Goal: Information Seeking & Learning: Learn about a topic

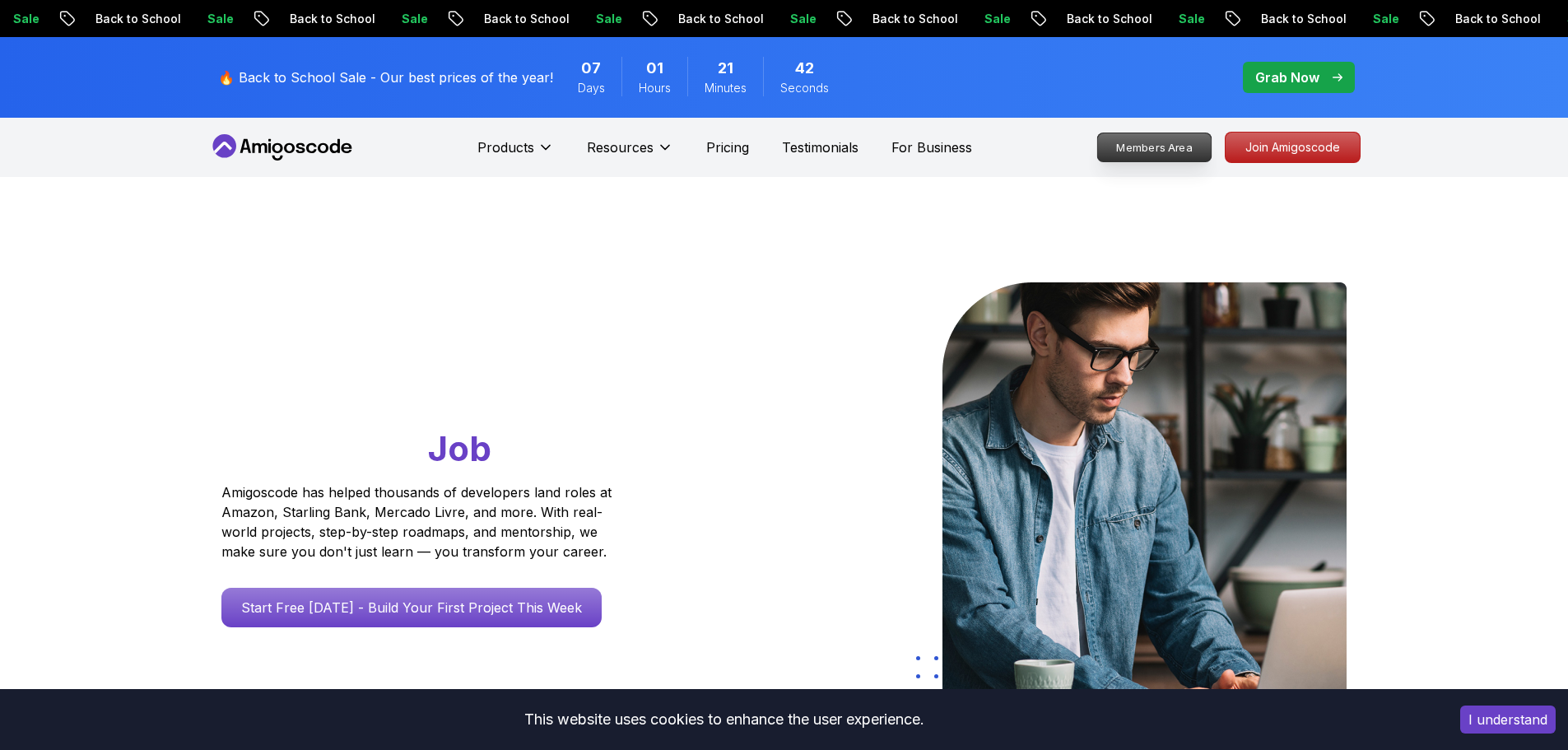
drag, startPoint x: 0, startPoint y: 0, endPoint x: 1115, endPoint y: 149, distance: 1124.9
click at [1115, 149] on p "Members Area" at bounding box center [1153, 147] width 113 height 28
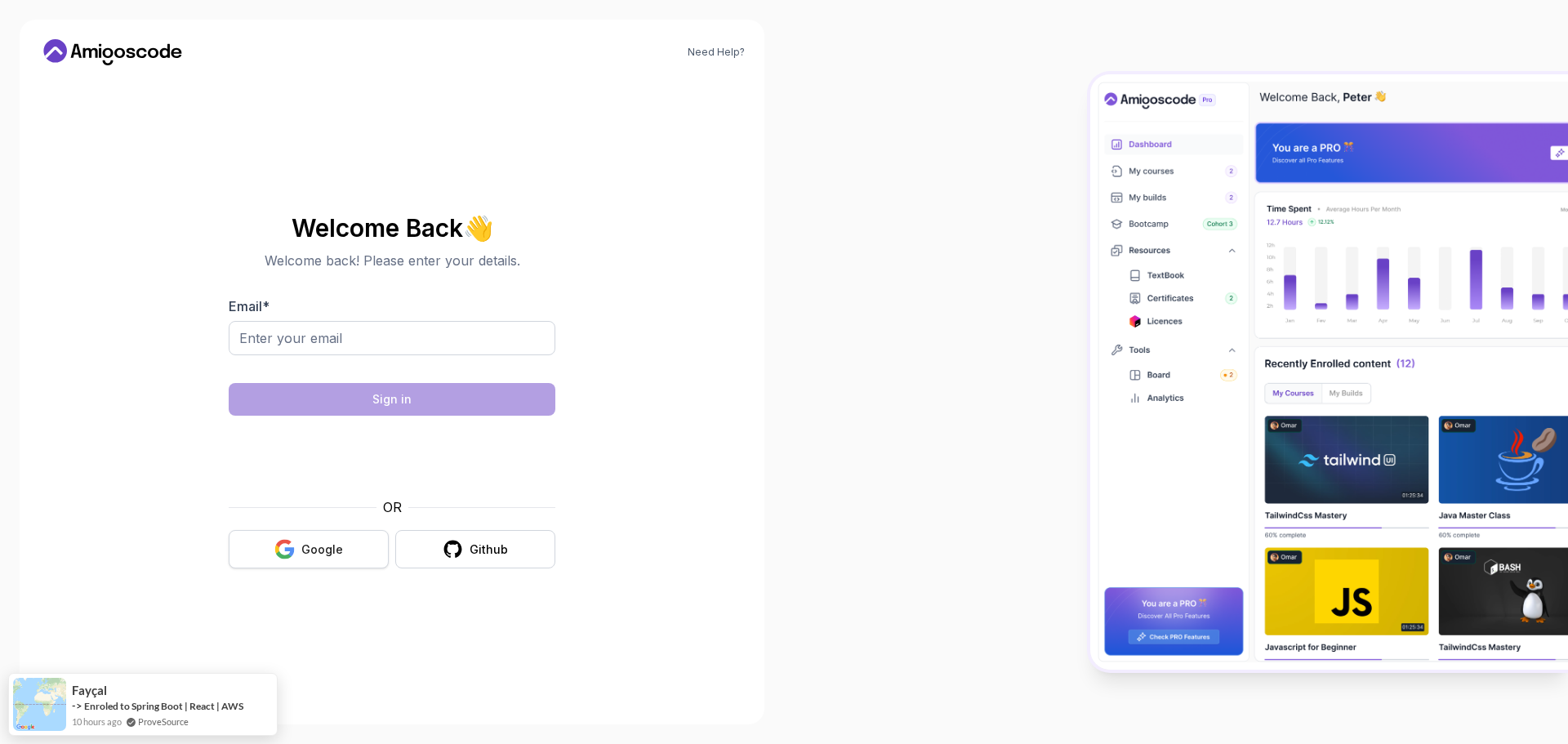
click at [341, 537] on button "Google" at bounding box center [308, 549] width 160 height 39
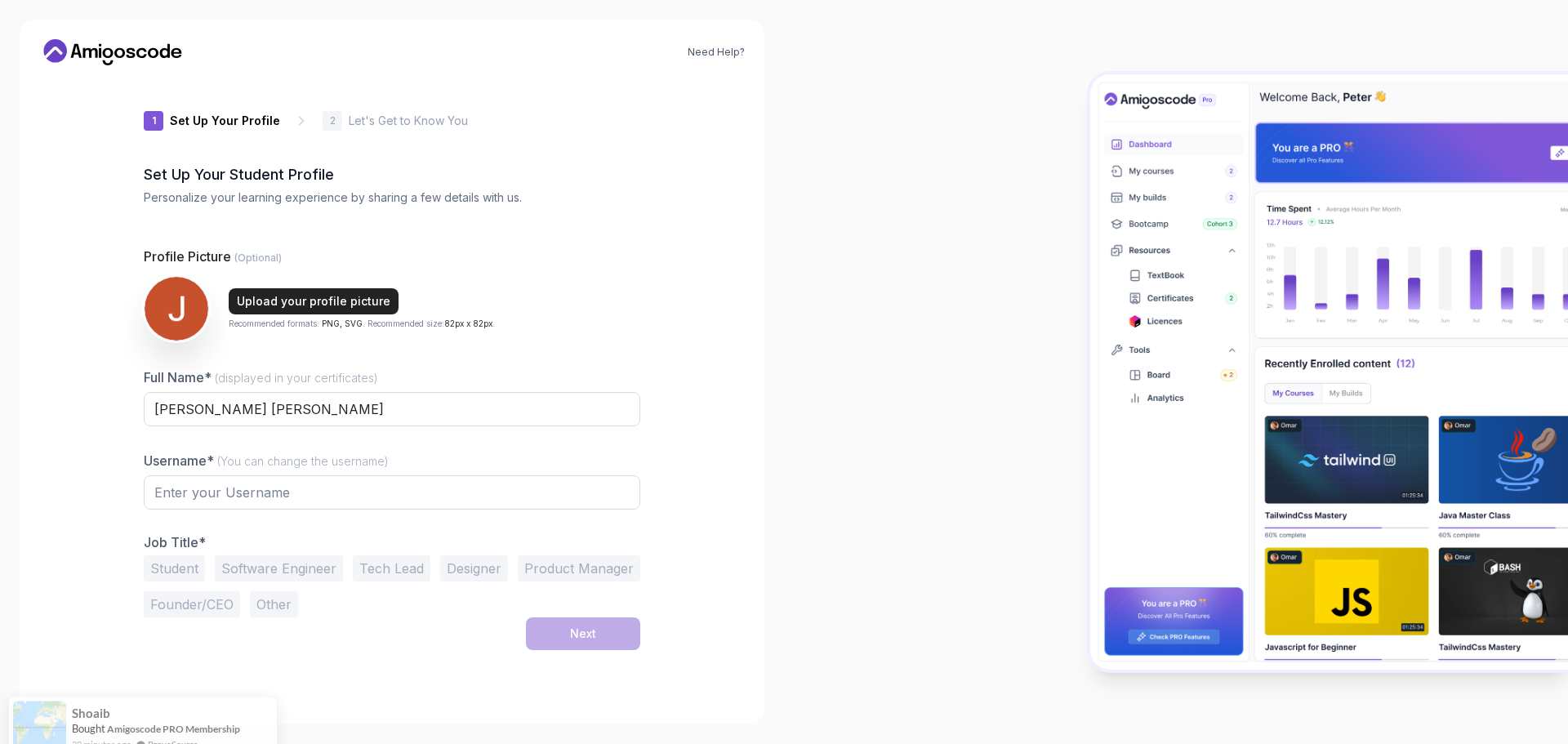
type input "zestytiger13403"
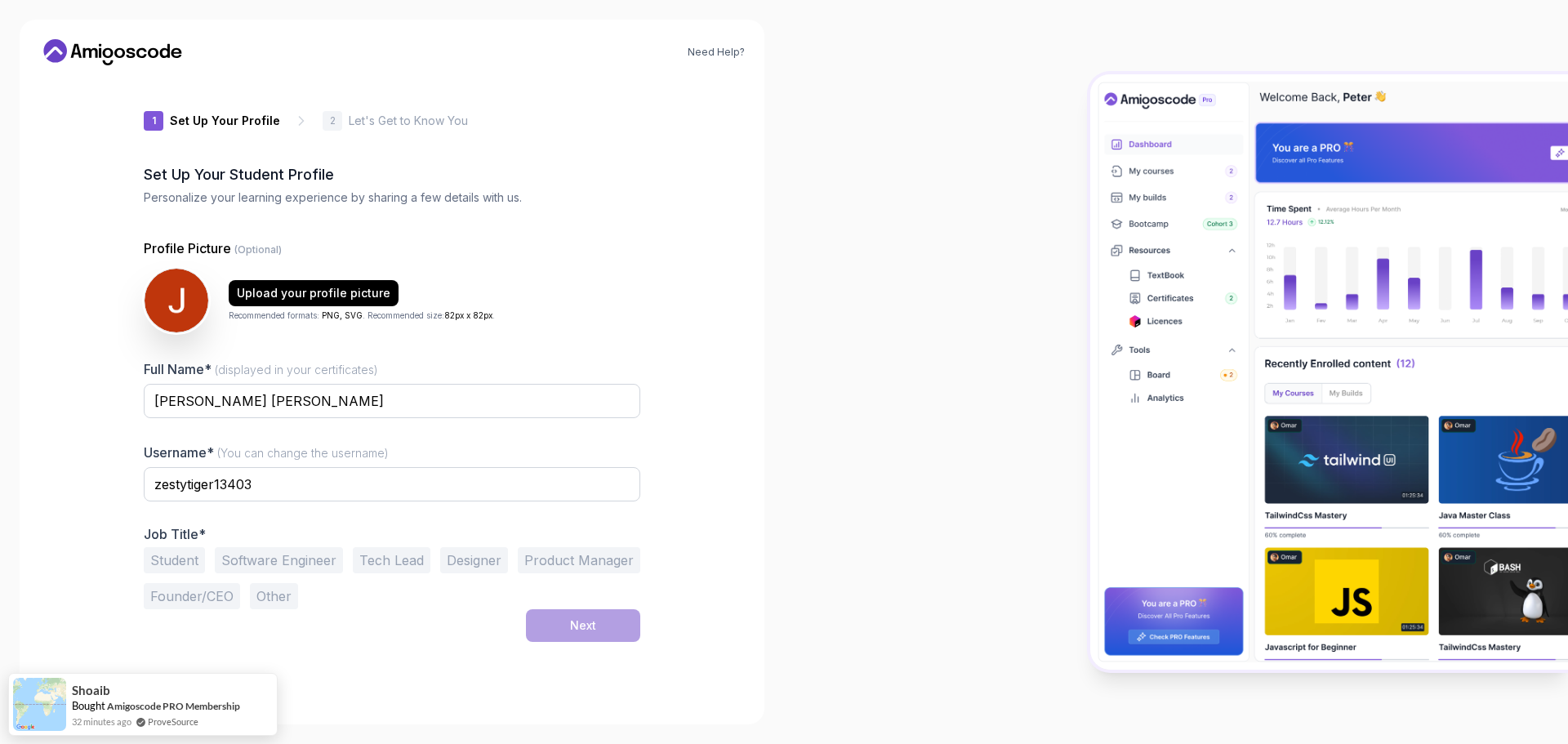
click at [103, 39] on div "Need Help? 1 Set Up Your Profile 1 Set Up Your Profile 2 Let's Get to Know You …" at bounding box center [392, 372] width 745 height 704
click at [111, 49] on icon at bounding box center [109, 53] width 11 height 10
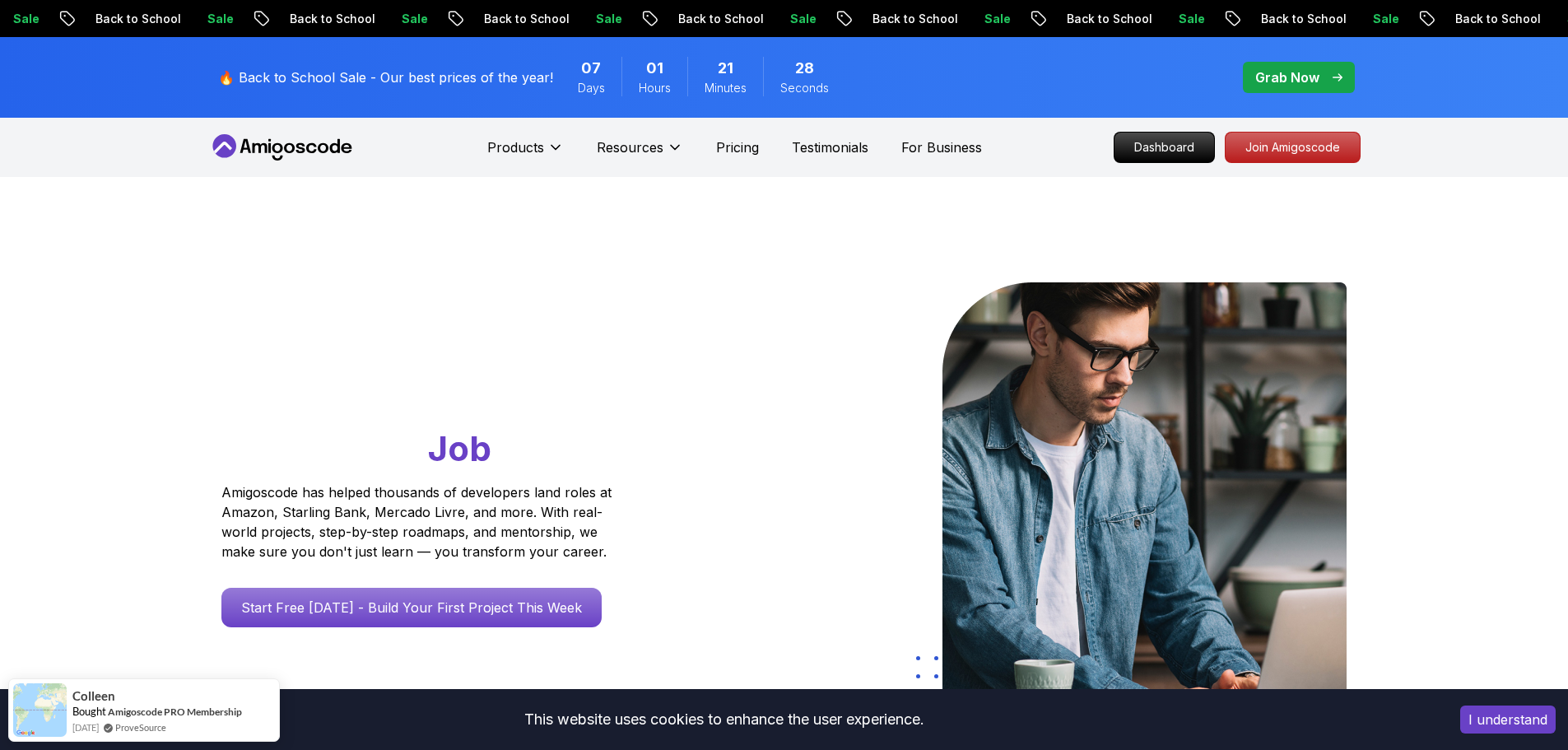
click at [1308, 77] on p "Grab Now" at bounding box center [1287, 78] width 64 height 20
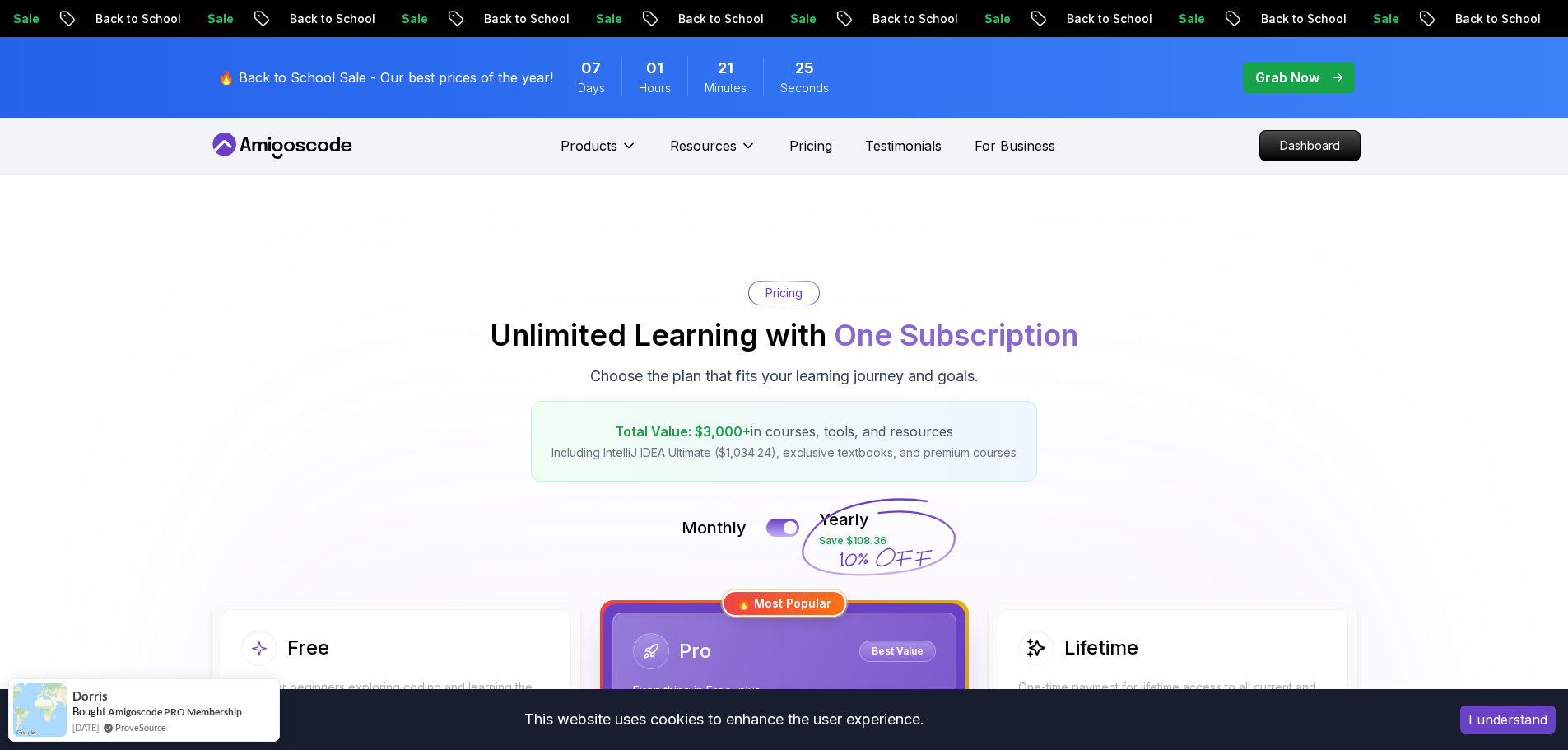
scroll to position [330, 0]
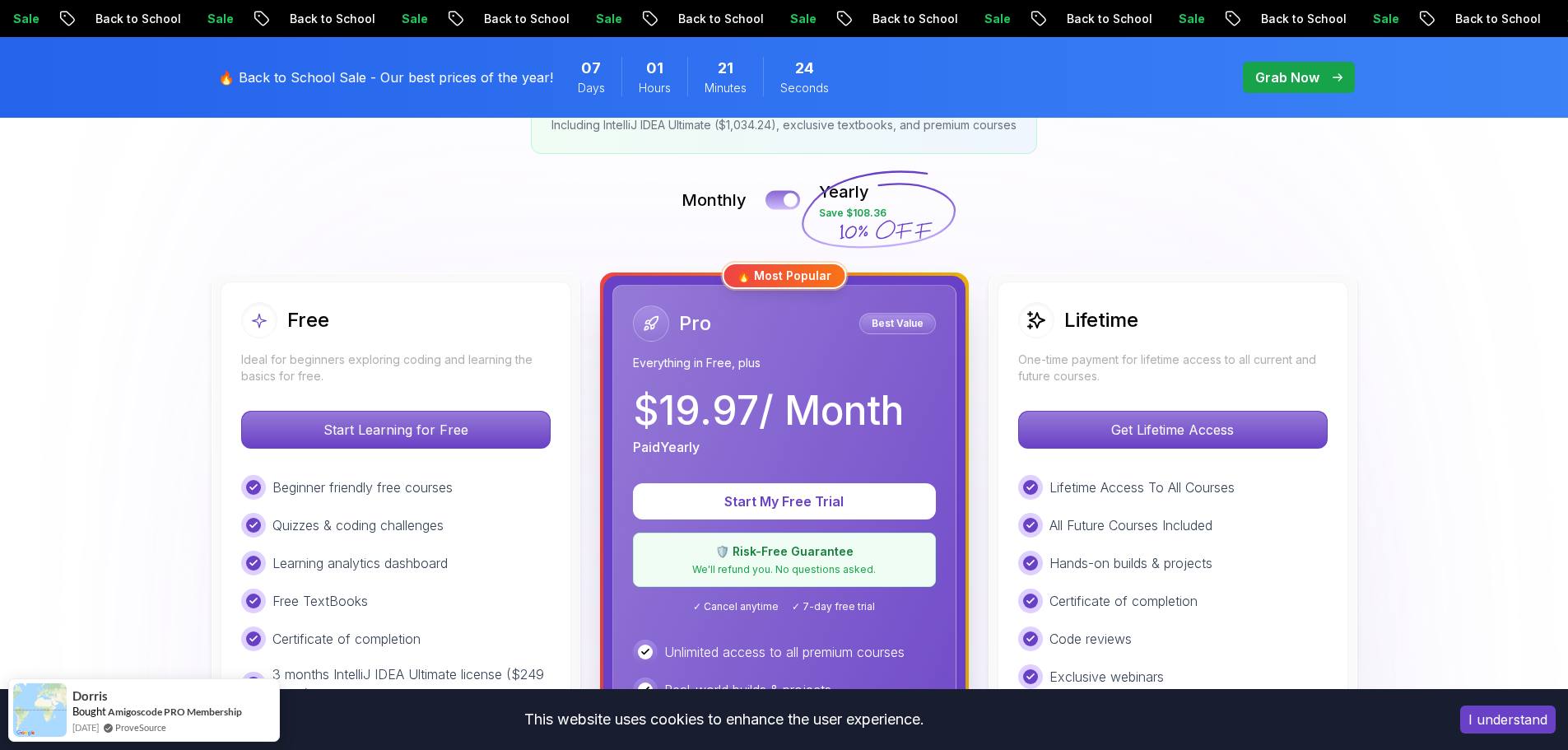
click at [781, 204] on button at bounding box center [783, 199] width 34 height 19
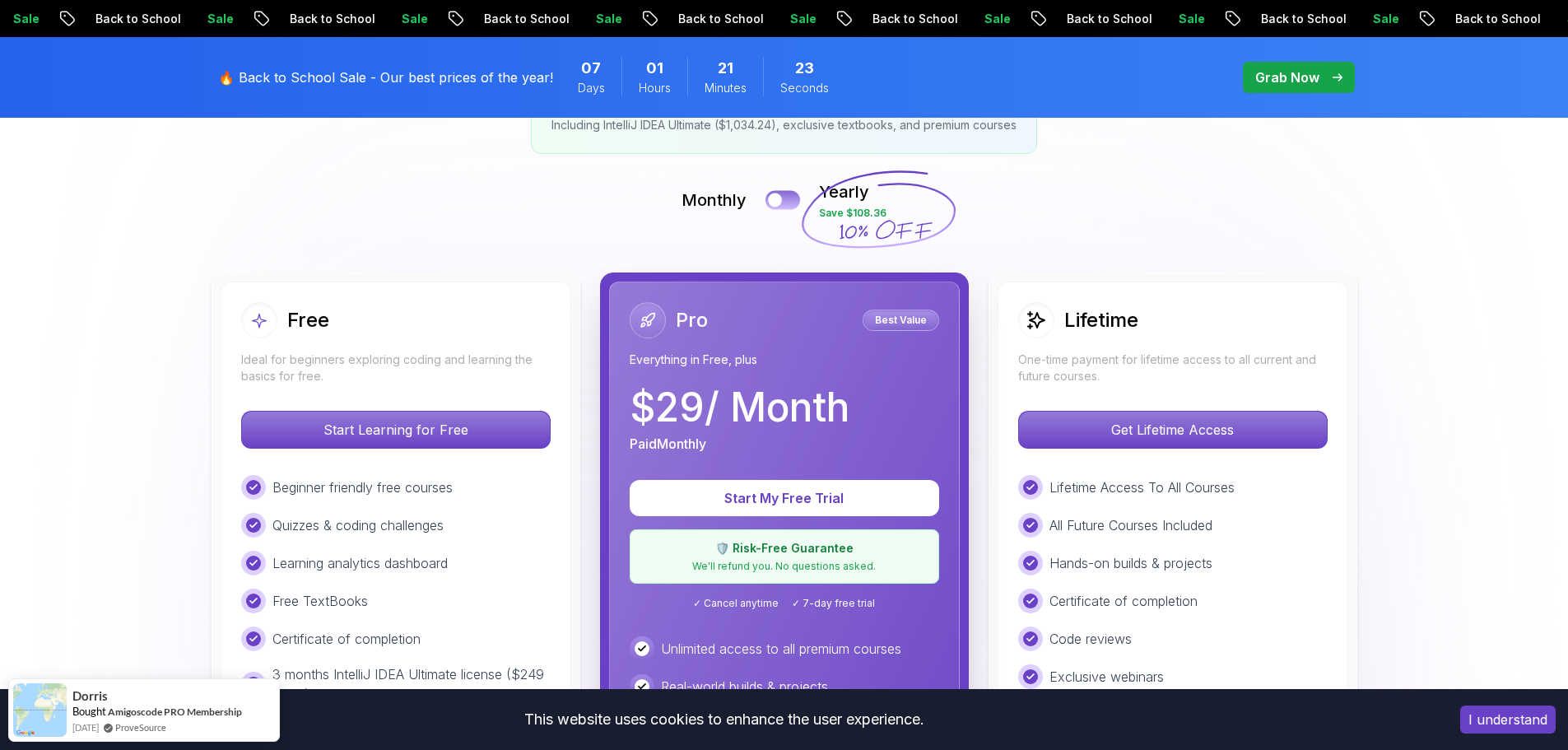
click at [781, 204] on div at bounding box center [774, 200] width 14 height 14
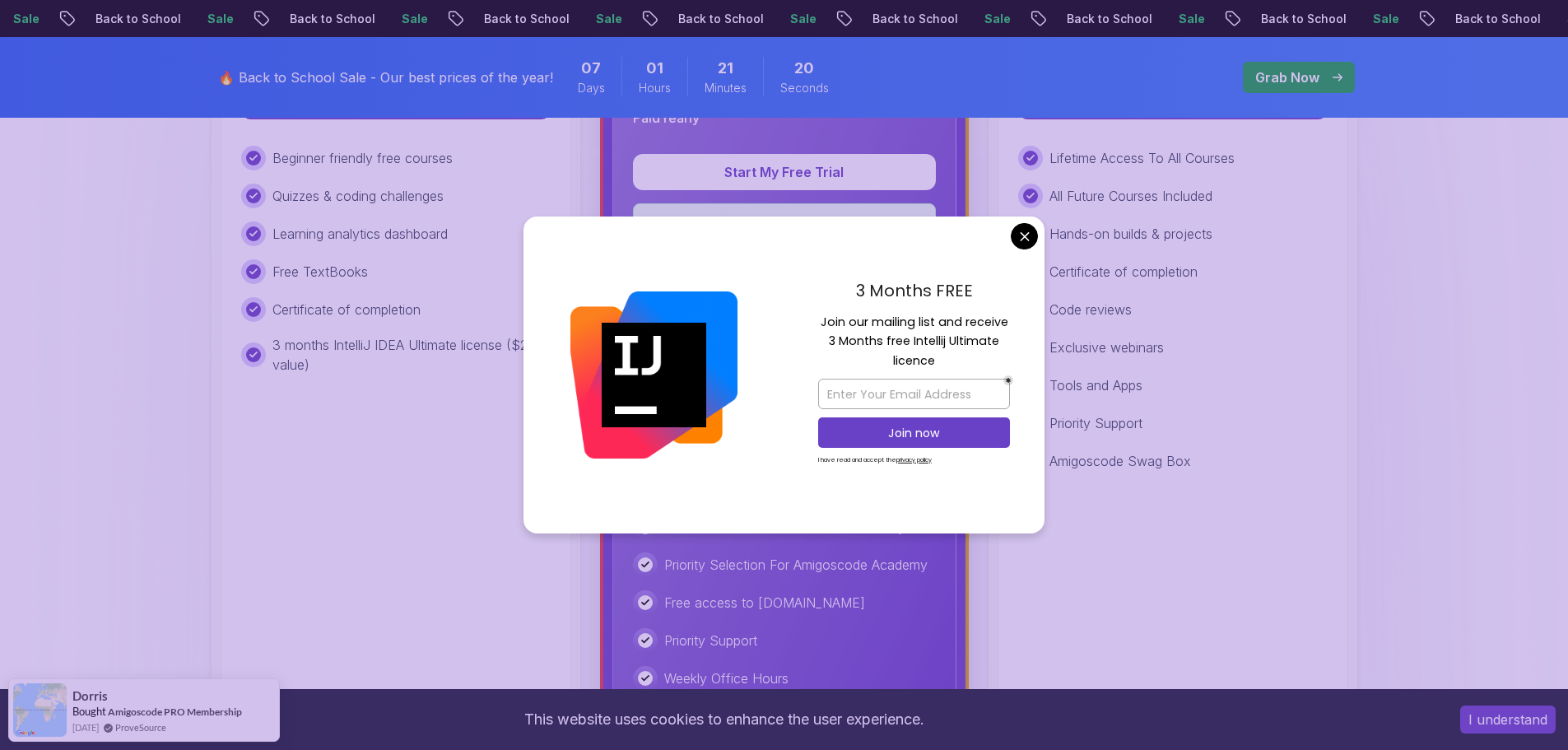
click at [1005, 246] on div "3 Months FREE Join our mailing list and receive 3 Months free Intellij Ultimate…" at bounding box center [914, 375] width 261 height 318
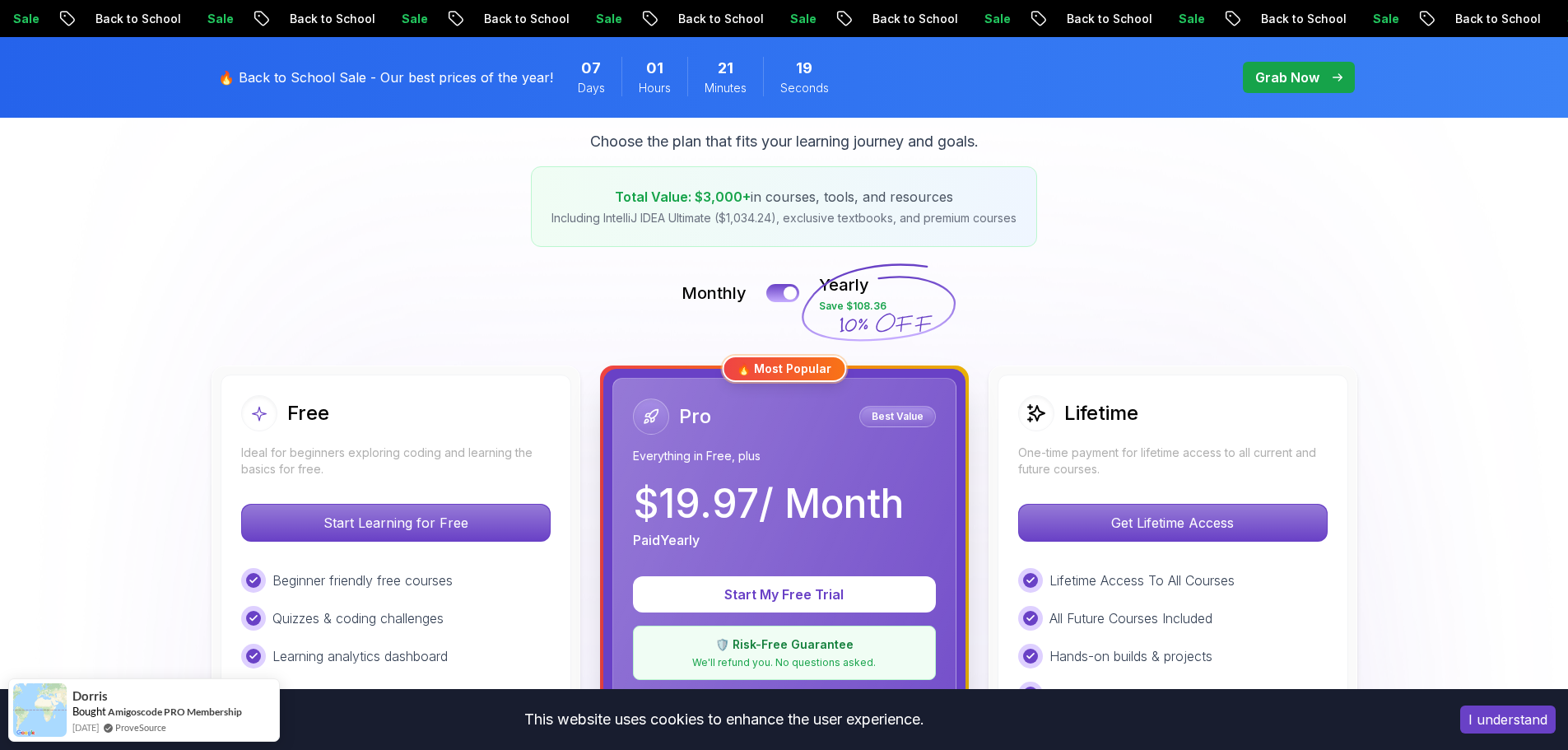
scroll to position [494, 0]
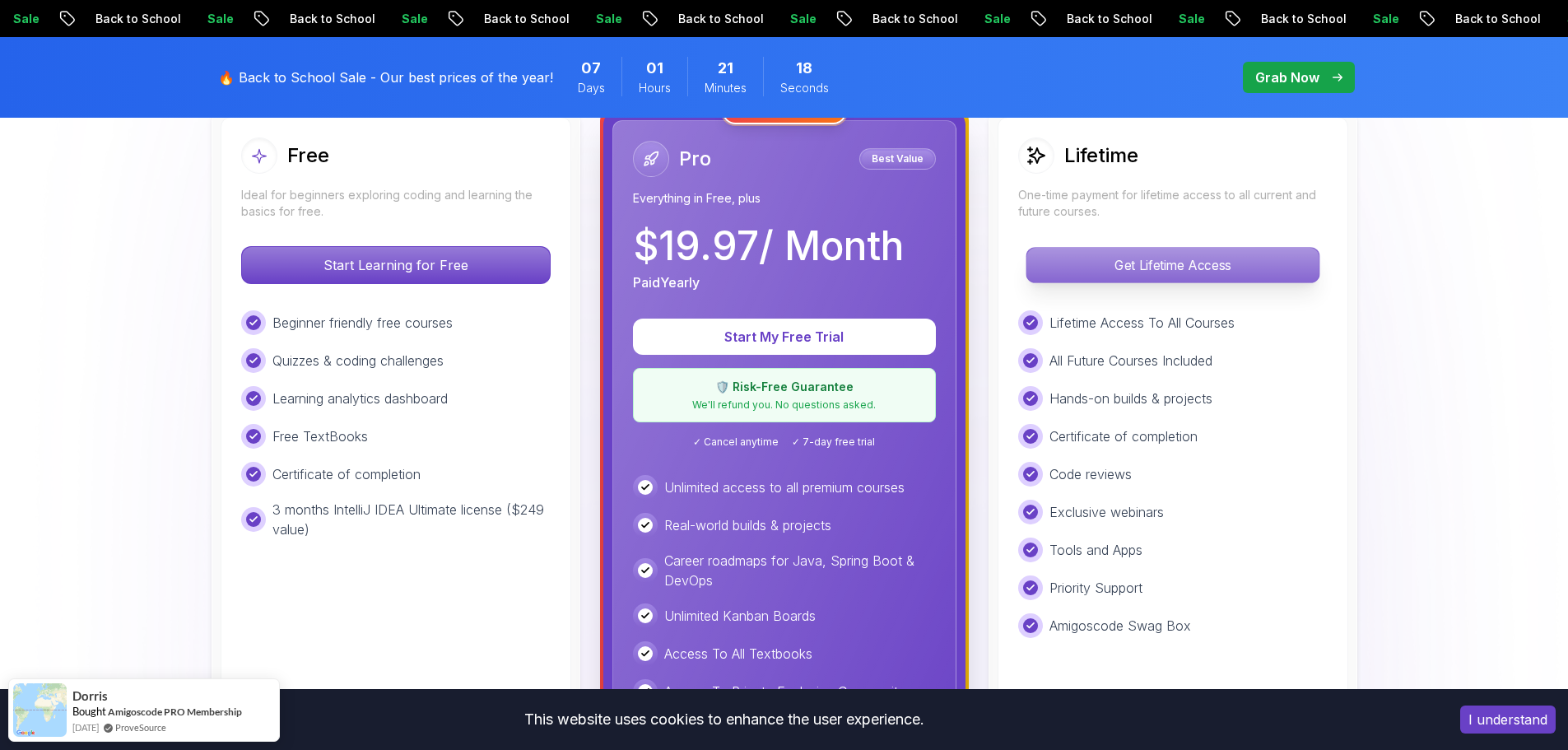
click at [1109, 275] on p "Get Lifetime Access" at bounding box center [1172, 265] width 293 height 34
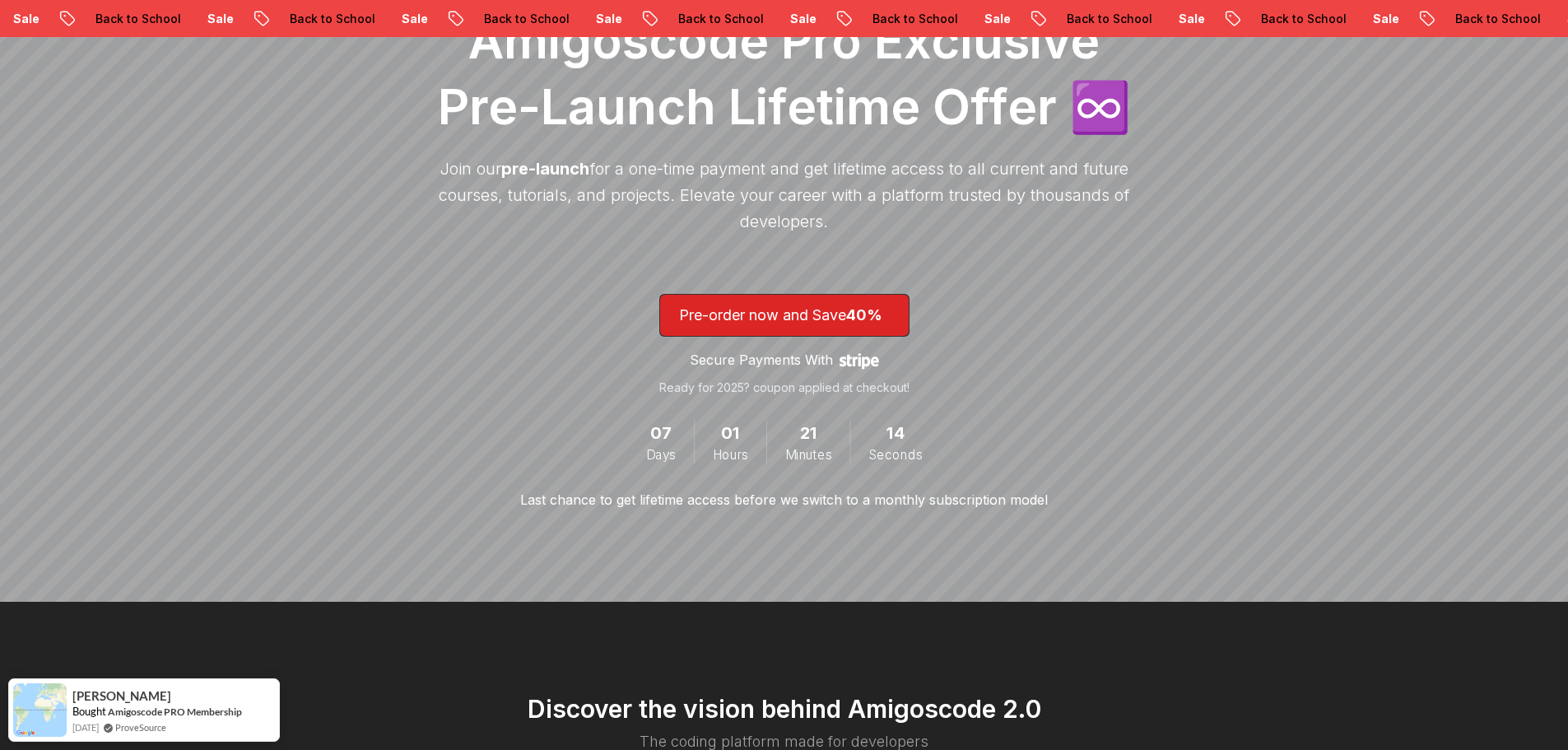
scroll to position [330, 0]
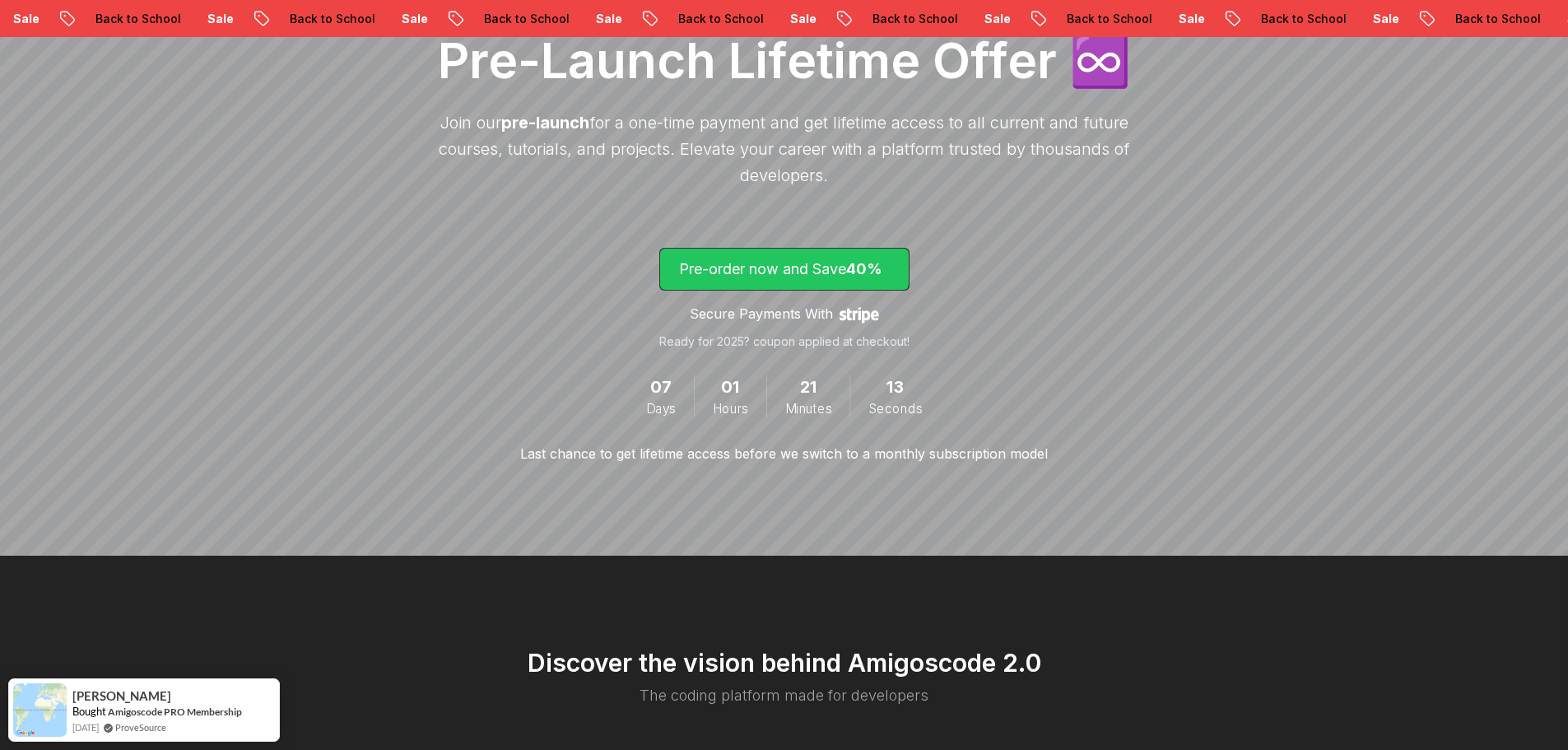
click at [871, 266] on span "40%" at bounding box center [864, 268] width 36 height 17
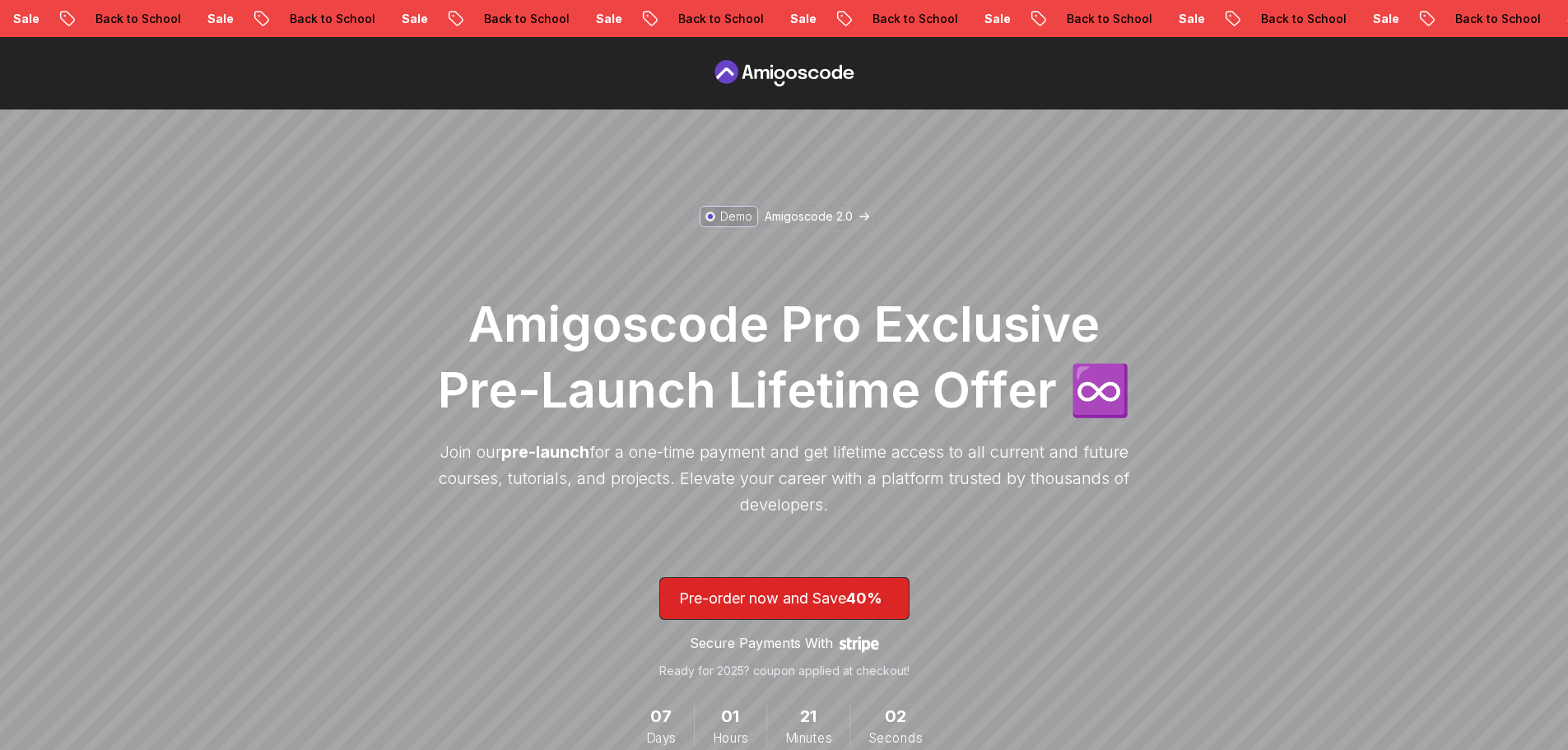
drag, startPoint x: 776, startPoint y: 60, endPoint x: 793, endPoint y: 80, distance: 26.2
click at [777, 62] on icon at bounding box center [784, 72] width 149 height 26
click at [809, 222] on p "Amigoscode 2.0" at bounding box center [808, 216] width 88 height 16
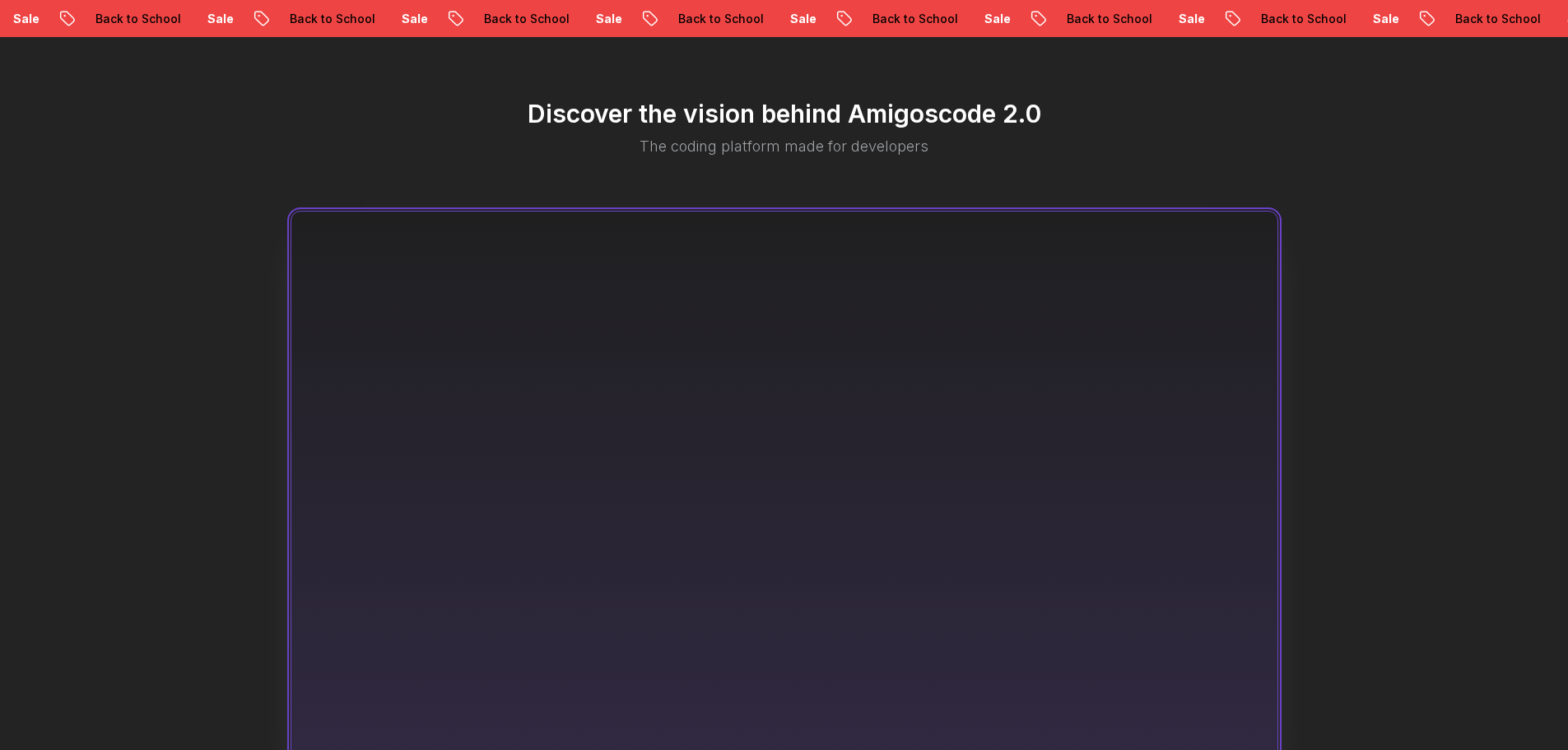
scroll to position [885, 0]
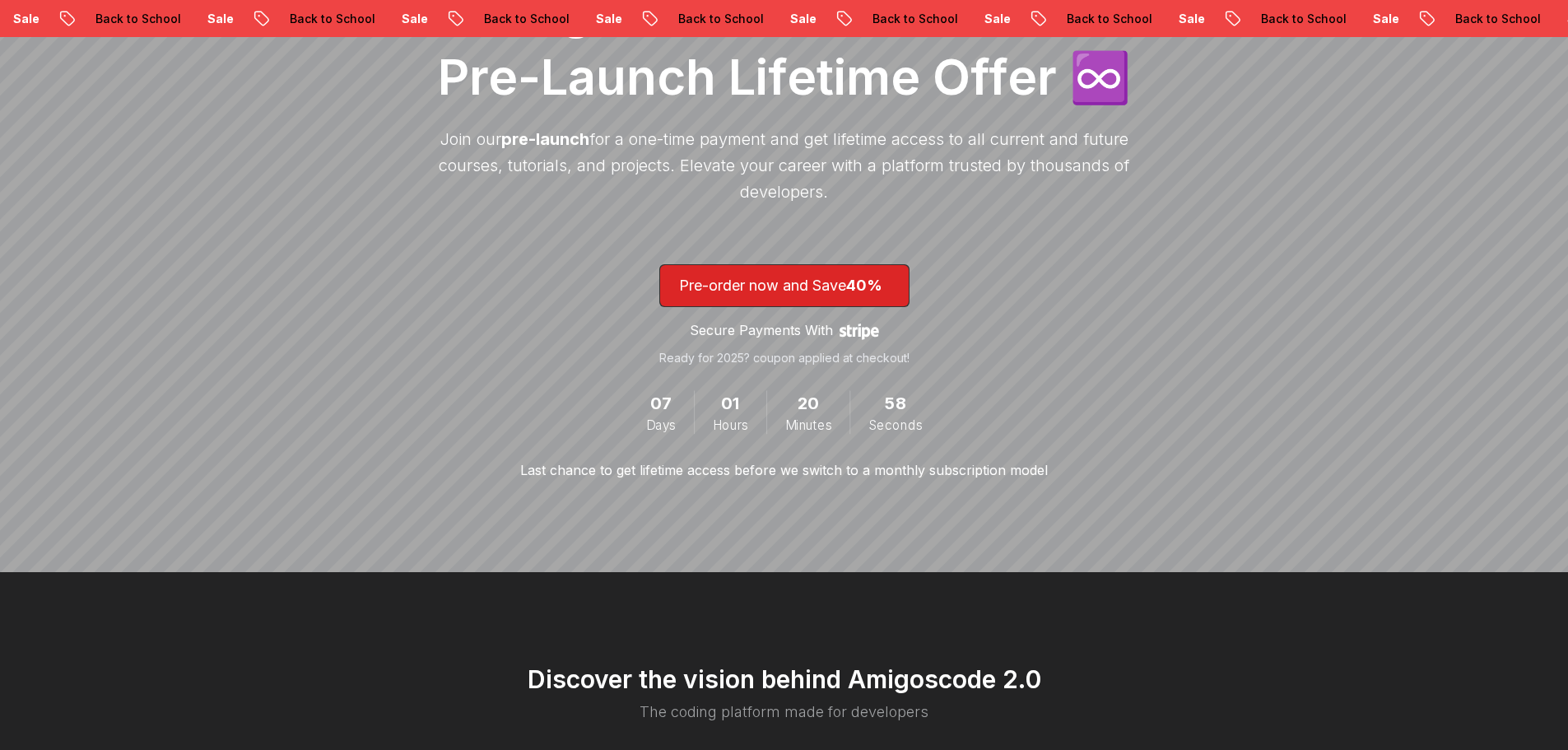
scroll to position [330, 0]
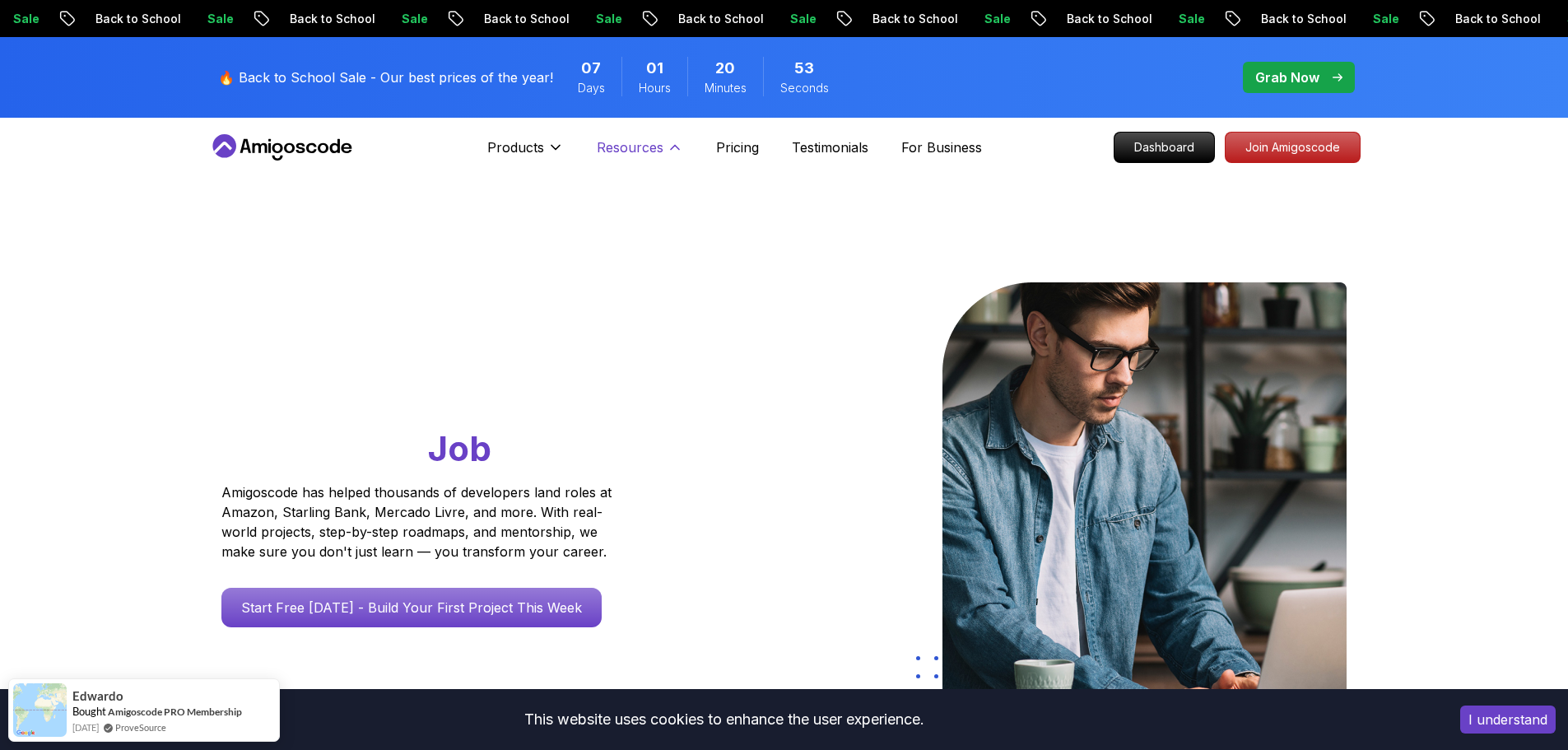
click at [623, 149] on p "Resources" at bounding box center [630, 148] width 67 height 20
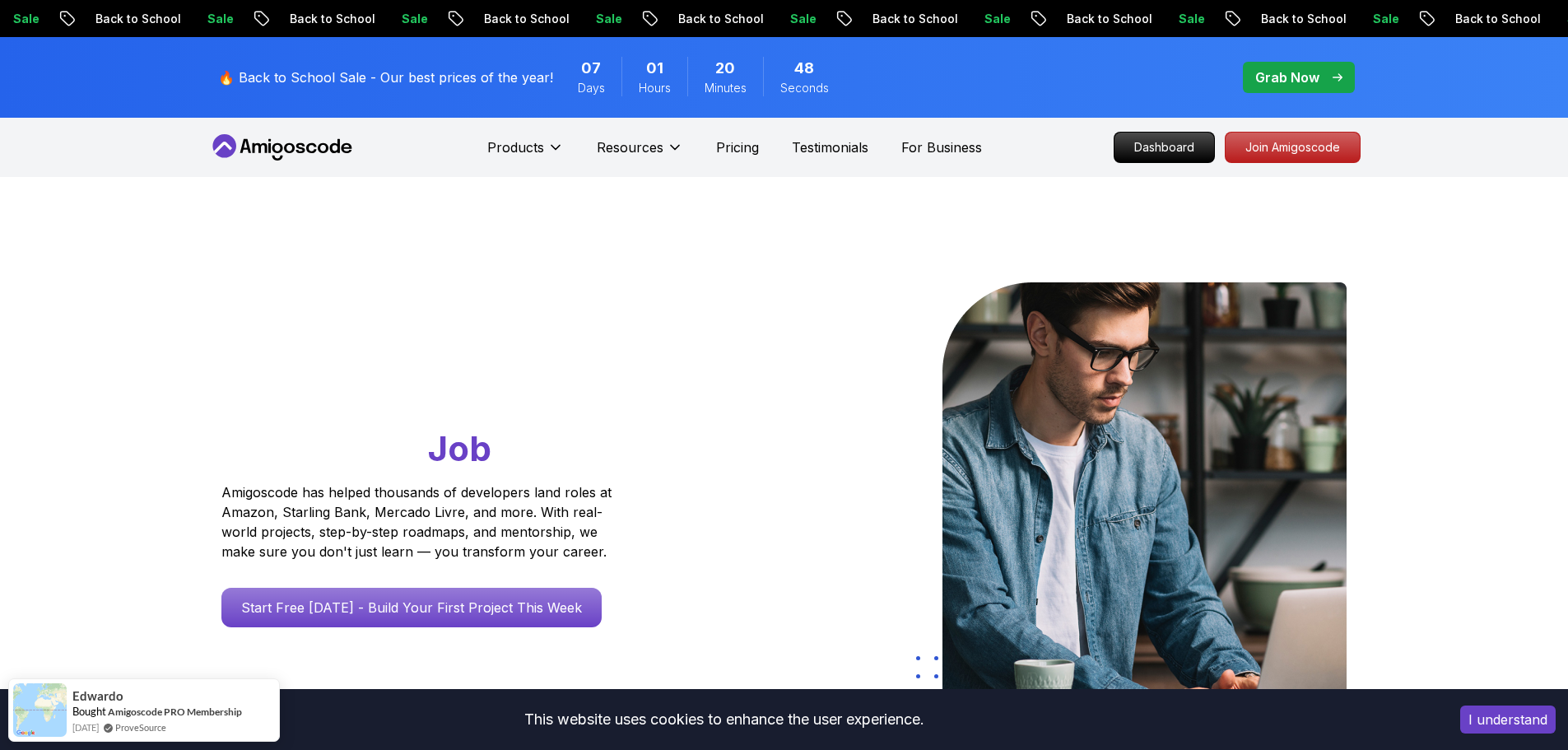
click at [1323, 81] on div "Grab Now" at bounding box center [1299, 78] width 87 height 20
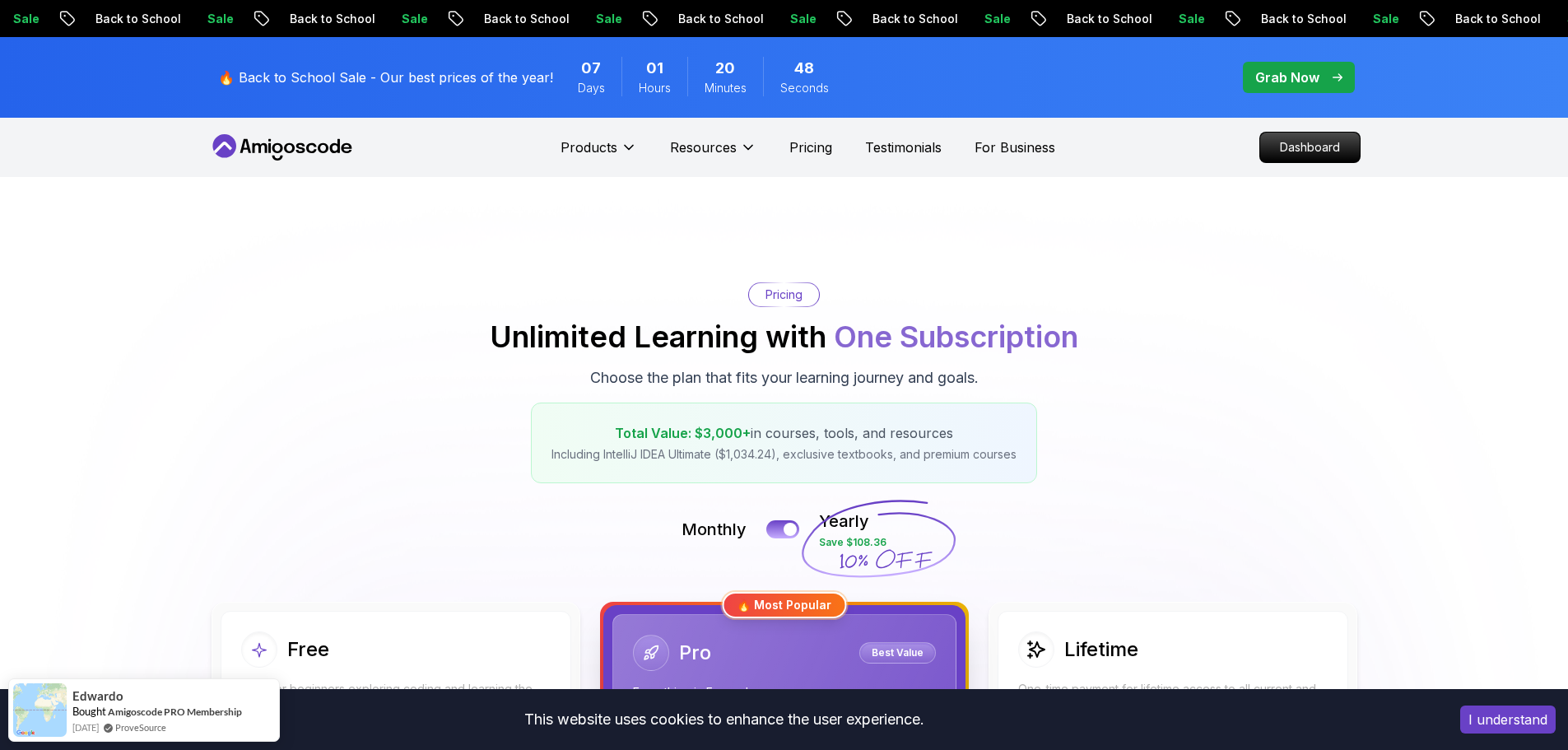
click at [1160, 146] on nav "Products Resources Pricing Testimonials For Business Dashboard" at bounding box center [784, 147] width 1152 height 59
click at [1335, 140] on p "Dashboard" at bounding box center [1310, 147] width 100 height 30
click at [1285, 149] on p "Dashboard" at bounding box center [1310, 147] width 100 height 30
click at [1284, 69] on p "Grab Now" at bounding box center [1287, 78] width 64 height 20
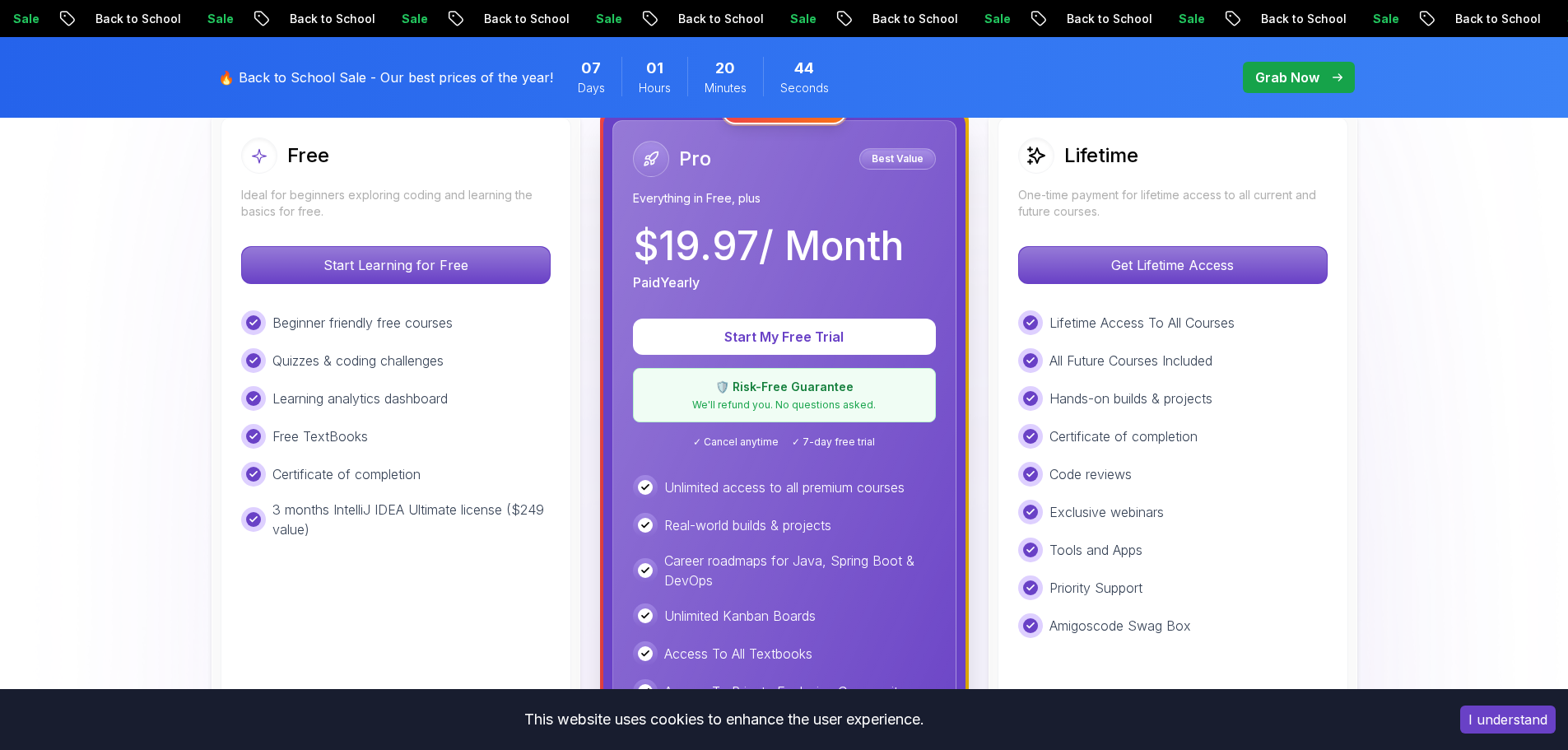
scroll to position [82, 0]
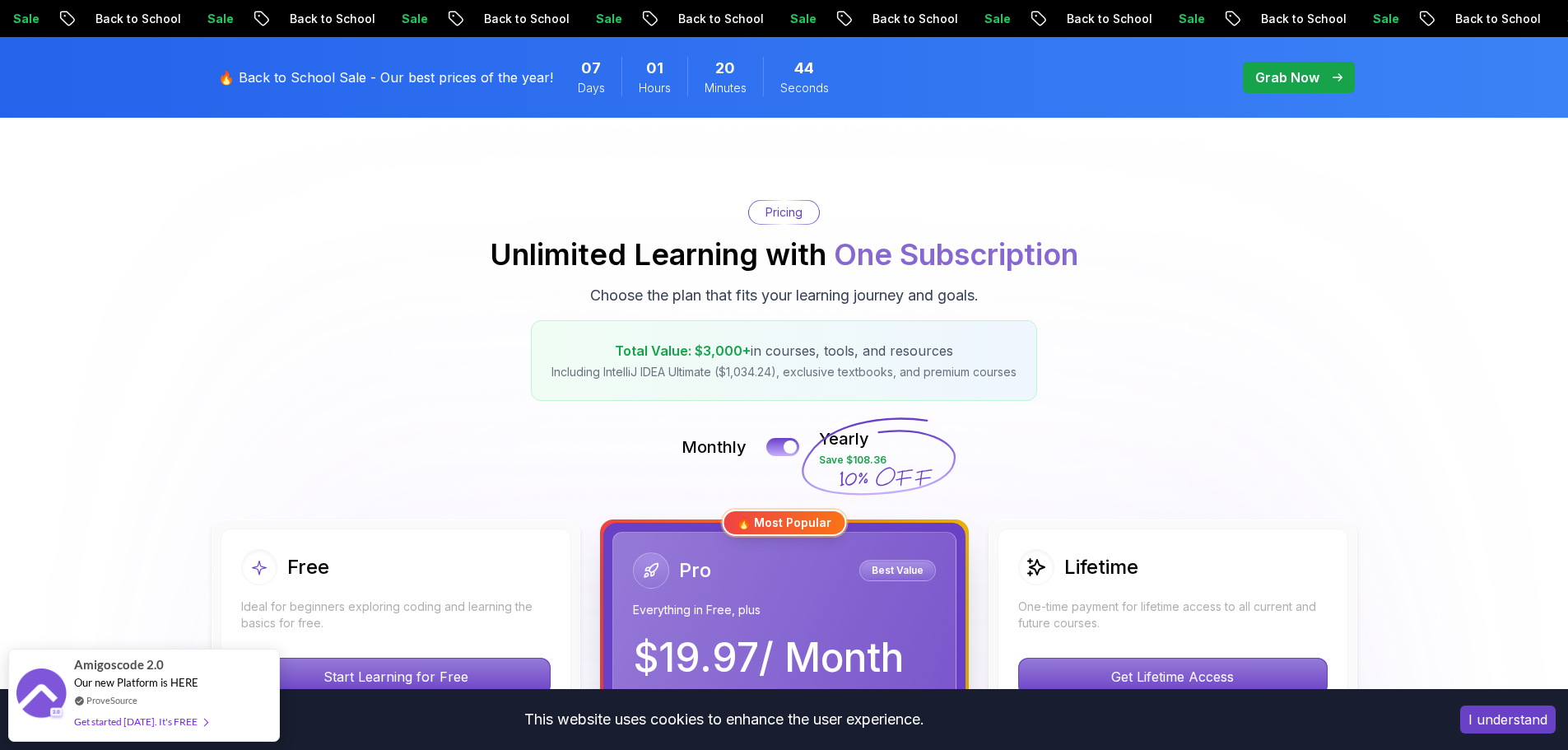
click at [1294, 85] on p "Grab Now" at bounding box center [1287, 78] width 64 height 20
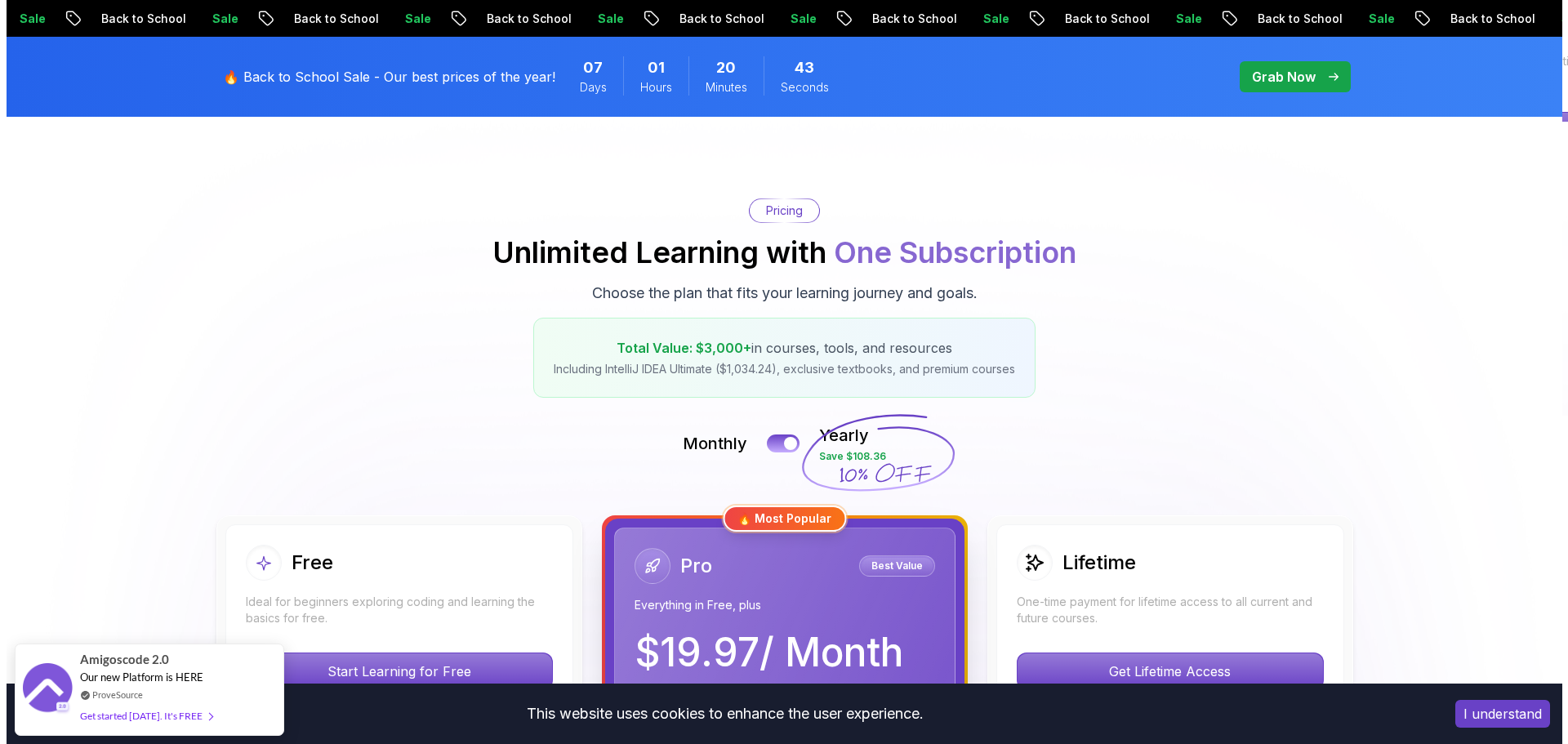
scroll to position [0, 0]
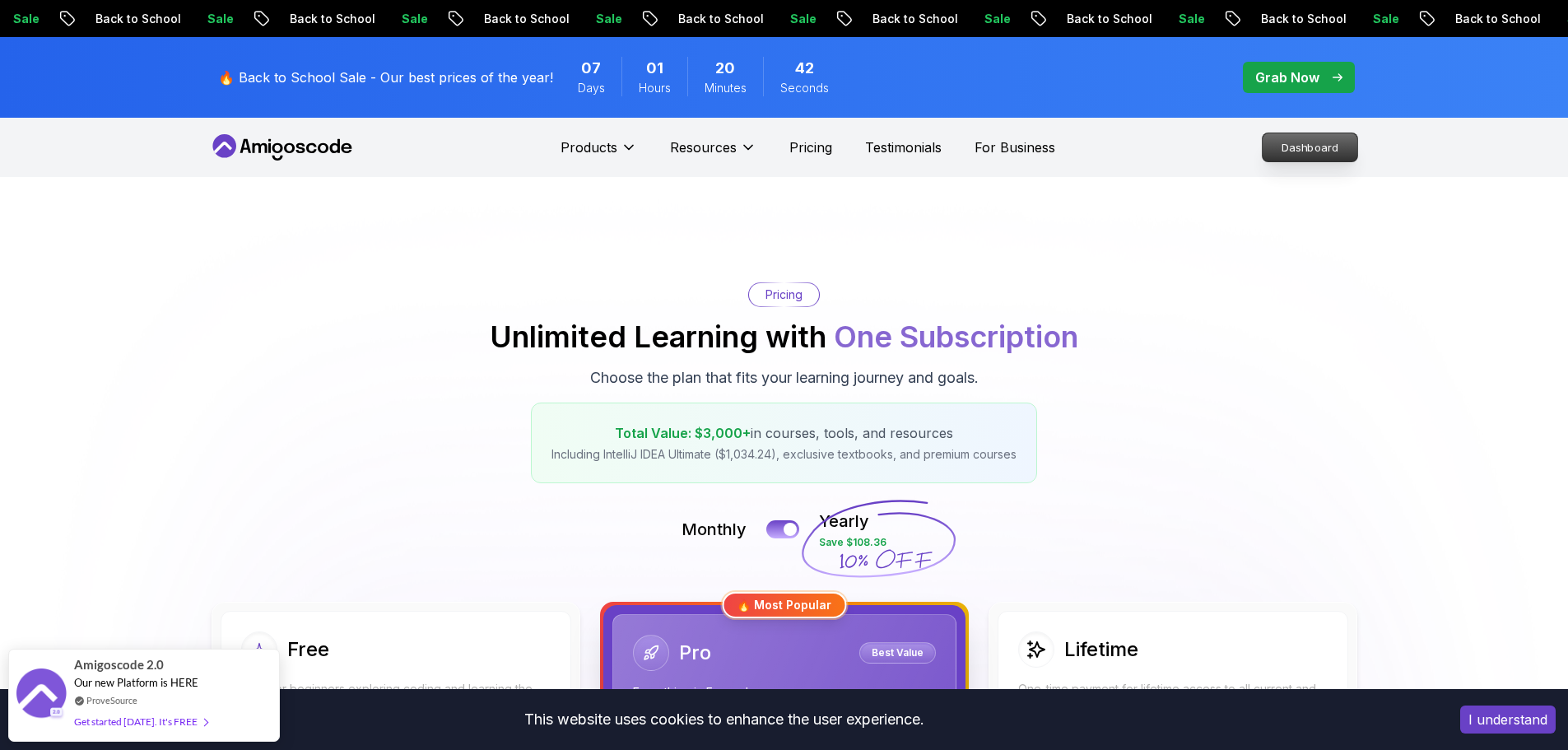
click at [1290, 148] on p "Dashboard" at bounding box center [1310, 147] width 95 height 28
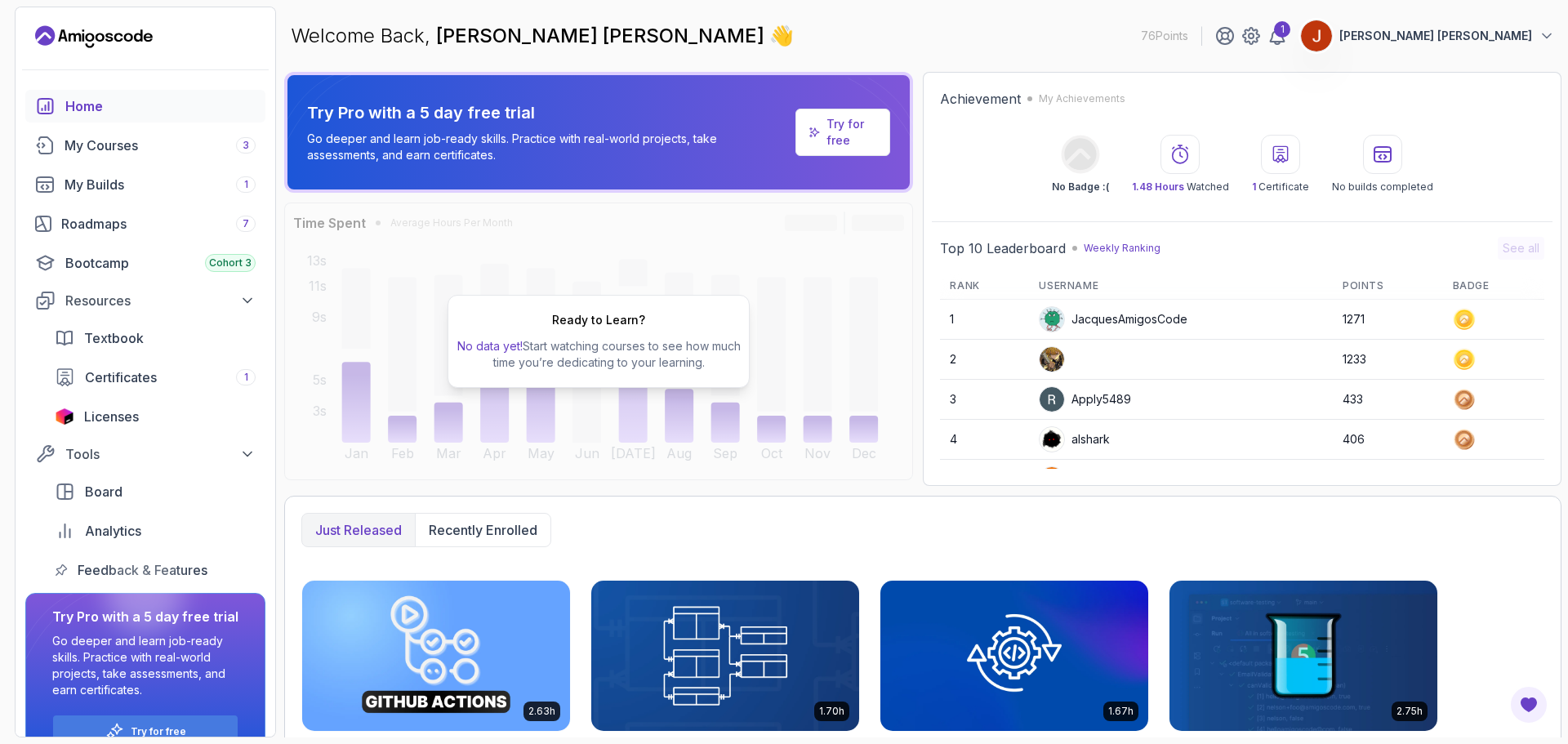
click at [1492, 36] on p "[PERSON_NAME] [PERSON_NAME]" at bounding box center [1436, 36] width 192 height 16
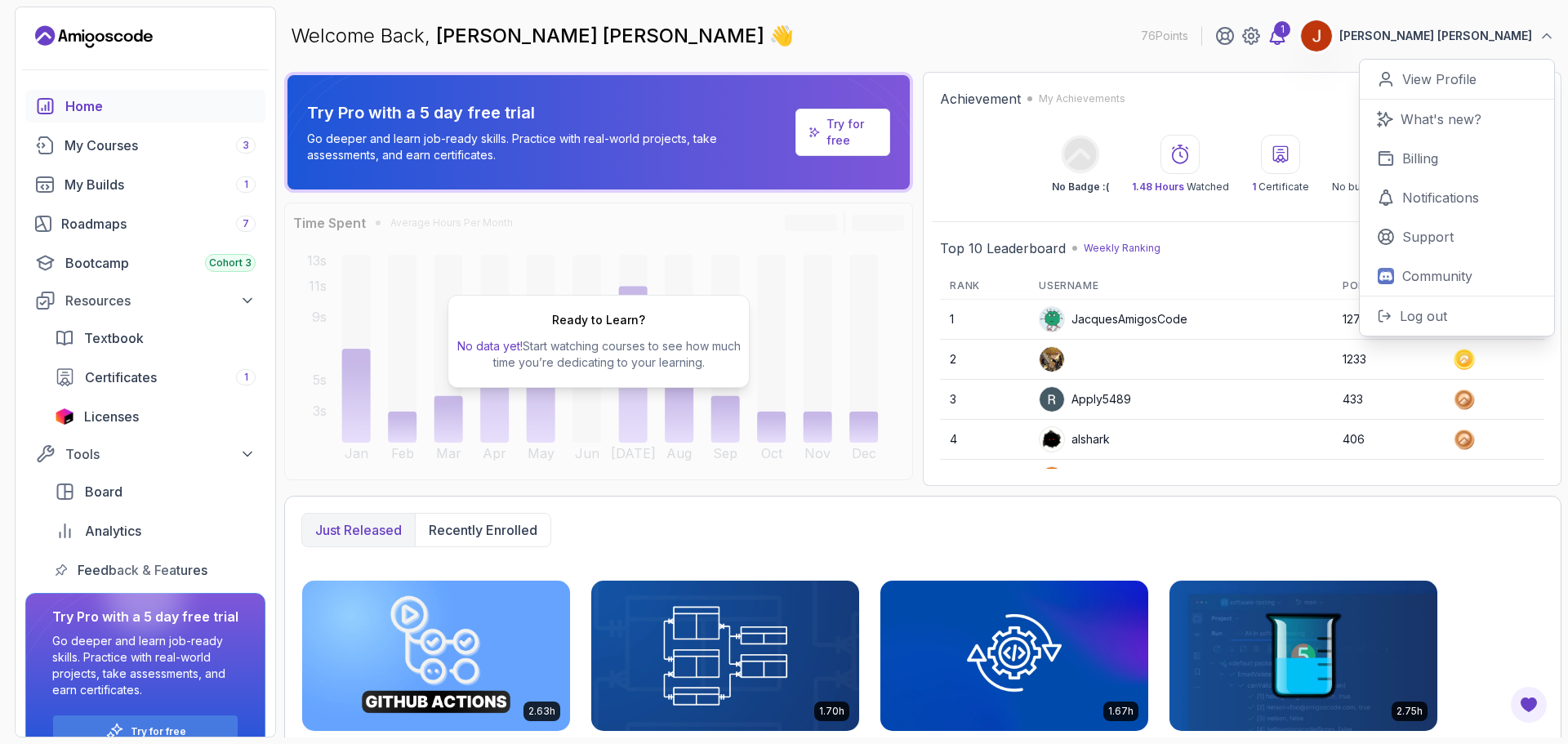
click at [1290, 31] on div "1" at bounding box center [1282, 30] width 16 height 16
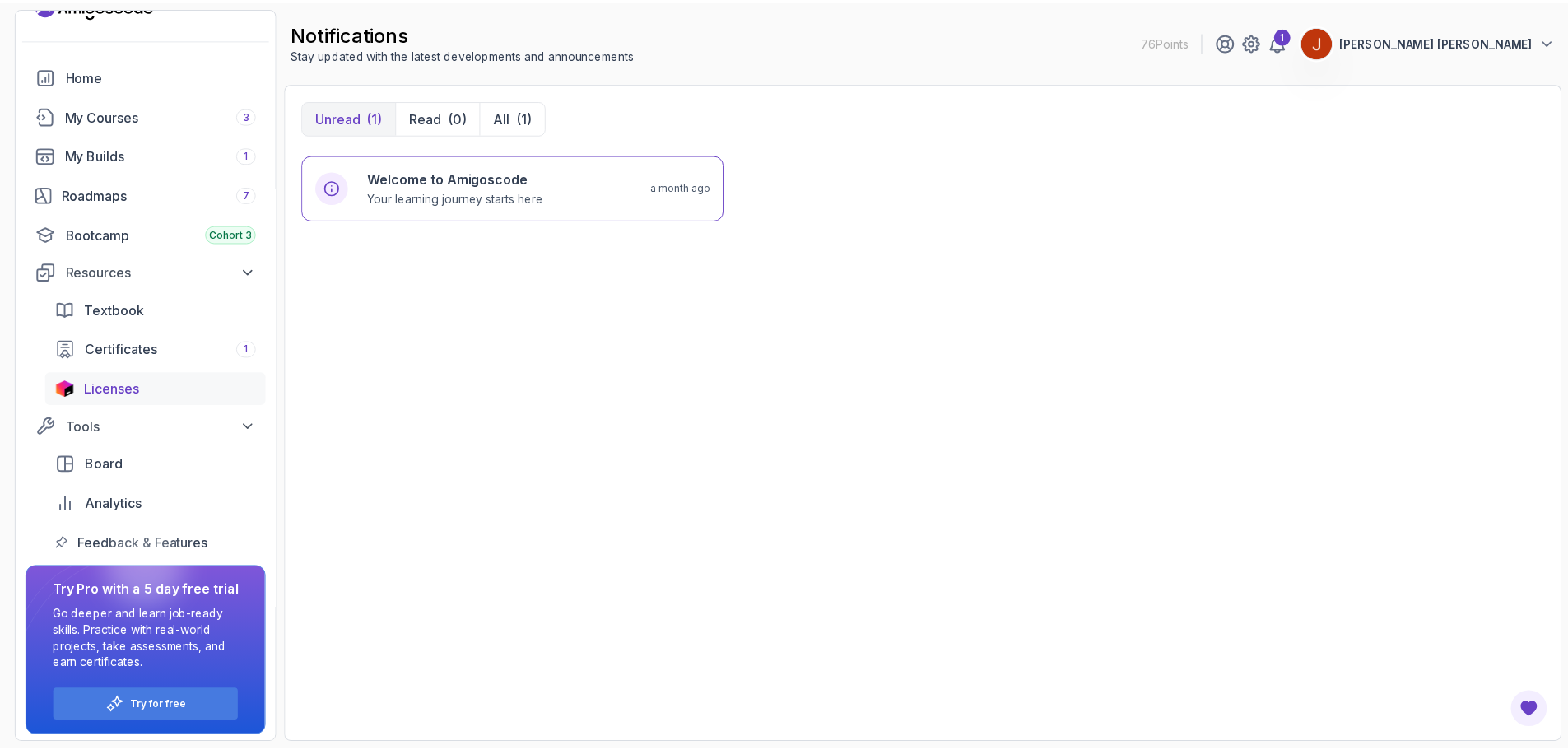
scroll to position [35, 0]
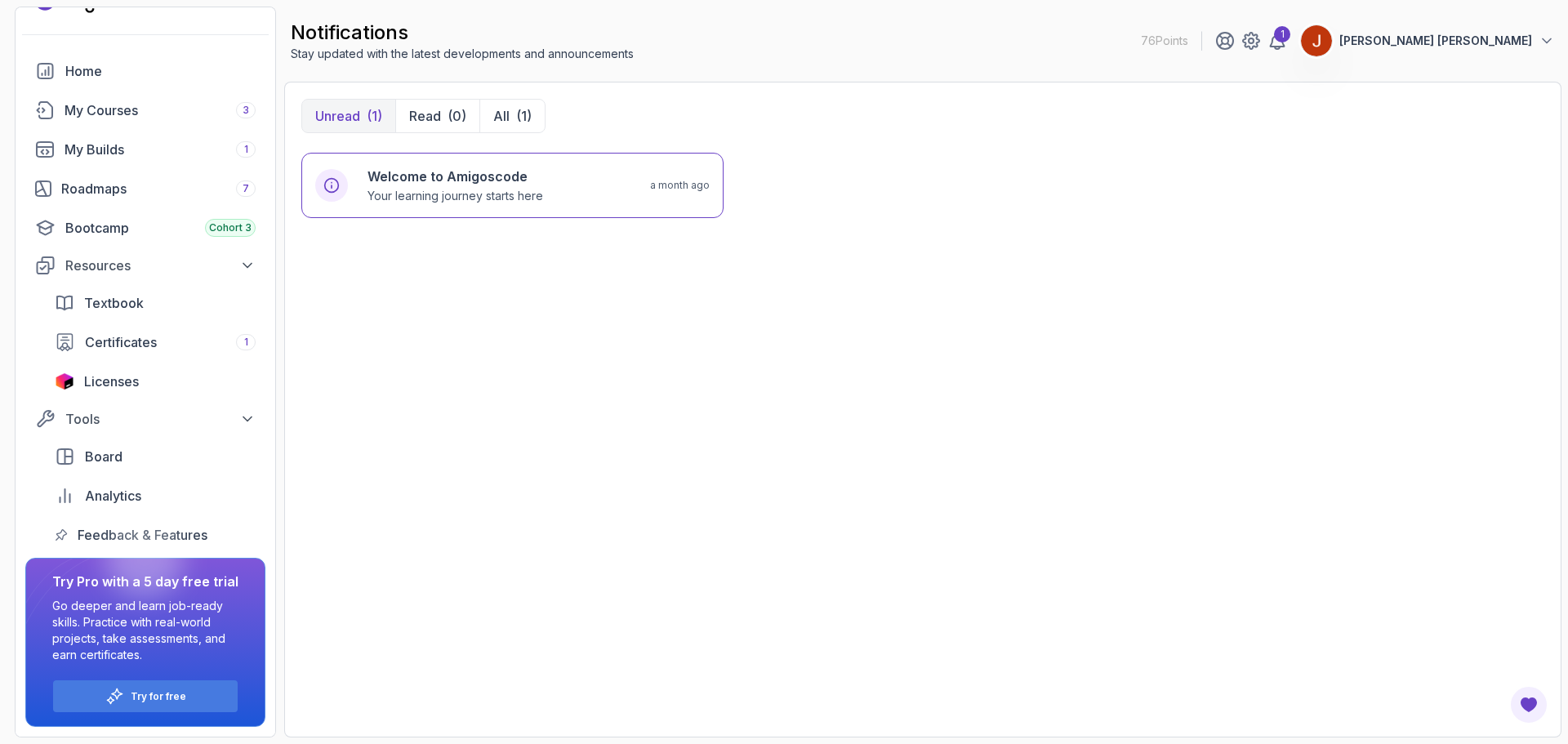
click at [1515, 31] on button "[PERSON_NAME] [PERSON_NAME]" at bounding box center [1428, 40] width 255 height 32
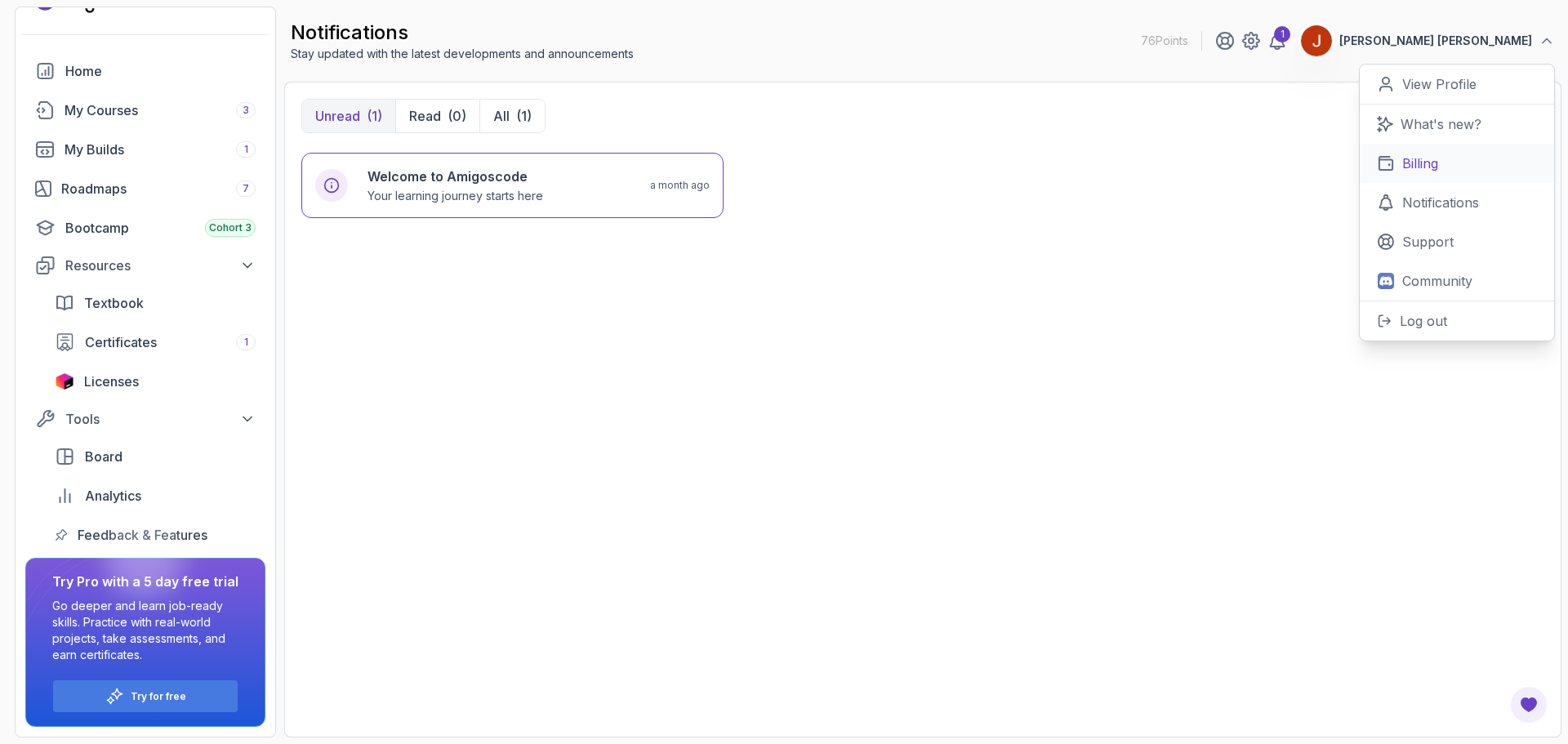
click at [1431, 166] on p "Billing" at bounding box center [1420, 164] width 36 height 20
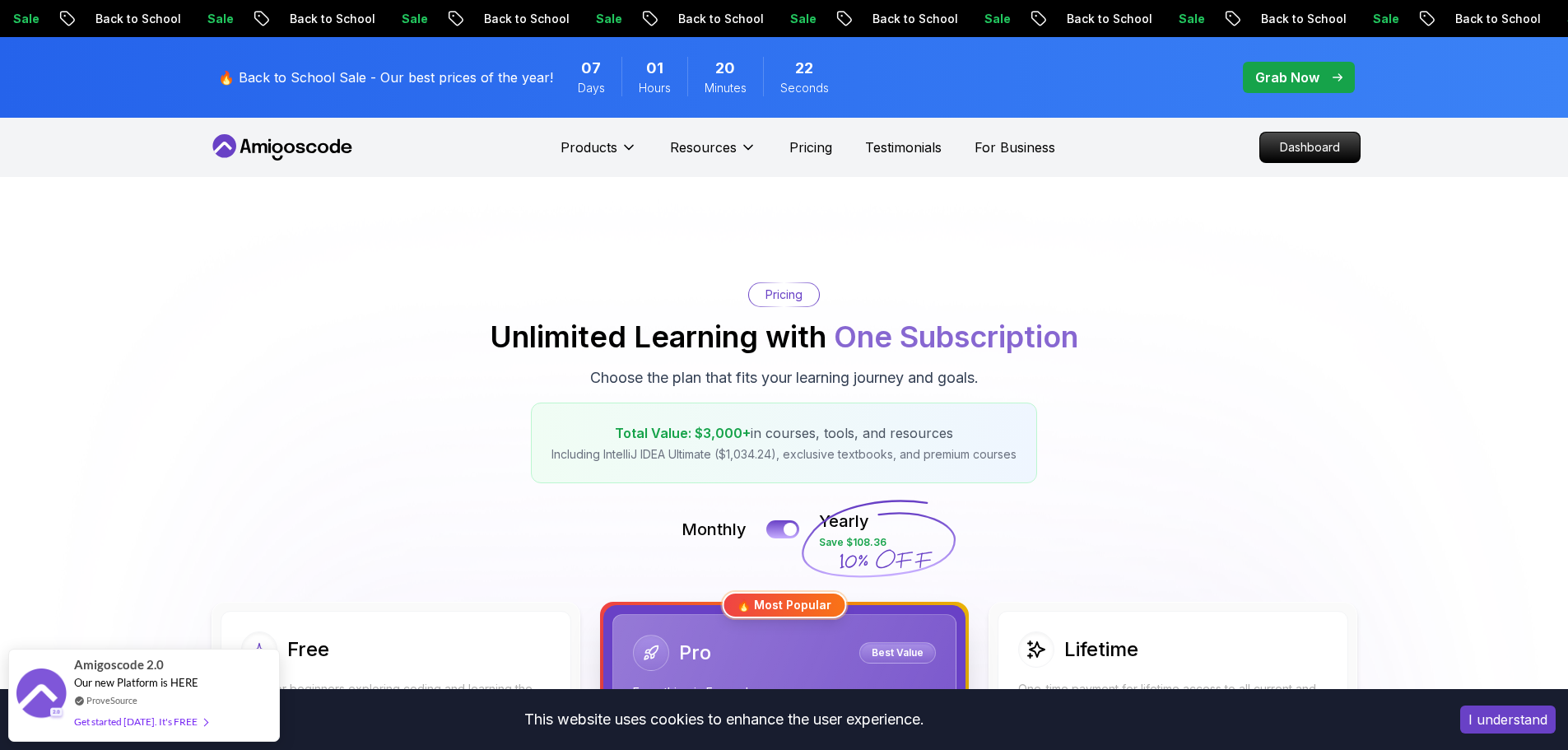
drag, startPoint x: 1428, startPoint y: 537, endPoint x: 1290, endPoint y: 98, distance: 460.2
click at [1333, 149] on p "Dashboard" at bounding box center [1310, 147] width 95 height 28
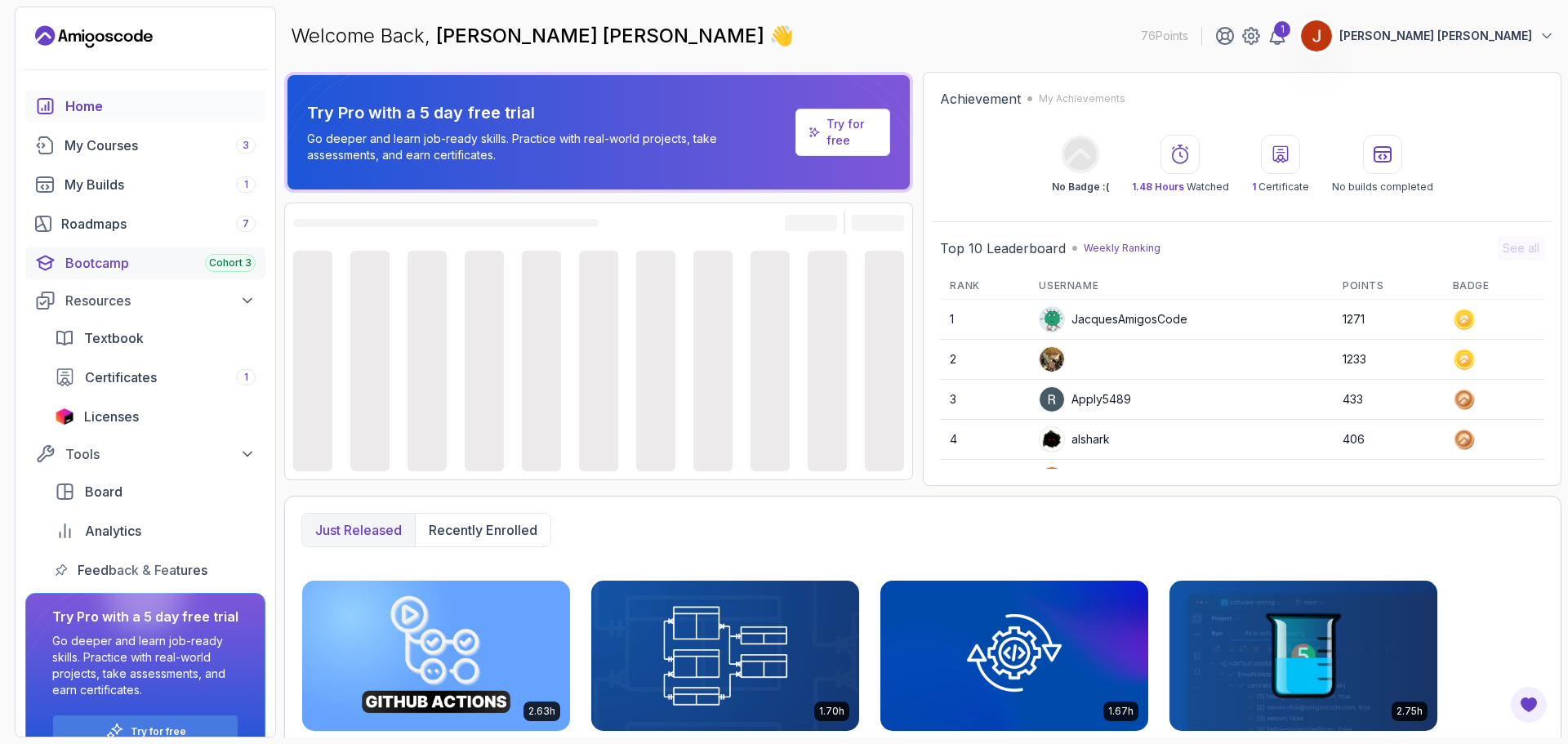
click at [148, 263] on div "Bootcamp Cohort 3" at bounding box center [161, 263] width 190 height 20
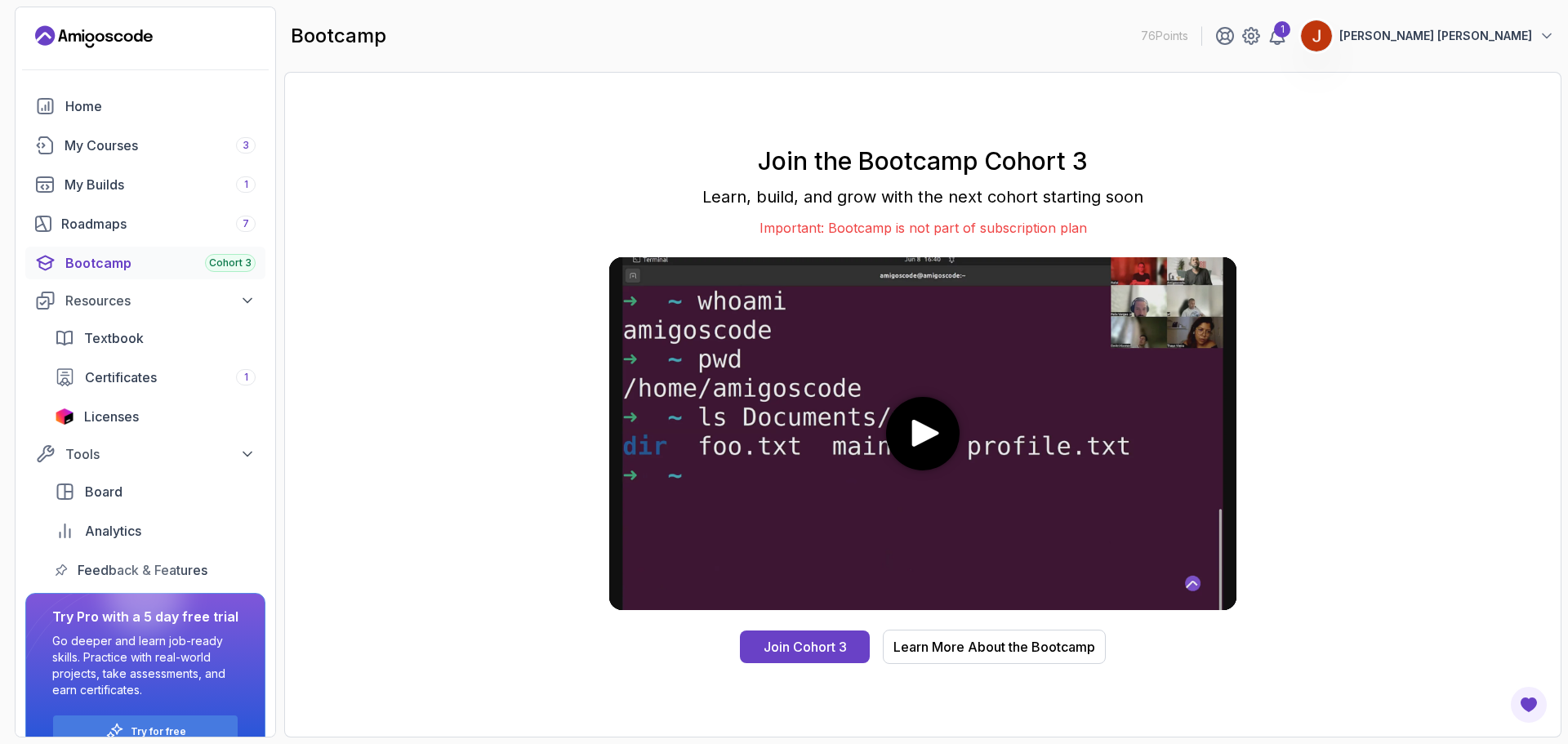
drag, startPoint x: 863, startPoint y: 418, endPoint x: 887, endPoint y: 423, distance: 24.5
click at [868, 419] on video at bounding box center [923, 433] width 627 height 353
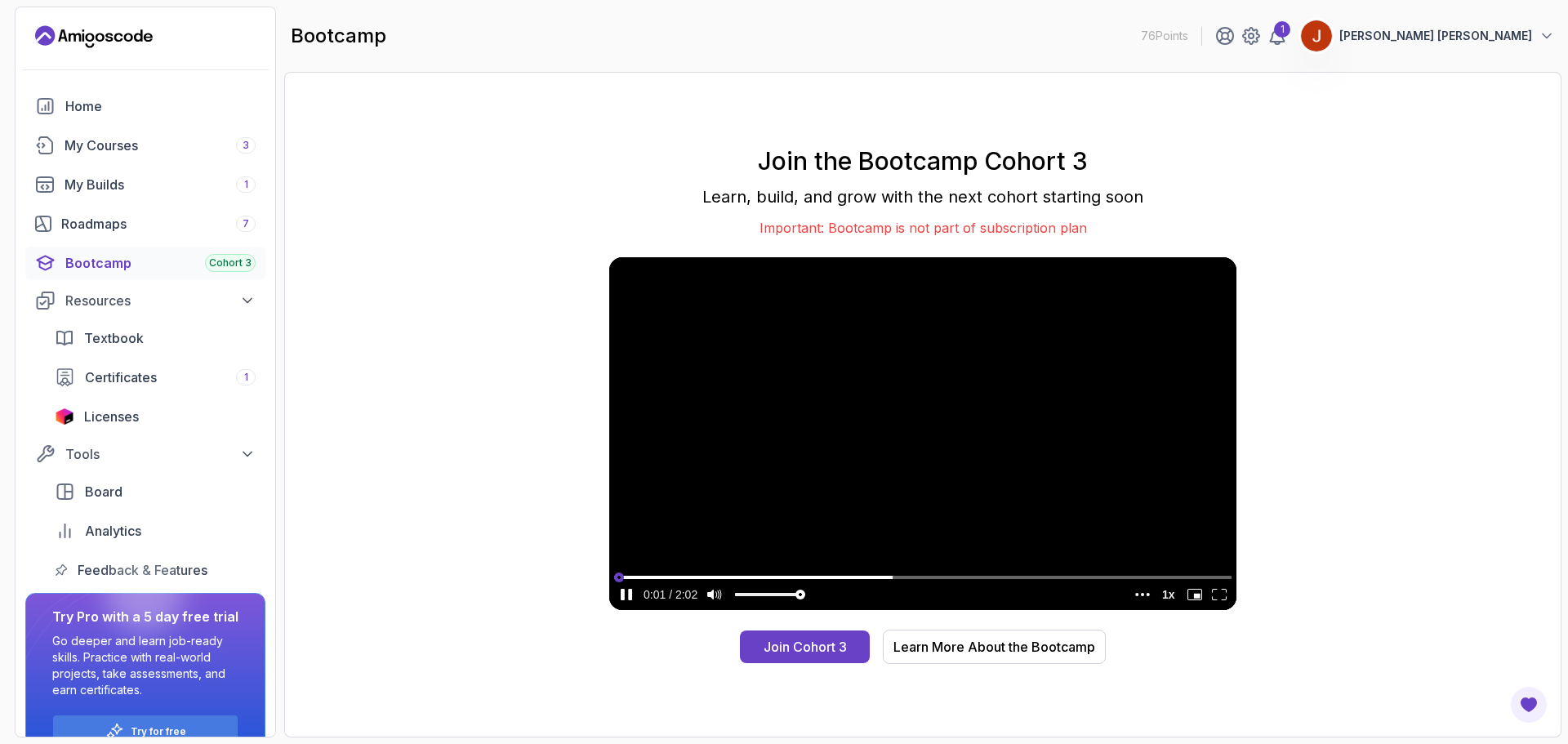
drag, startPoint x: 710, startPoint y: 571, endPoint x: 765, endPoint y: 578, distance: 55.4
click at [711, 571] on input "seek" at bounding box center [922, 577] width 617 height 21
drag, startPoint x: 828, startPoint y: 572, endPoint x: 866, endPoint y: 536, distance: 52.3
click at [829, 572] on input "seek" at bounding box center [922, 577] width 617 height 21
click at [886, 430] on video at bounding box center [923, 433] width 627 height 353
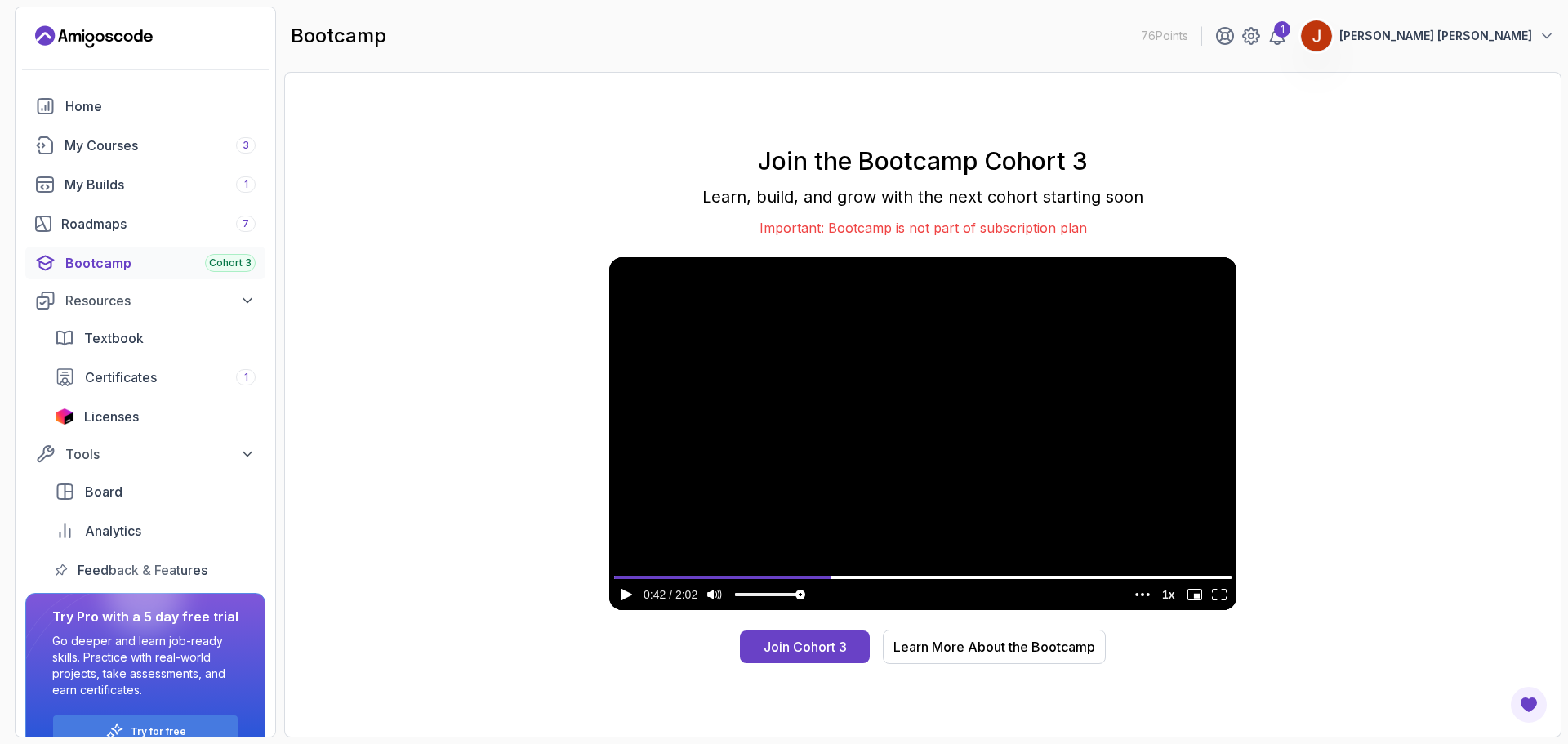
click at [816, 401] on video at bounding box center [923, 433] width 627 height 353
drag, startPoint x: 876, startPoint y: 576, endPoint x: 929, endPoint y: 581, distance: 53.2
click at [877, 576] on input "seek" at bounding box center [922, 577] width 617 height 21
drag, startPoint x: 963, startPoint y: 584, endPoint x: 993, endPoint y: 584, distance: 30.0
click at [972, 584] on input "seek" at bounding box center [922, 577] width 617 height 21
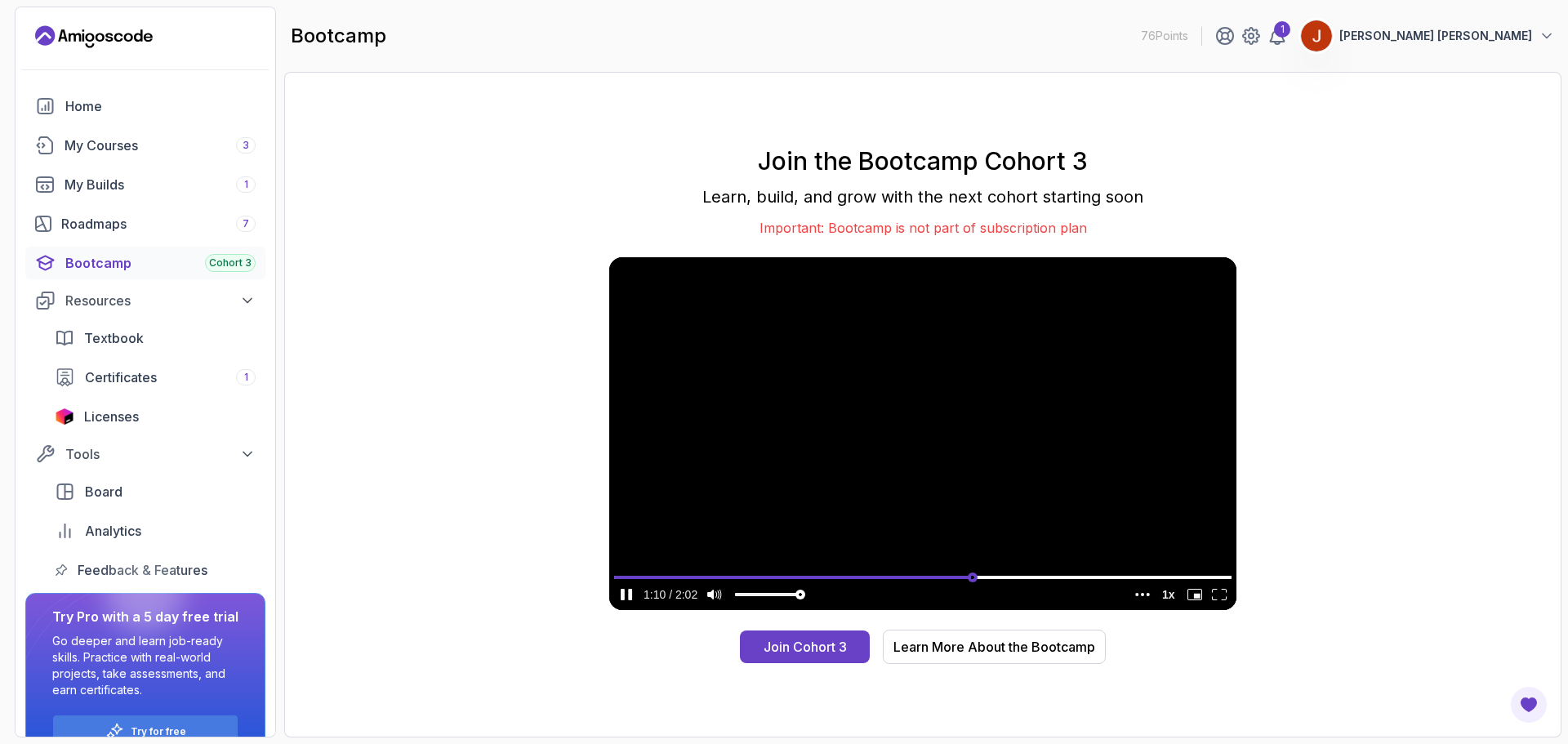
type input "0.686531067840754"
click at [1038, 583] on input "seek" at bounding box center [922, 577] width 617 height 21
click at [881, 437] on video at bounding box center [923, 433] width 627 height 353
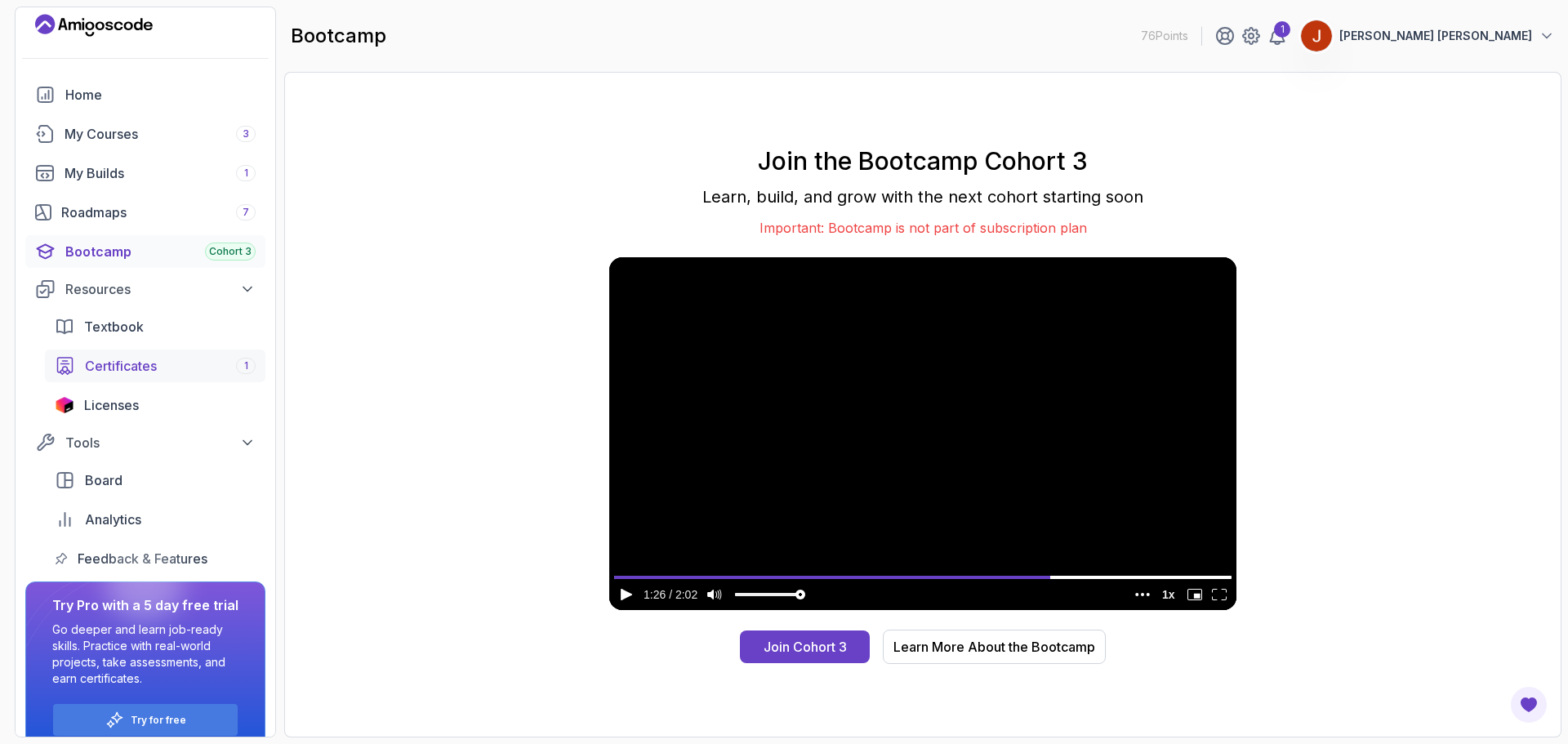
scroll to position [35, 0]
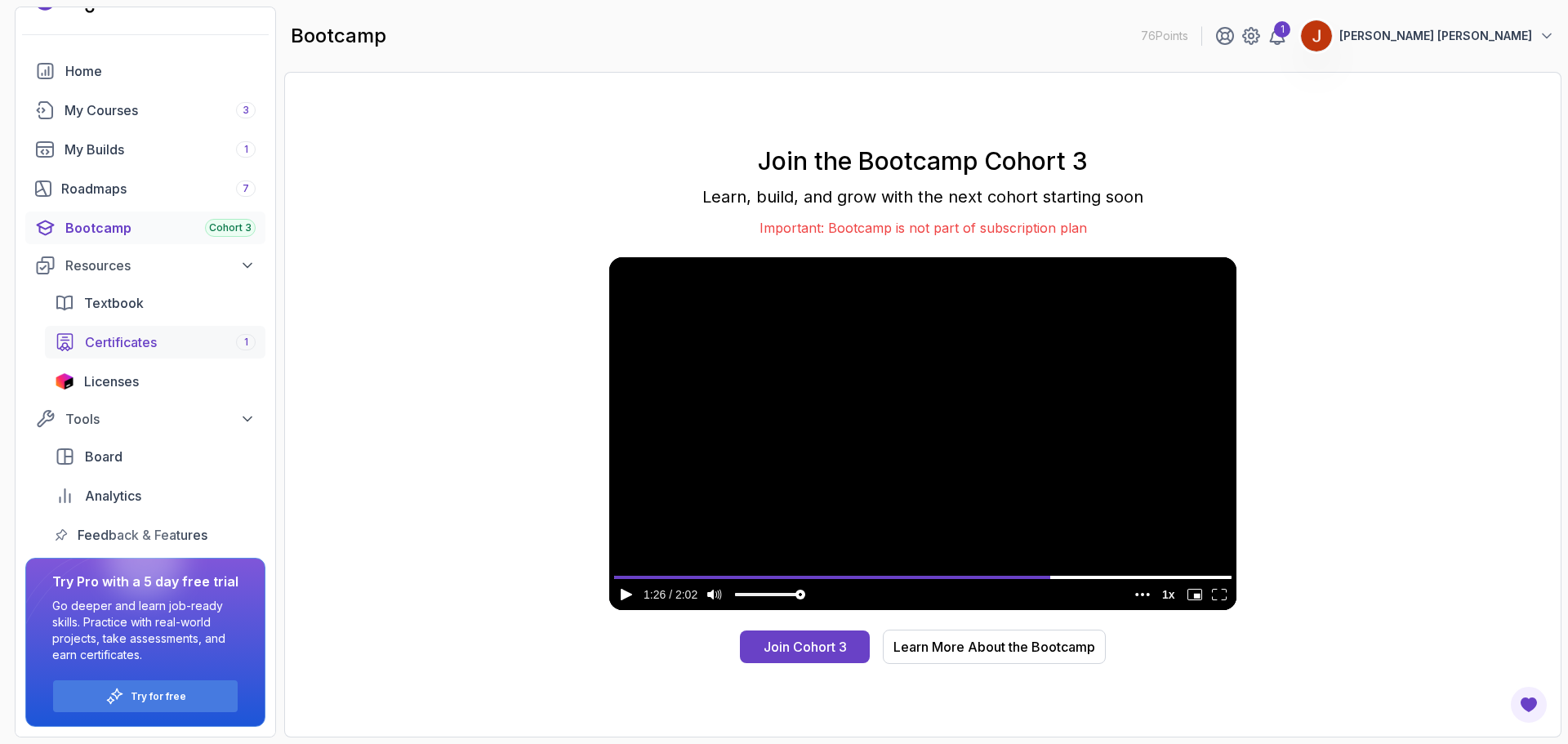
click at [166, 345] on div "Certificates 1" at bounding box center [171, 342] width 171 height 20
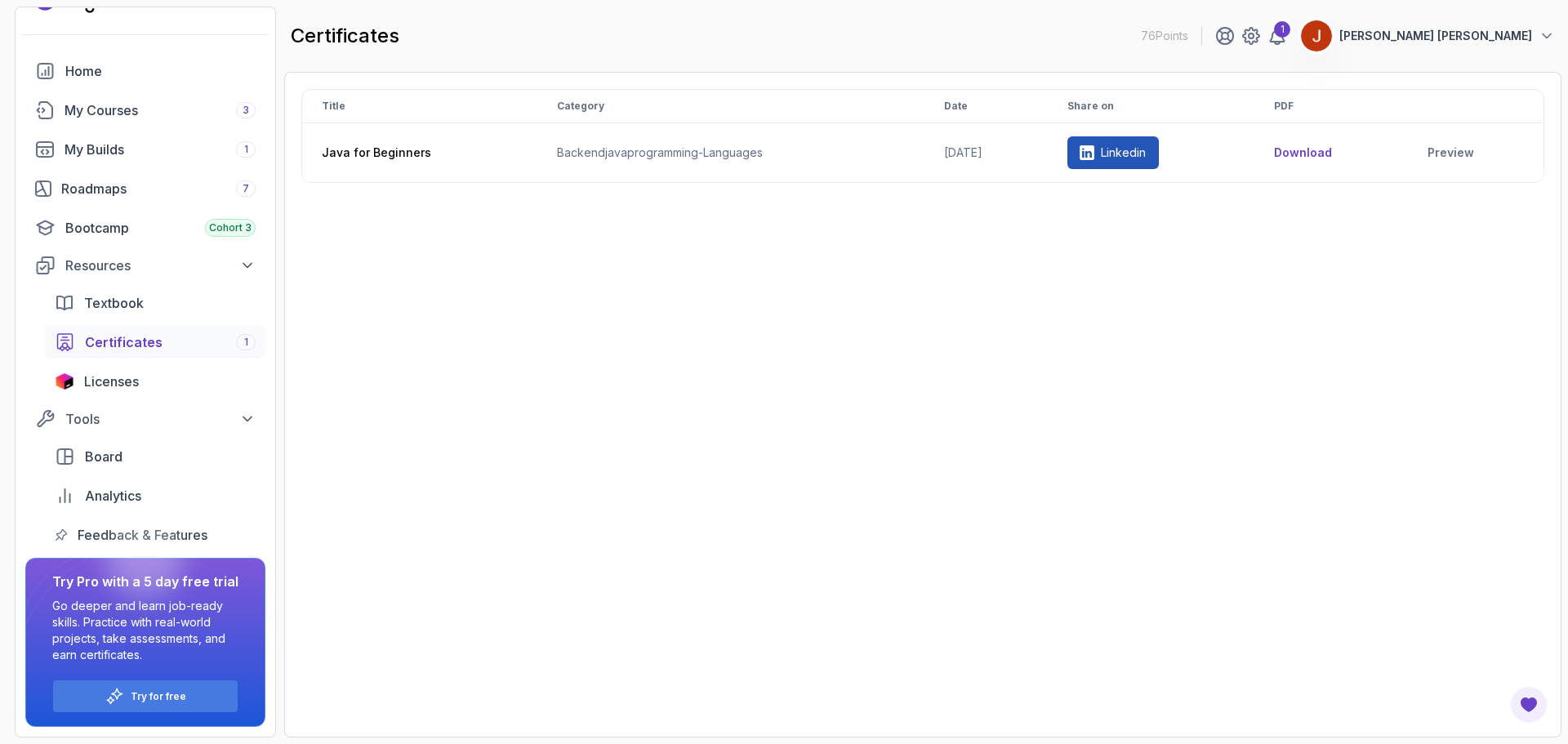
click at [1475, 31] on p "[PERSON_NAME] [PERSON_NAME]" at bounding box center [1436, 36] width 192 height 16
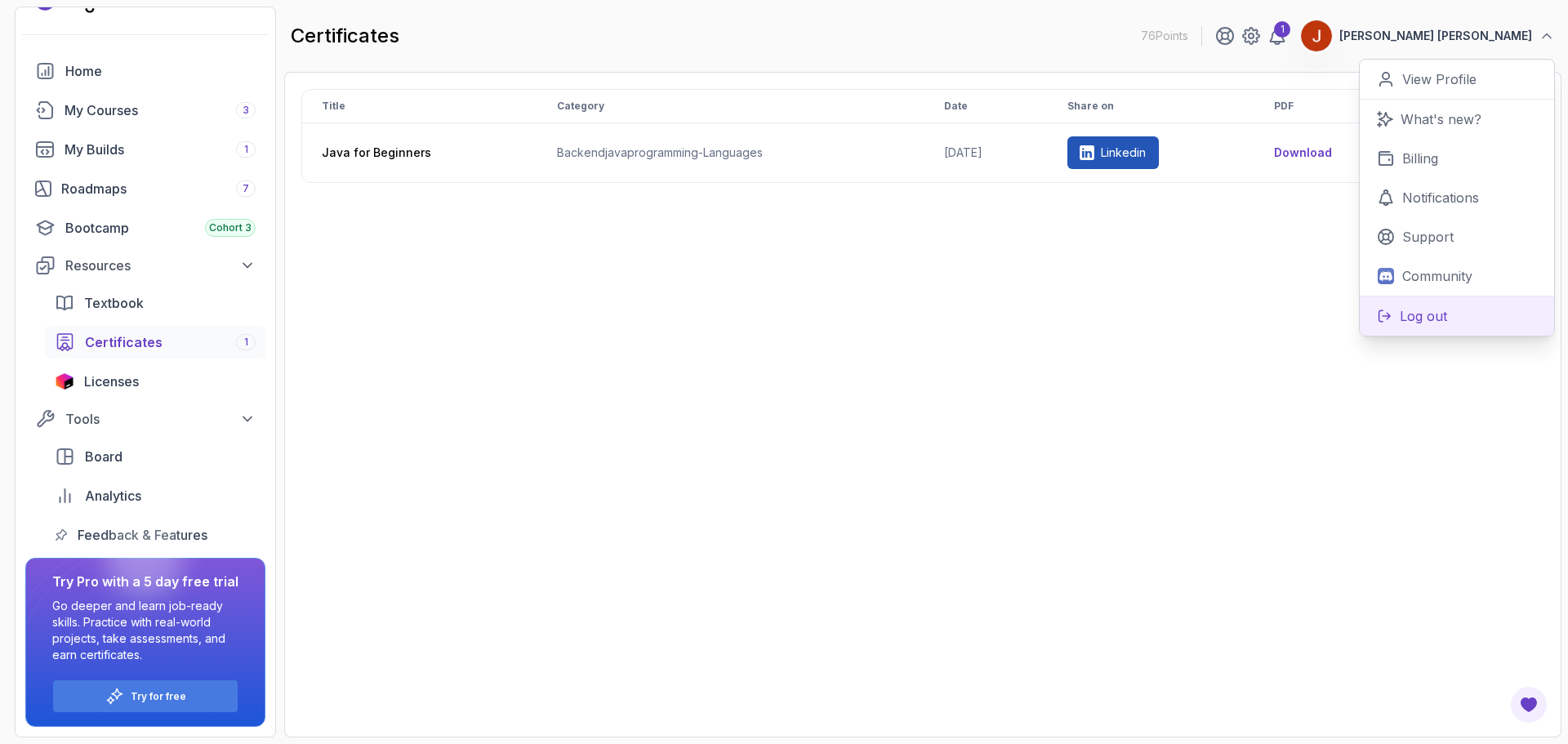
click at [1418, 303] on button "Log out" at bounding box center [1457, 315] width 194 height 40
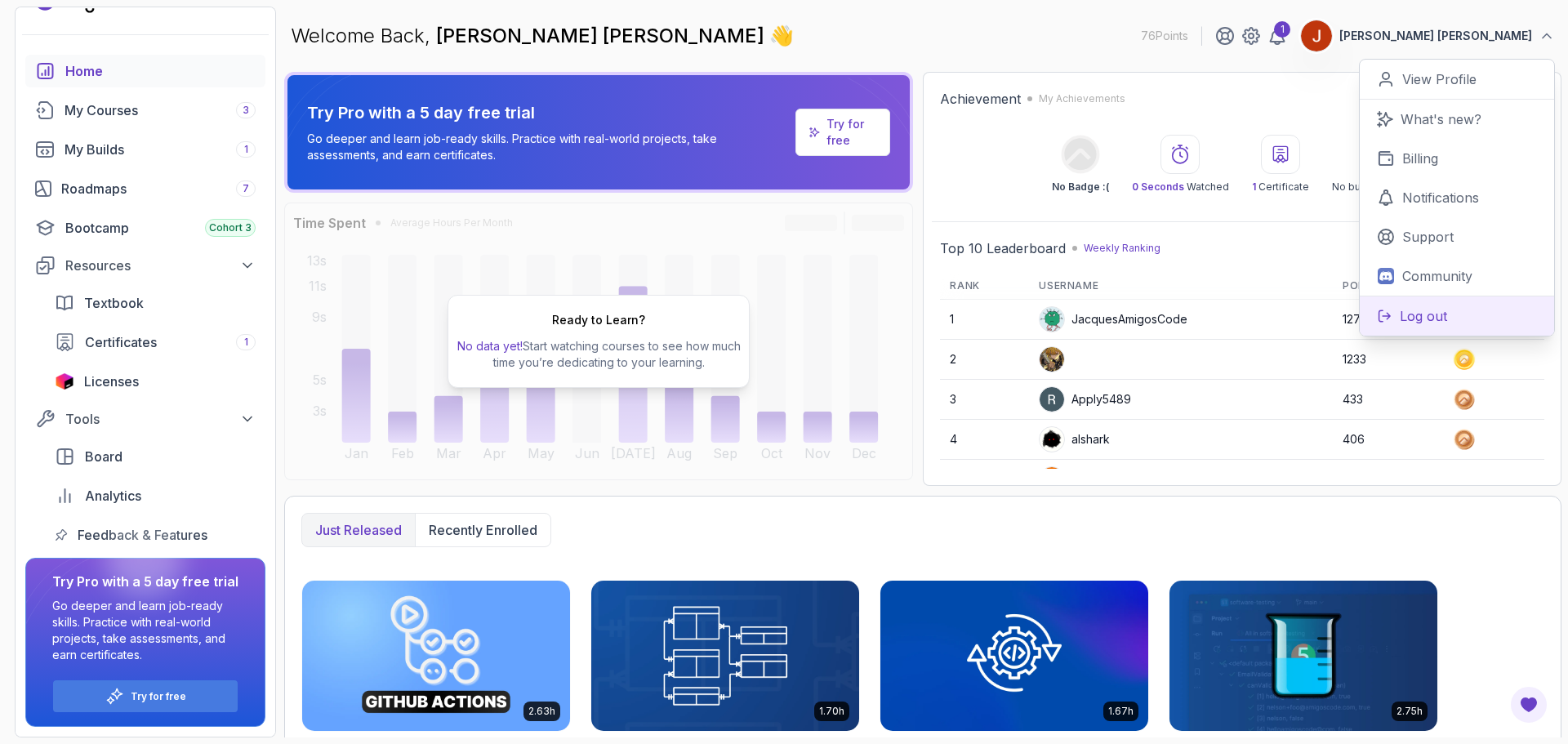
click at [1422, 318] on p "Log out" at bounding box center [1423, 316] width 48 height 20
click at [1453, 324] on button "Log out" at bounding box center [1457, 315] width 194 height 40
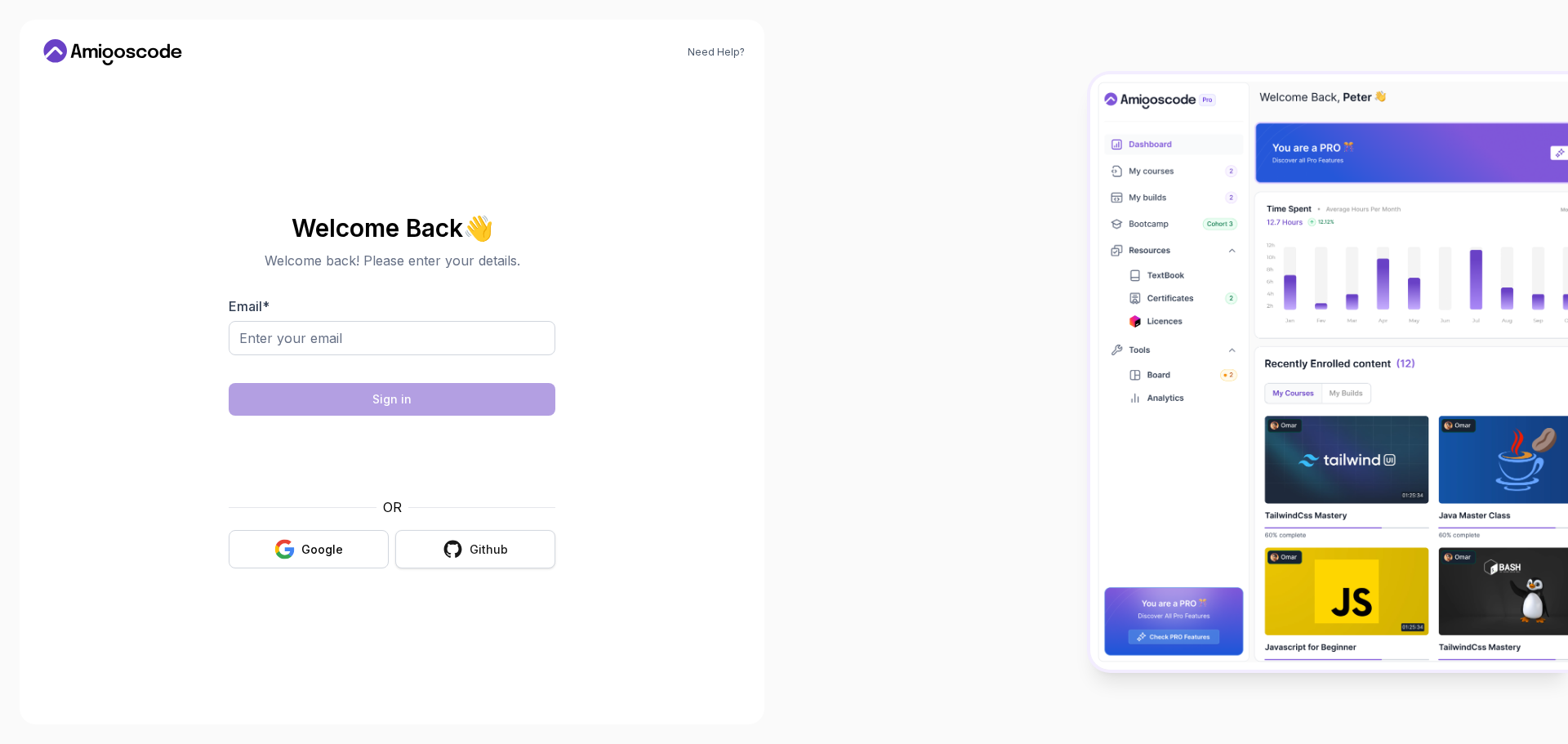
click at [461, 542] on icon "button" at bounding box center [453, 549] width 21 height 21
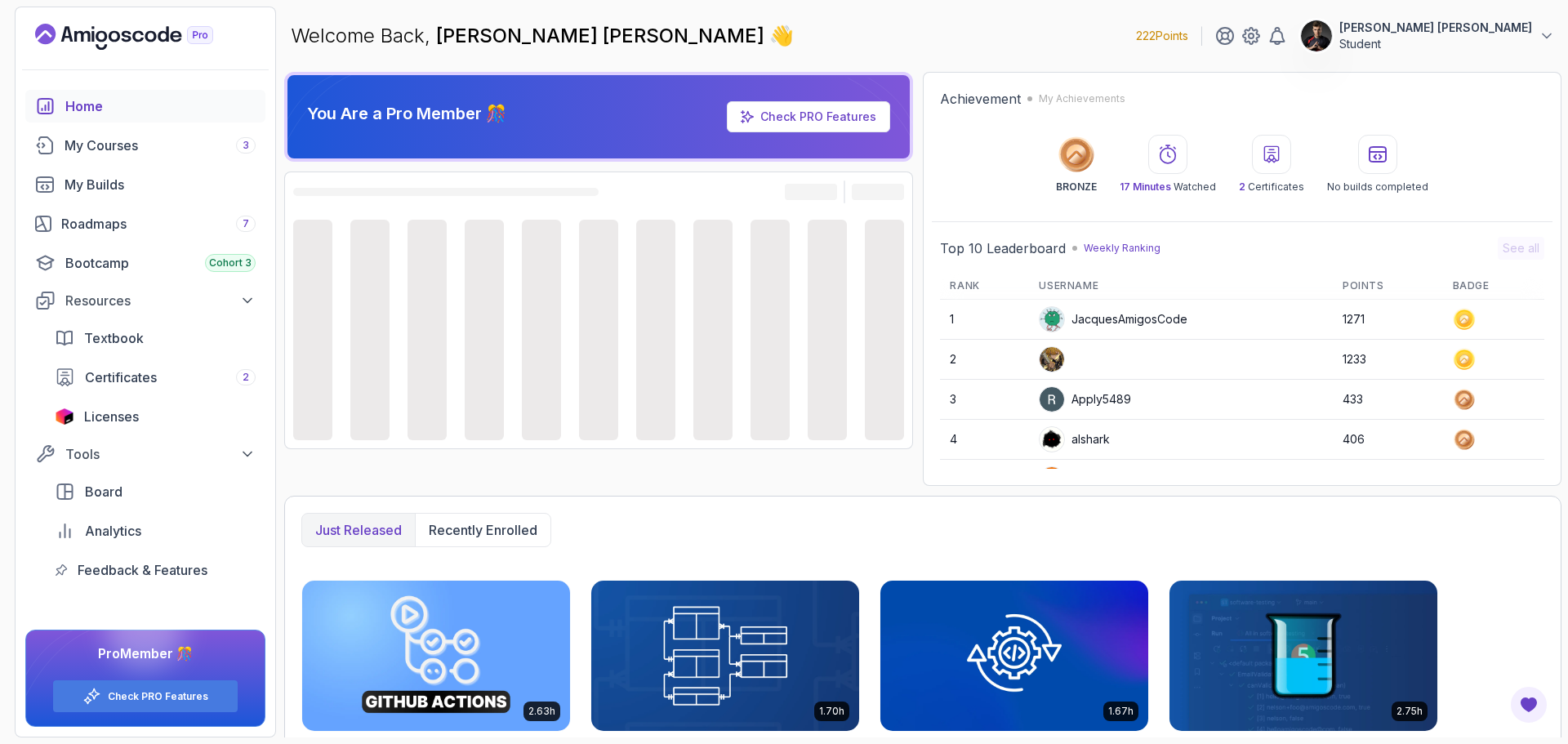
click at [1493, 49] on p "Student" at bounding box center [1436, 44] width 192 height 16
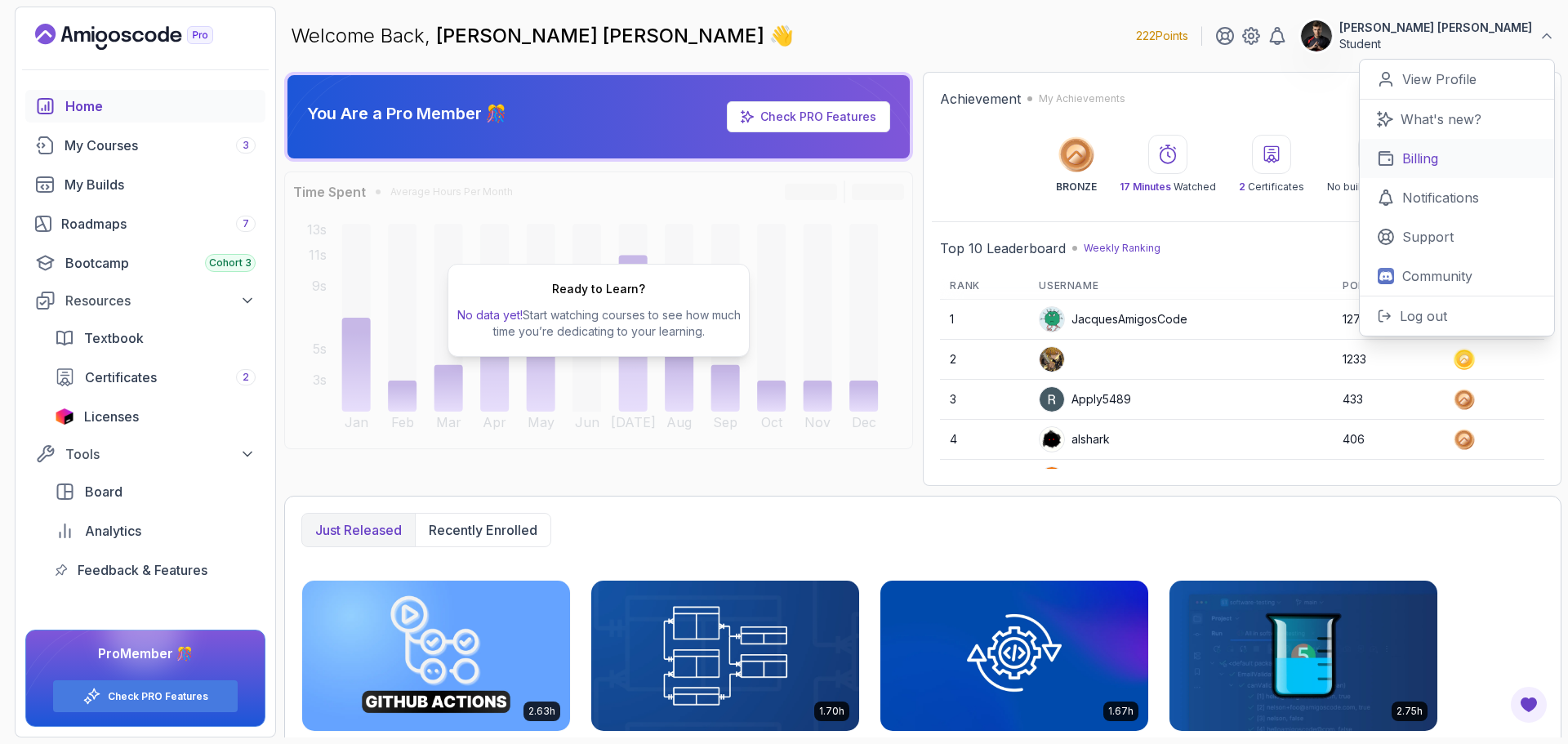
click at [1423, 148] on p "Billing" at bounding box center [1420, 158] width 36 height 20
click at [1395, 160] on link "Billing" at bounding box center [1457, 159] width 194 height 40
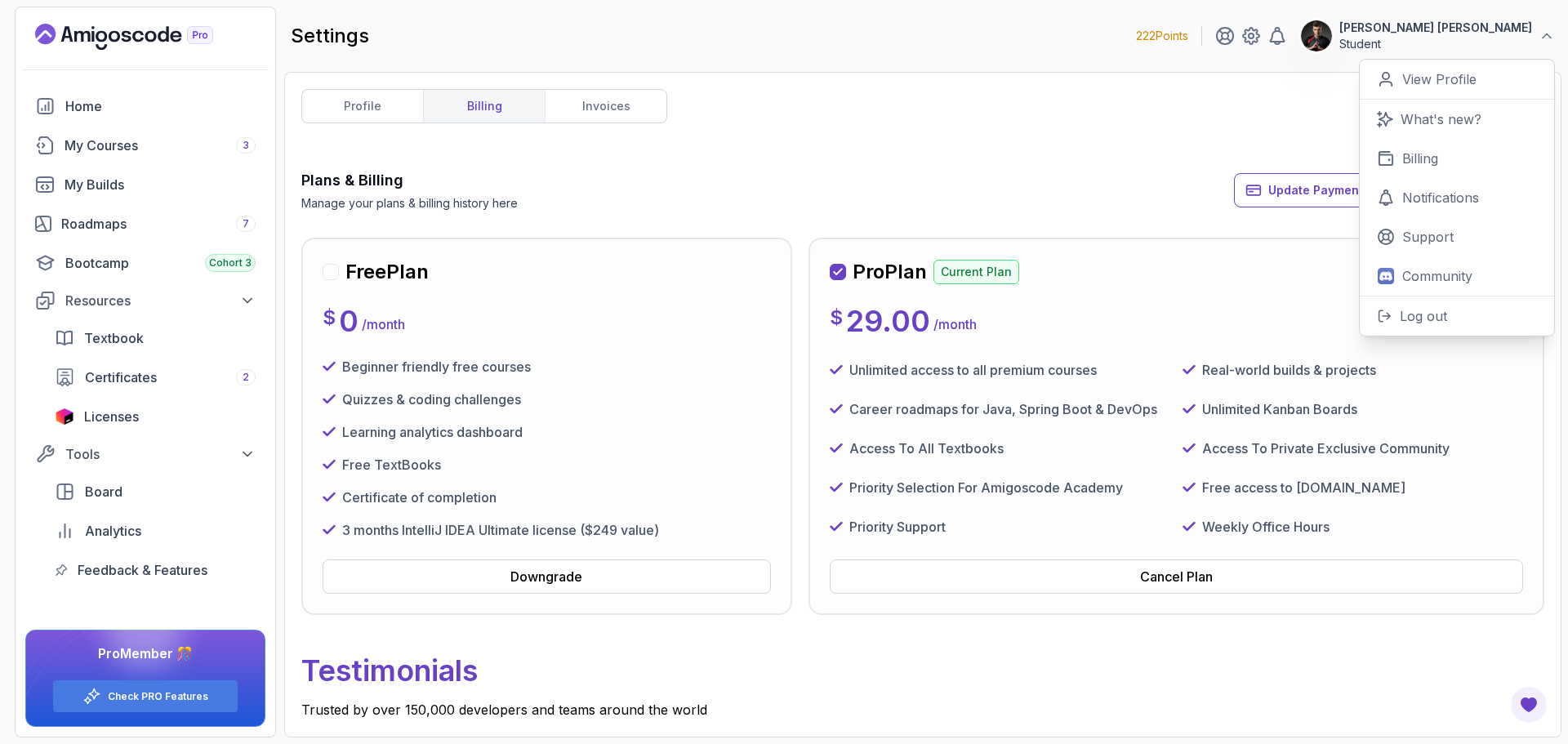
click at [1508, 46] on p "Student" at bounding box center [1436, 44] width 192 height 16
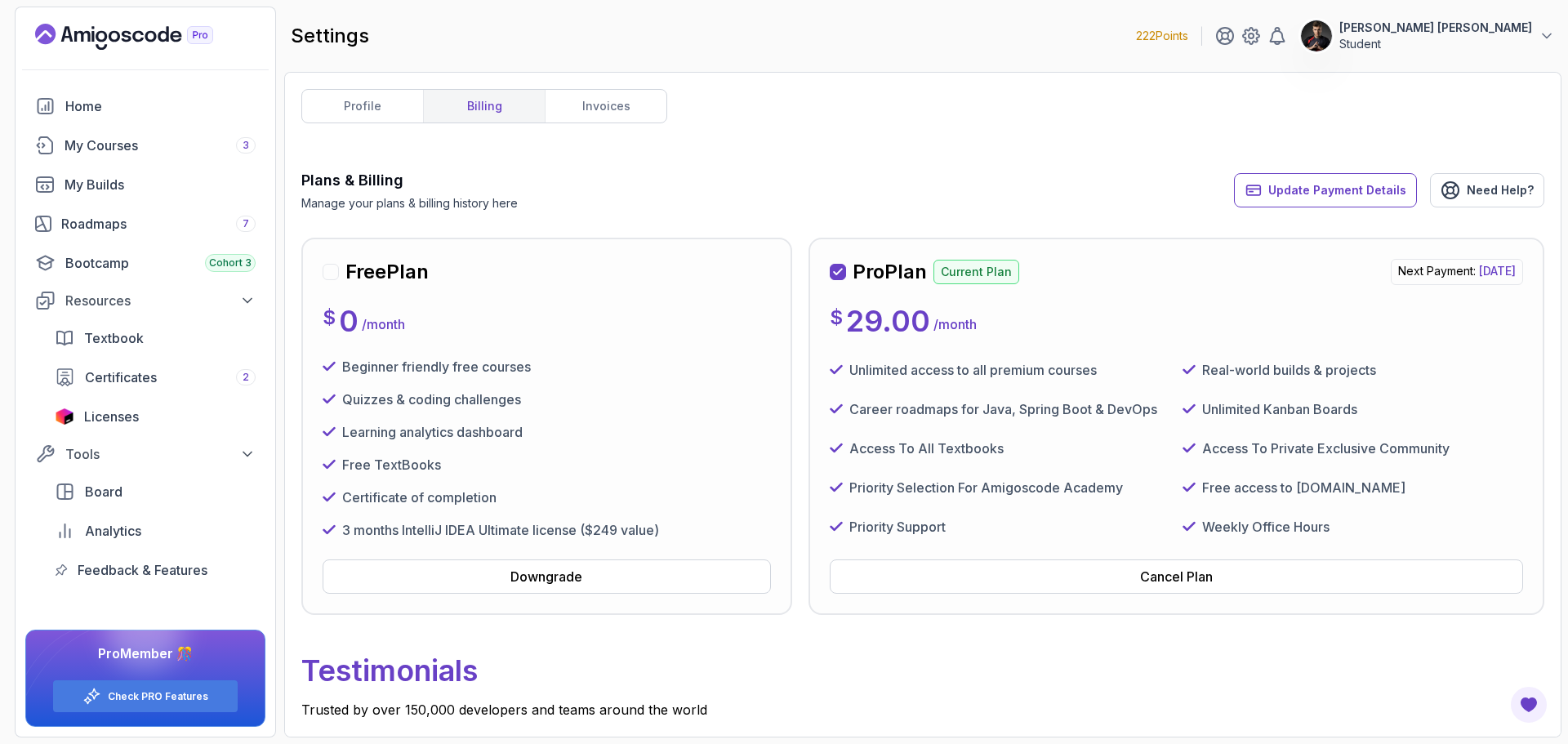
click at [1479, 267] on span "Monday, 22 September 2025" at bounding box center [1497, 270] width 37 height 13
click at [1397, 190] on span "Update Payment Details" at bounding box center [1337, 190] width 138 height 16
click at [1191, 574] on div "Cancel Plan" at bounding box center [1176, 577] width 73 height 20
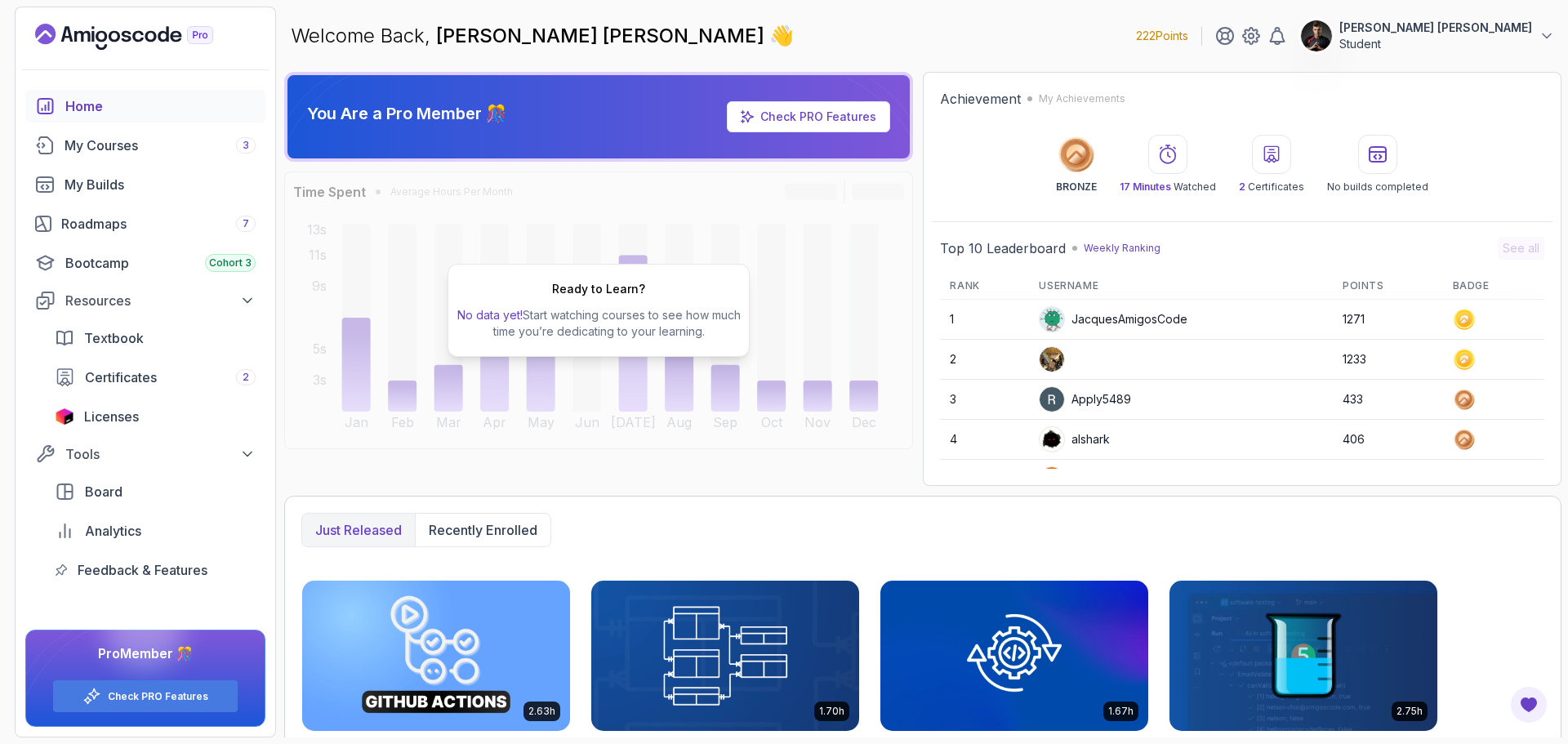
click at [94, 26] on icon "Landing page" at bounding box center [124, 36] width 178 height 26
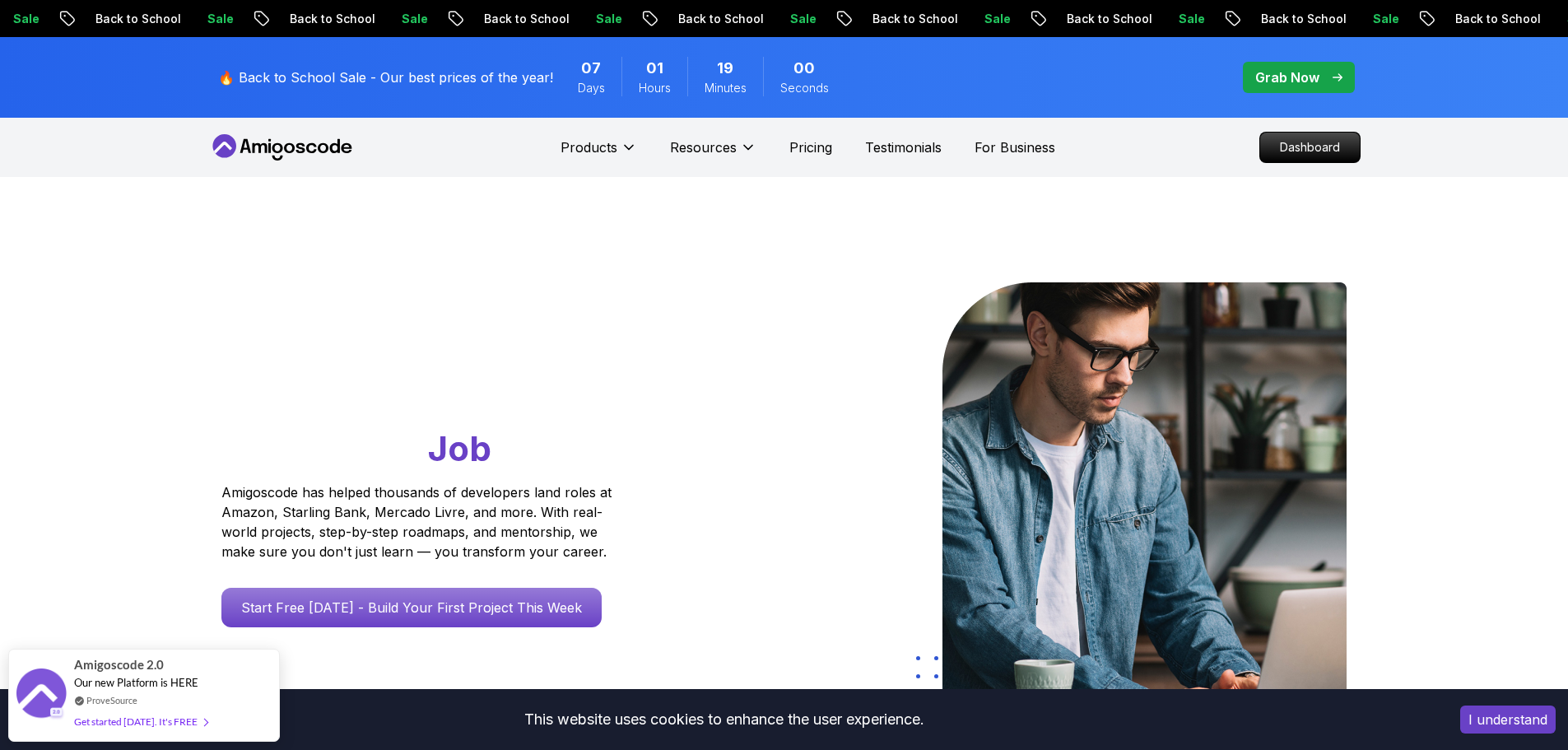
click at [1246, 13] on p "Back to School" at bounding box center [1302, 19] width 112 height 16
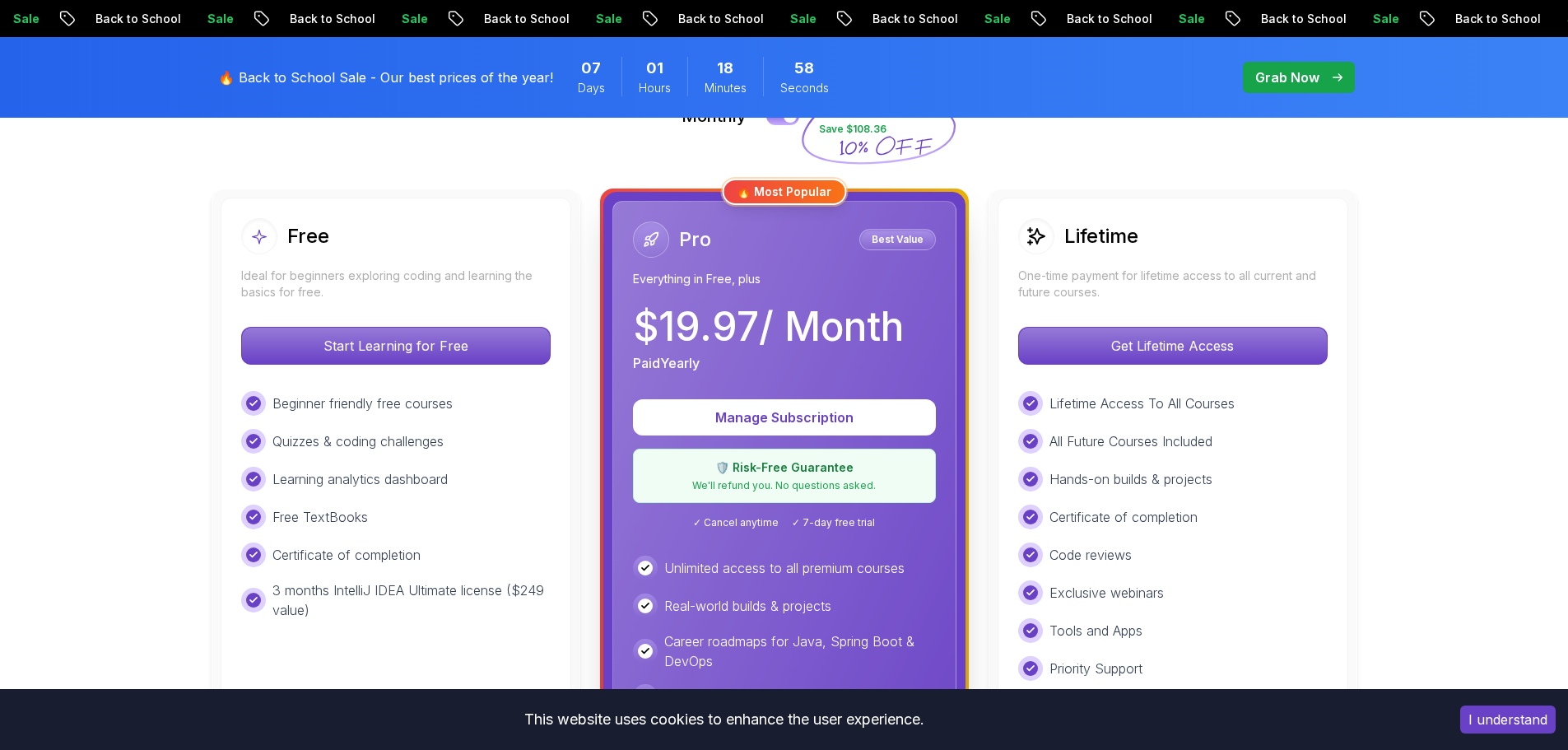
scroll to position [576, 0]
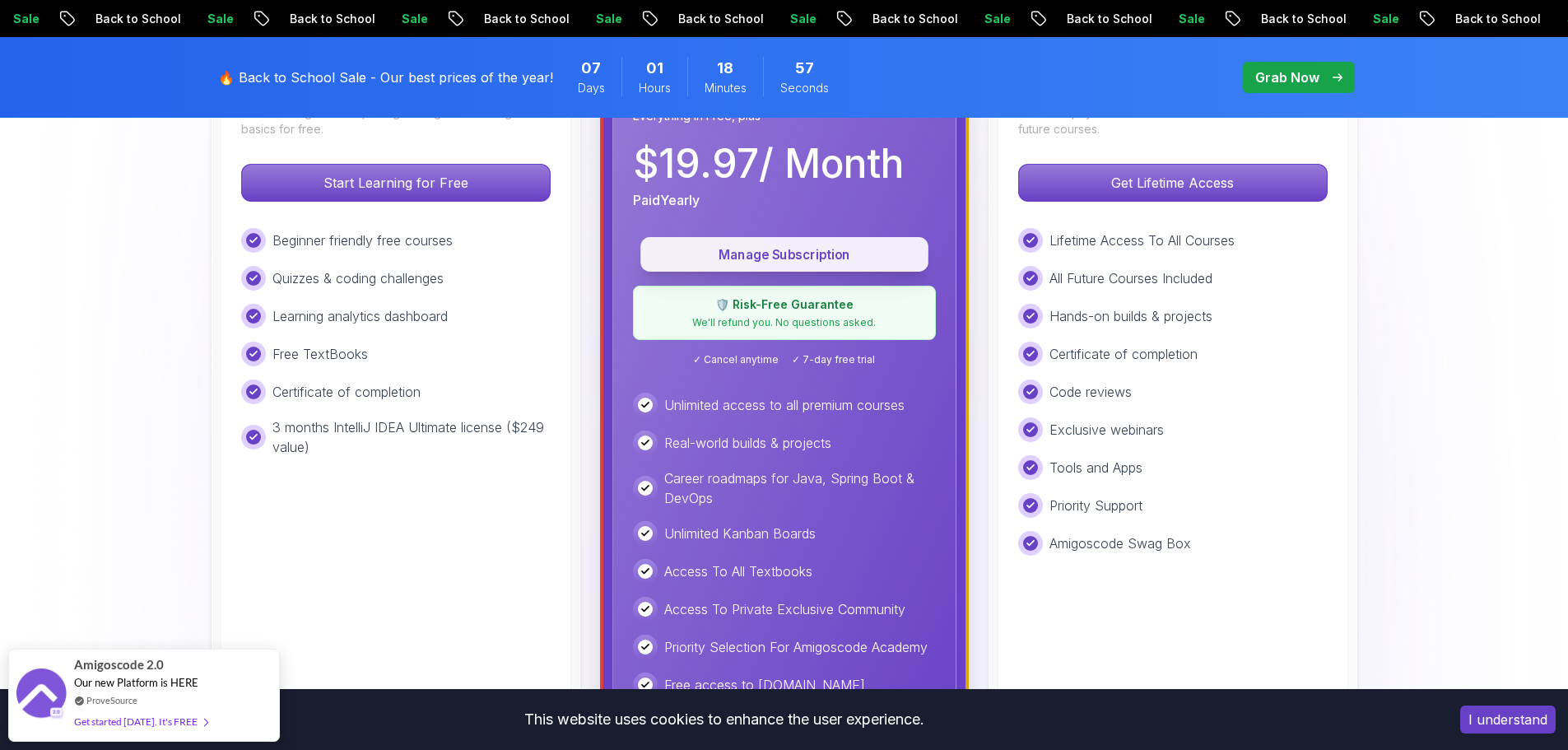
click at [775, 251] on p "Manage Subscription" at bounding box center [784, 255] width 250 height 19
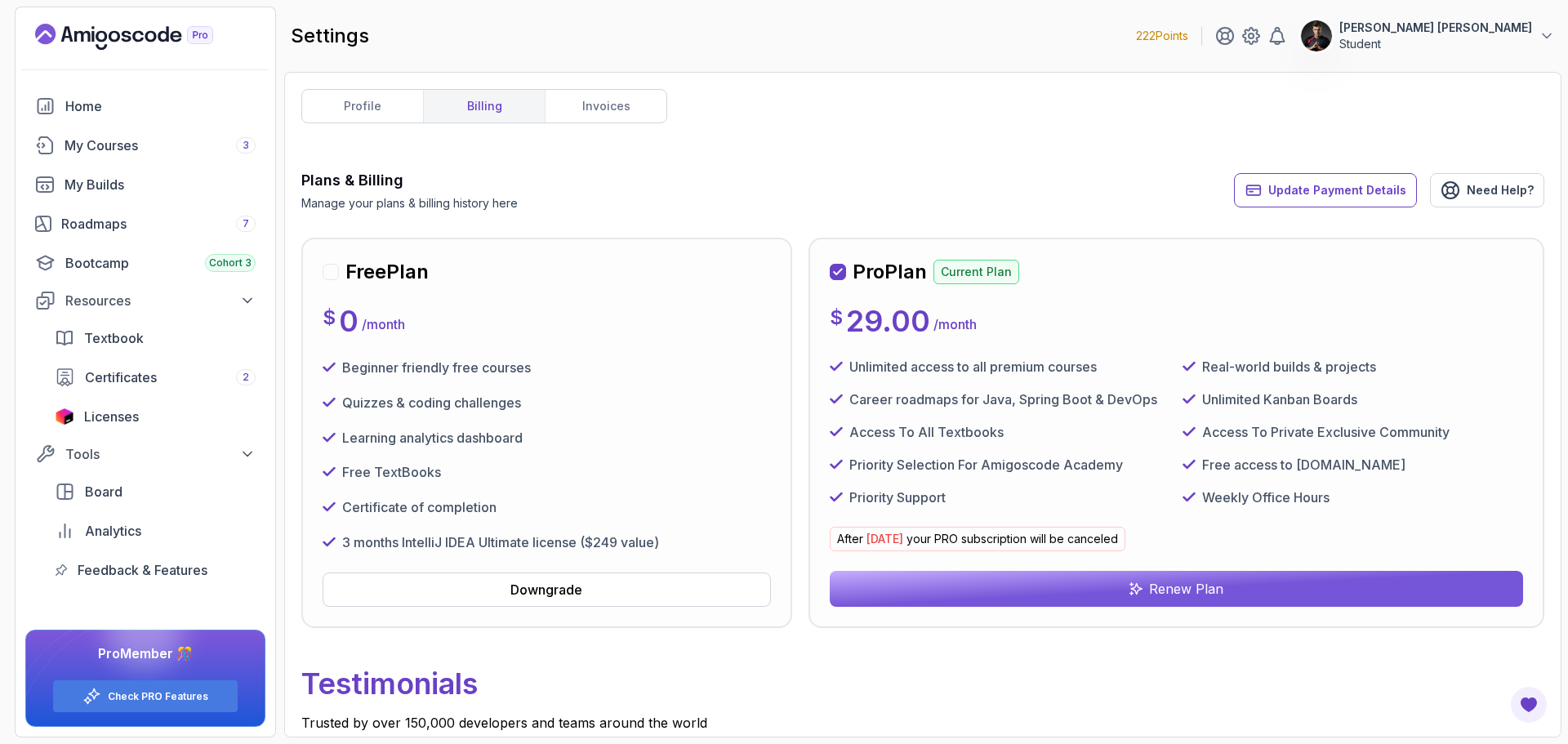
click at [1094, 584] on button "Renew Plan" at bounding box center [1176, 589] width 694 height 36
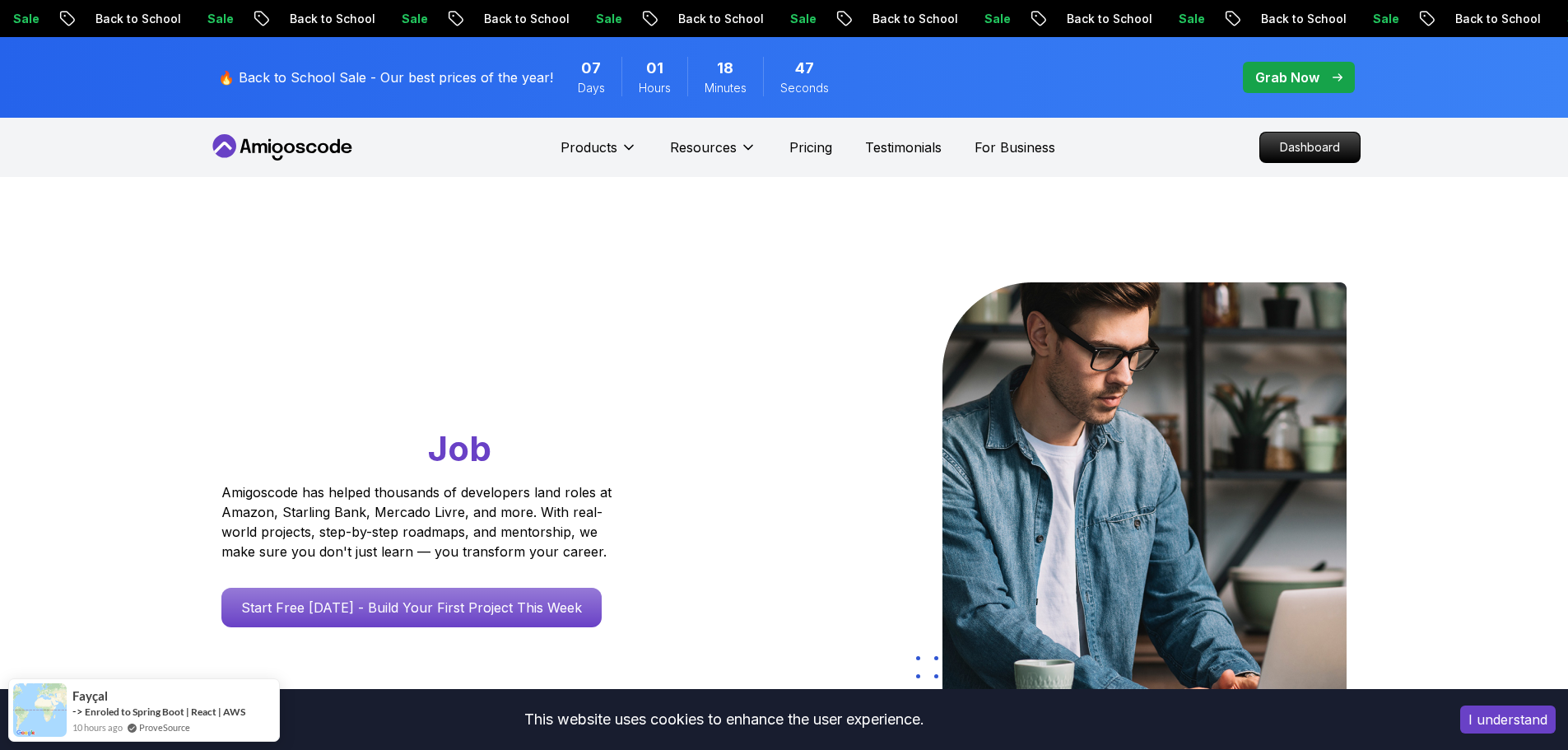
click at [1314, 85] on p "Grab Now" at bounding box center [1287, 78] width 64 height 20
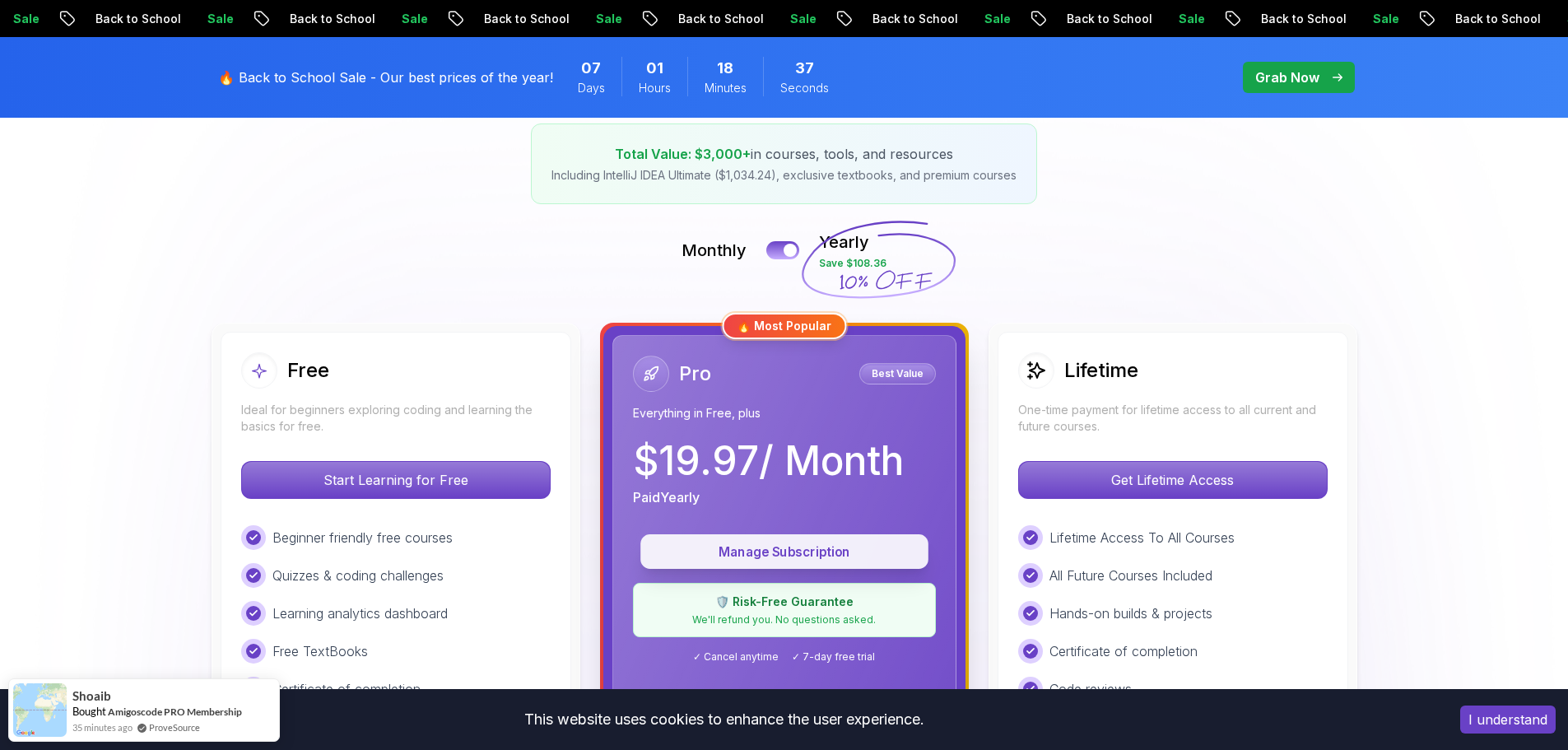
scroll to position [330, 0]
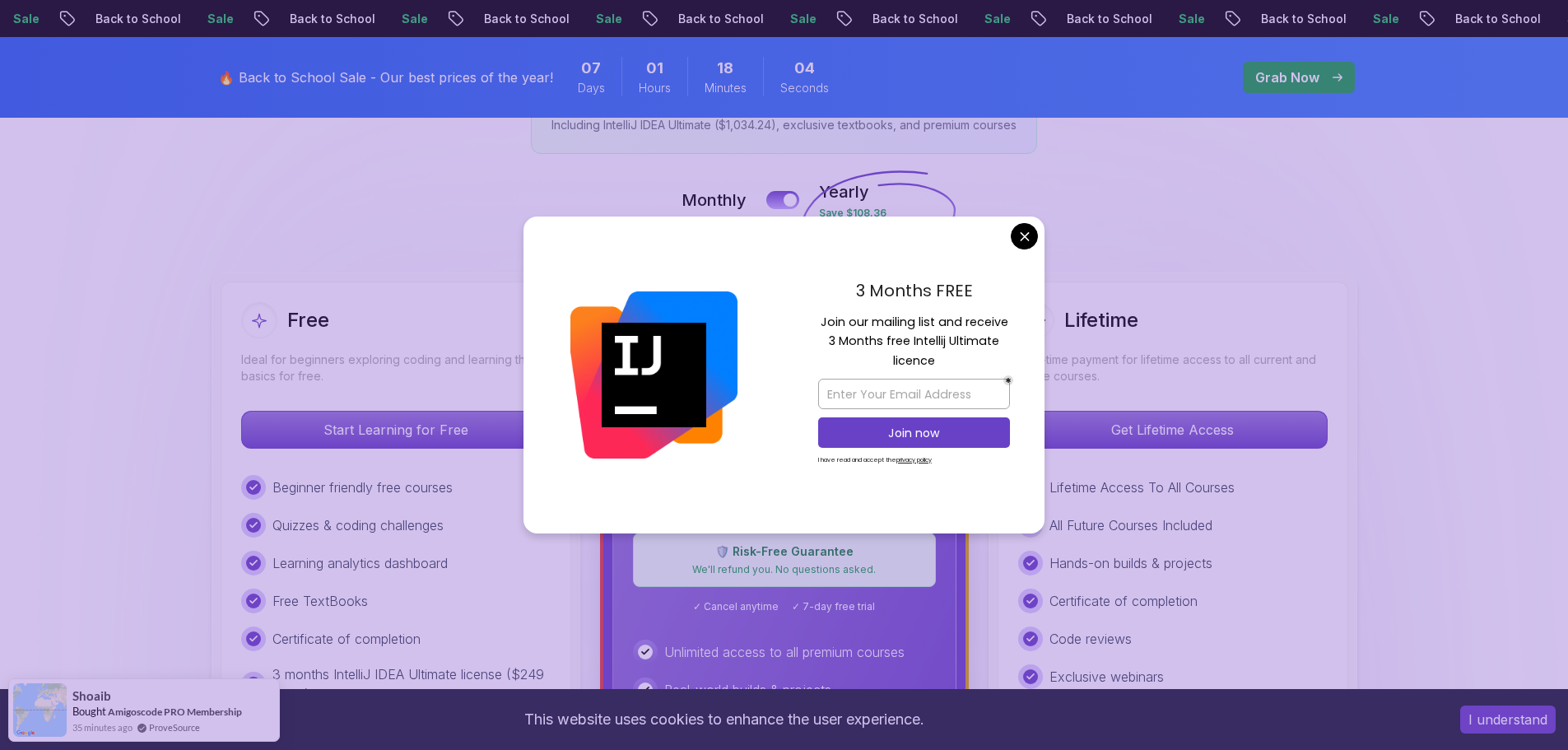
drag, startPoint x: 1022, startPoint y: 226, endPoint x: 1025, endPoint y: 239, distance: 13.3
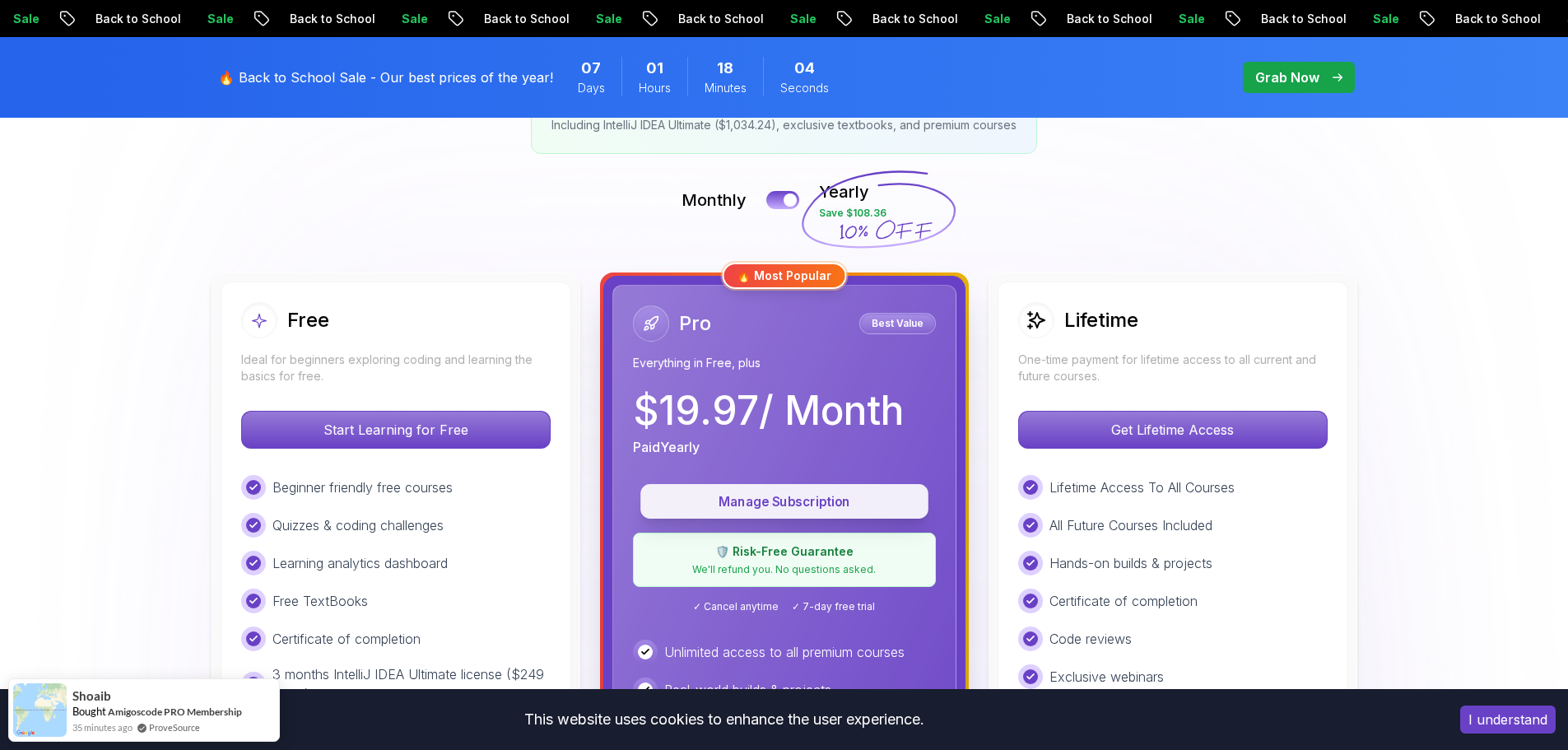
click at [765, 498] on p "Manage Subscription" at bounding box center [784, 501] width 250 height 19
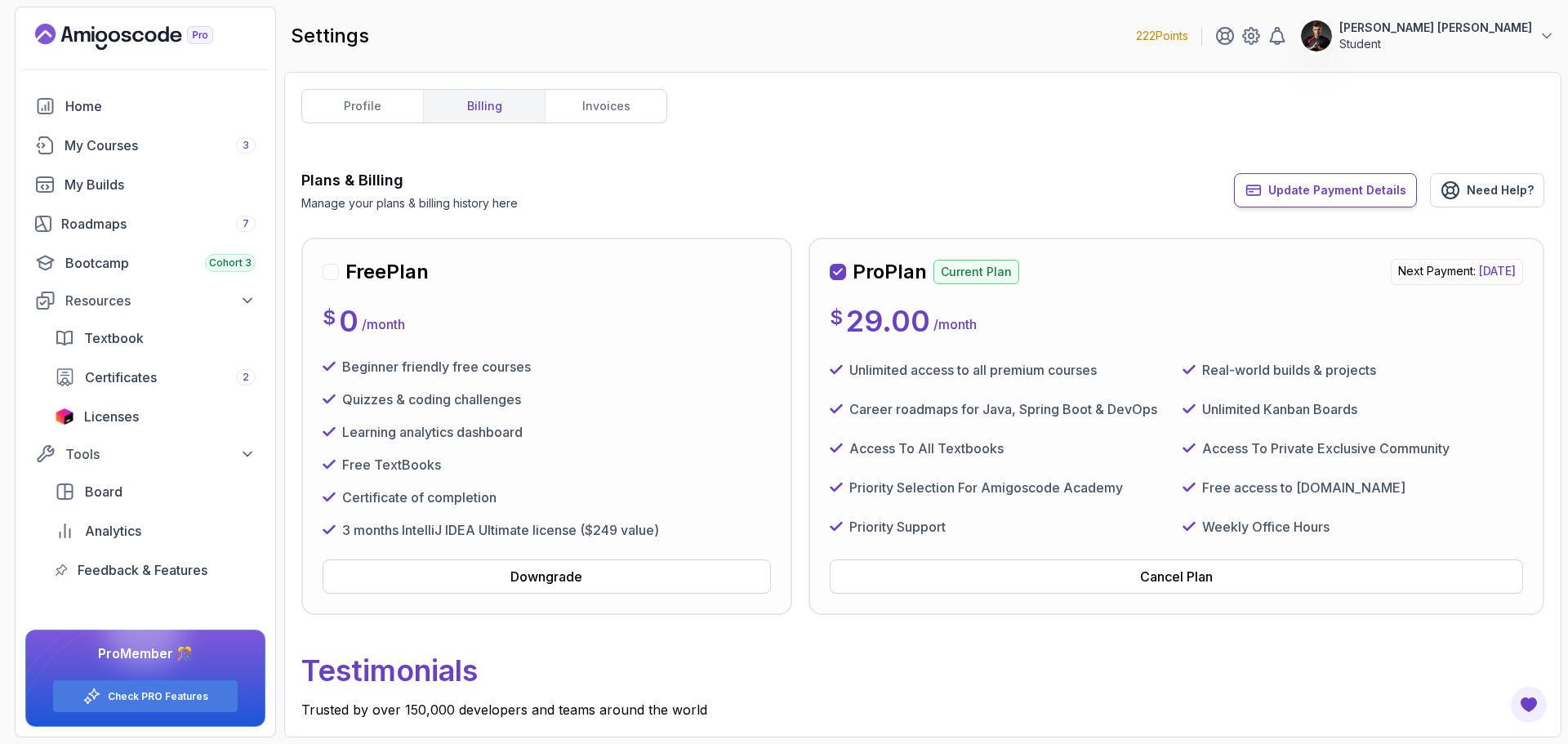
click at [1332, 183] on span "Update Payment Details" at bounding box center [1337, 190] width 138 height 16
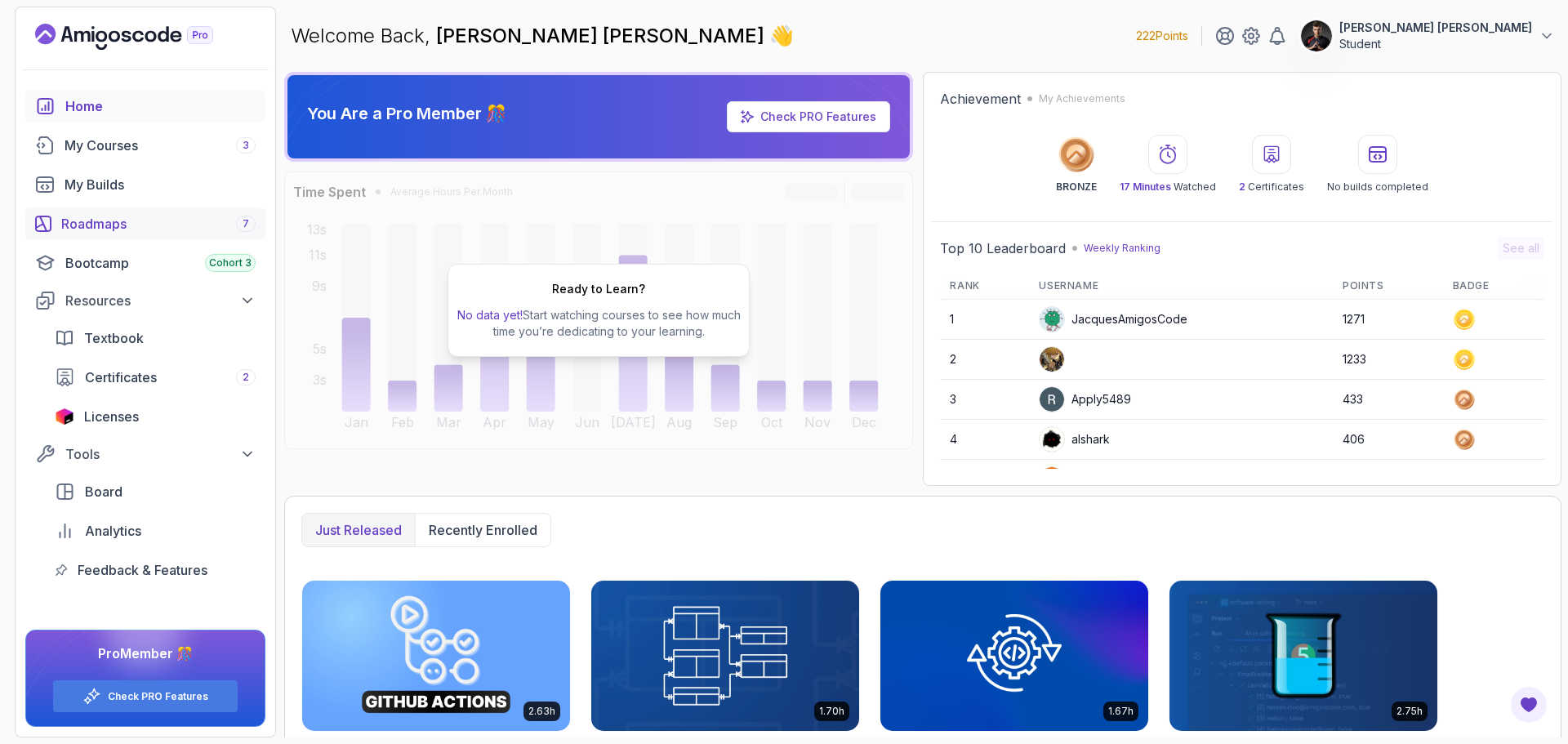
click at [138, 222] on div "Roadmaps 7" at bounding box center [158, 224] width 194 height 20
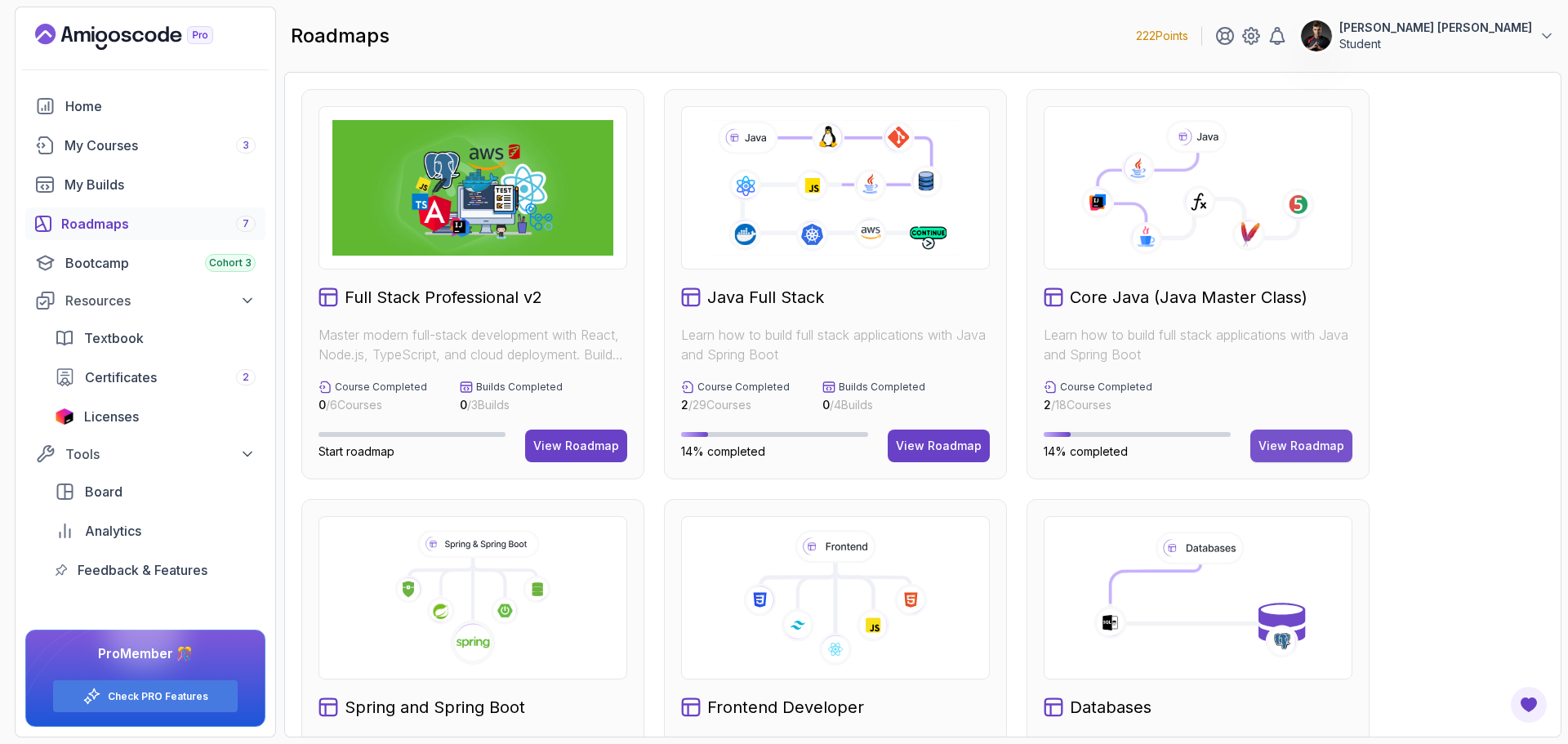
click at [1264, 449] on div "View Roadmap" at bounding box center [1301, 446] width 85 height 16
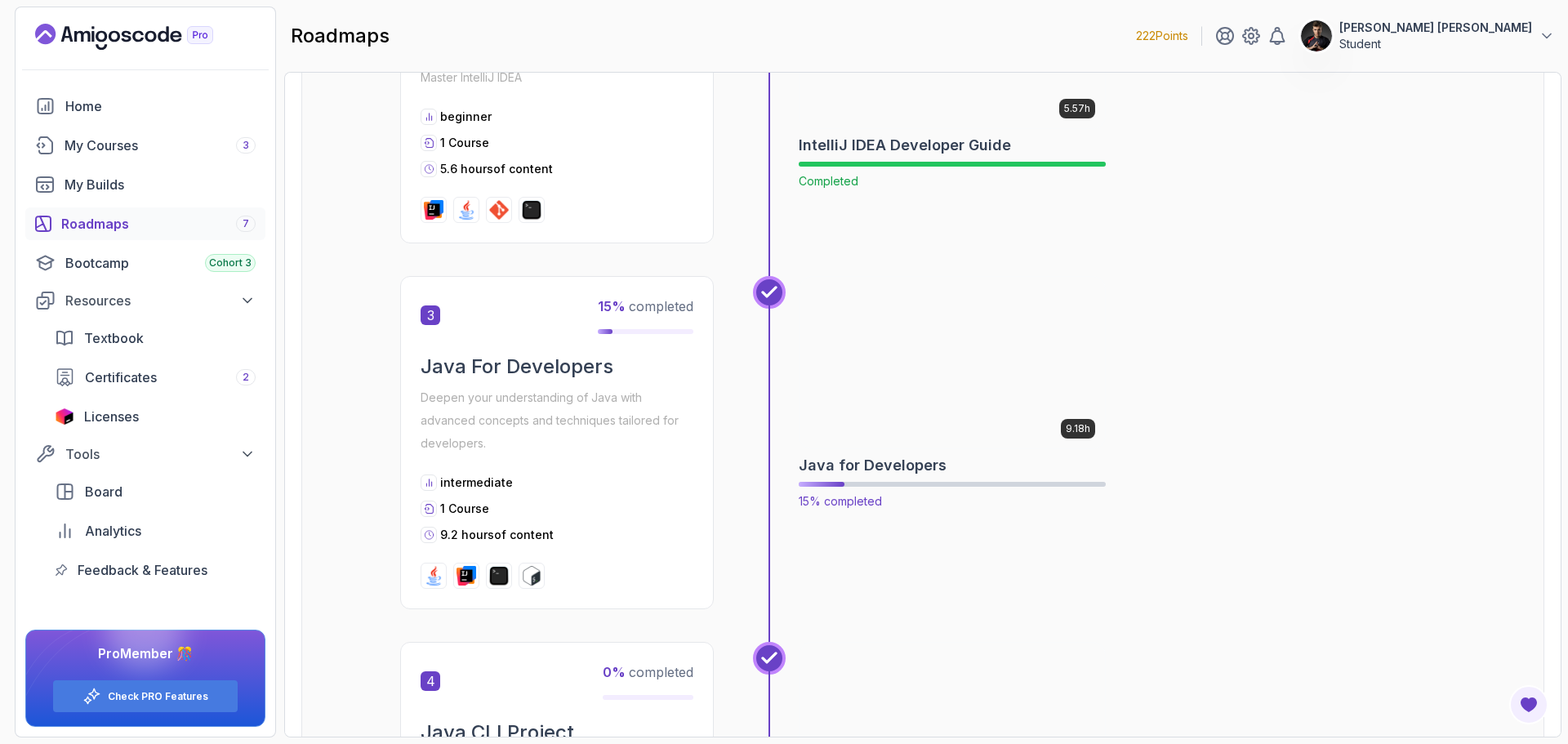
scroll to position [817, 0]
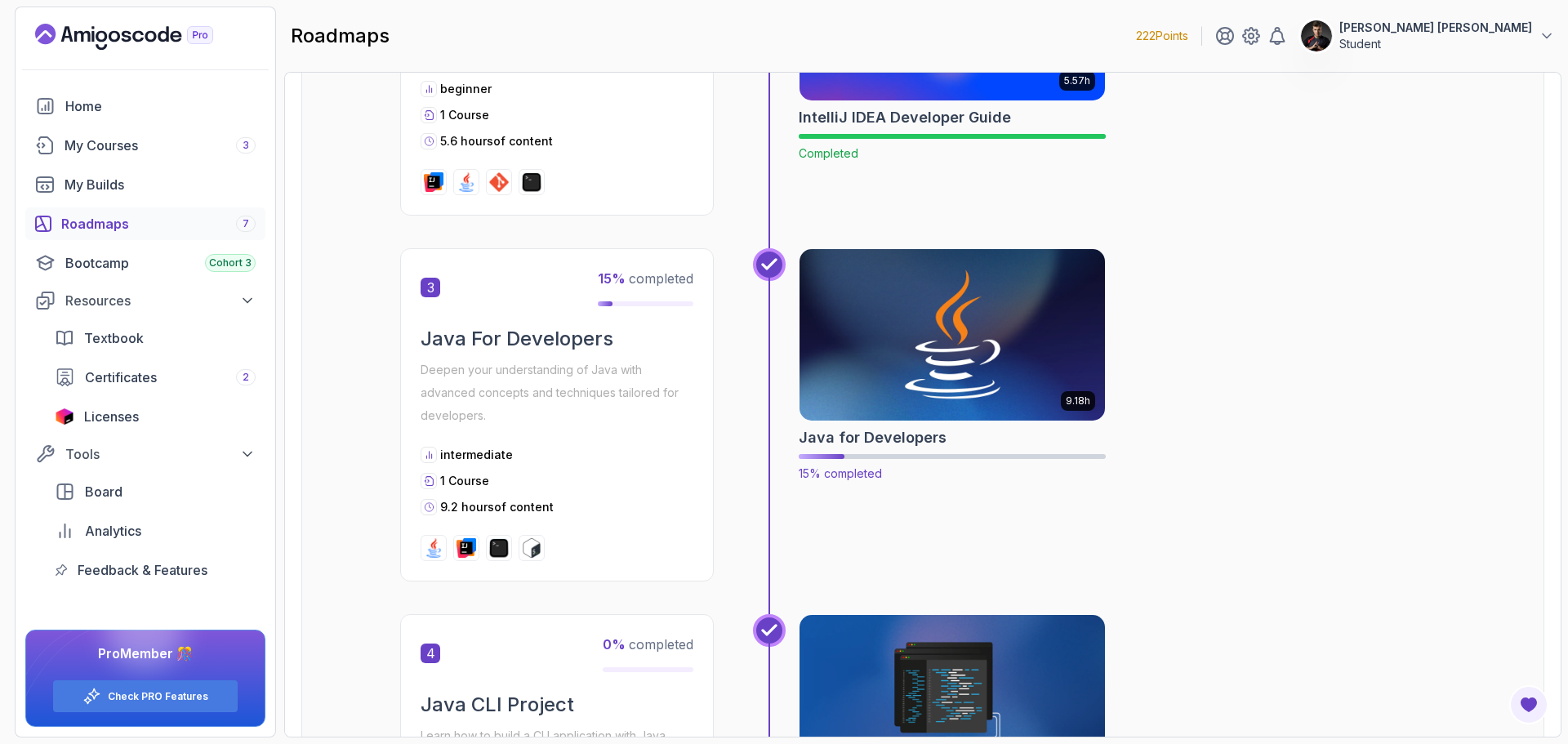
click at [908, 351] on img at bounding box center [952, 335] width 321 height 180
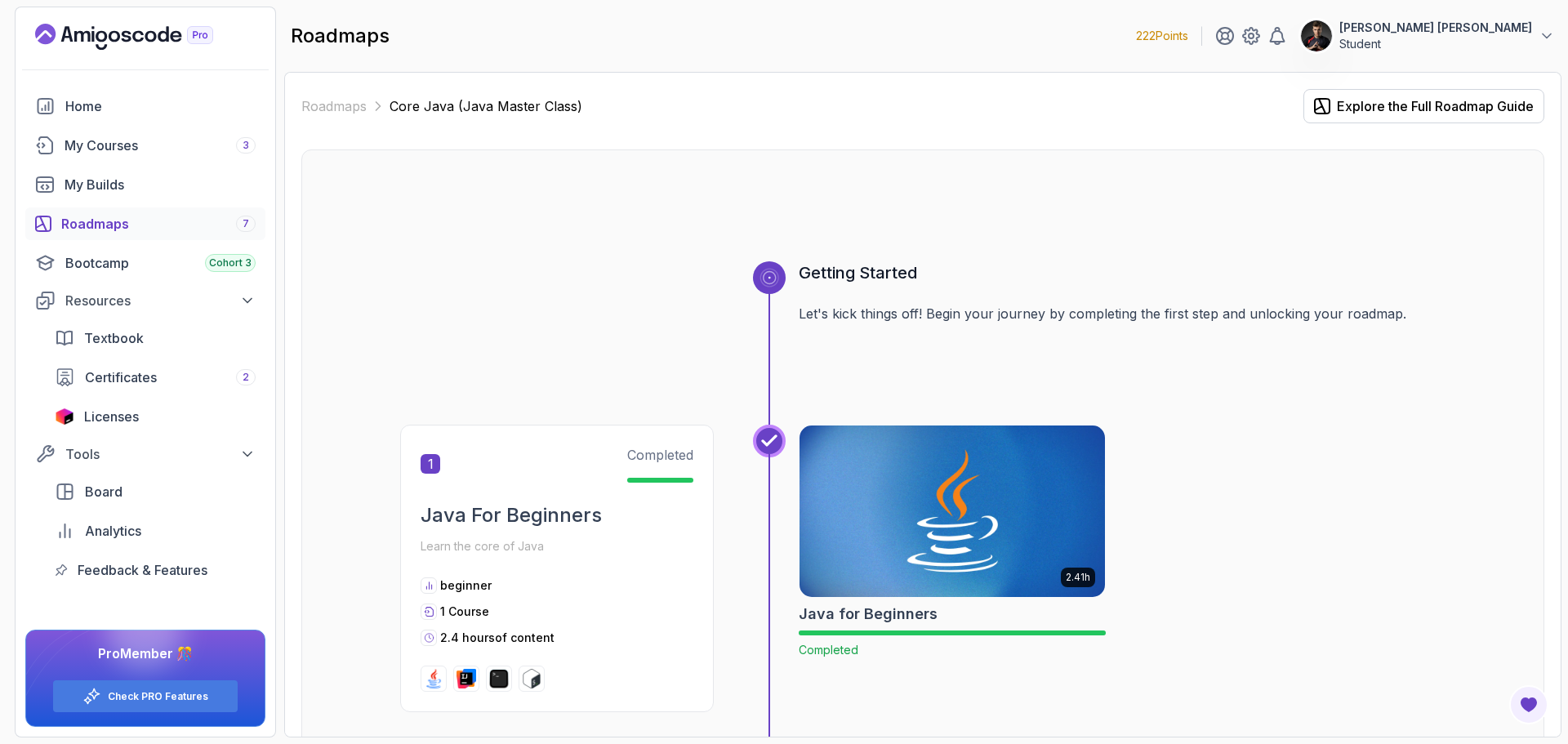
drag, startPoint x: 82, startPoint y: 0, endPoint x: 1026, endPoint y: 165, distance: 958.3
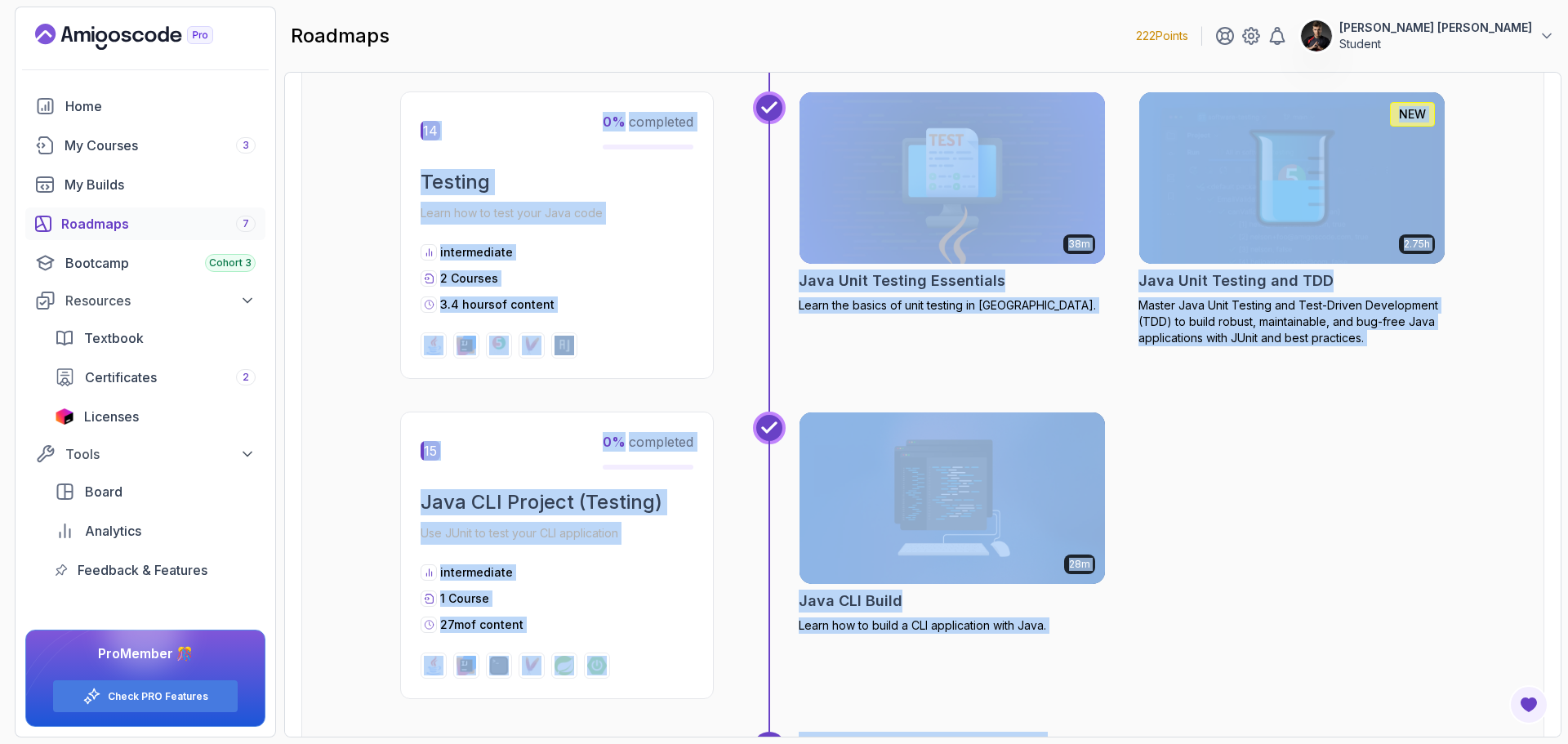
scroll to position [5191, 0]
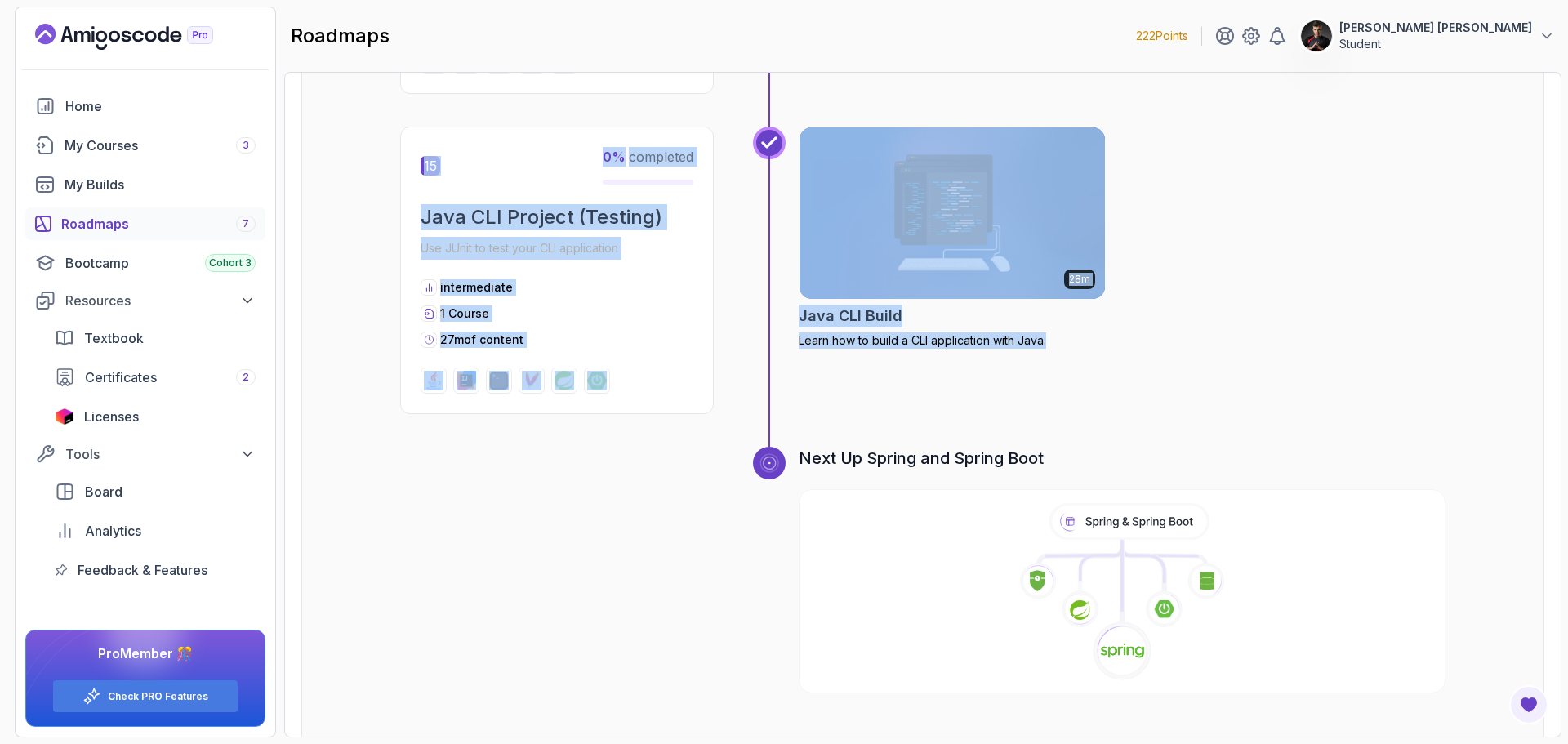
drag, startPoint x: 420, startPoint y: 194, endPoint x: 1058, endPoint y: 310, distance: 648.5
copy div "Getting Started Let's kick things off! Begin your journey by completing the fir…"
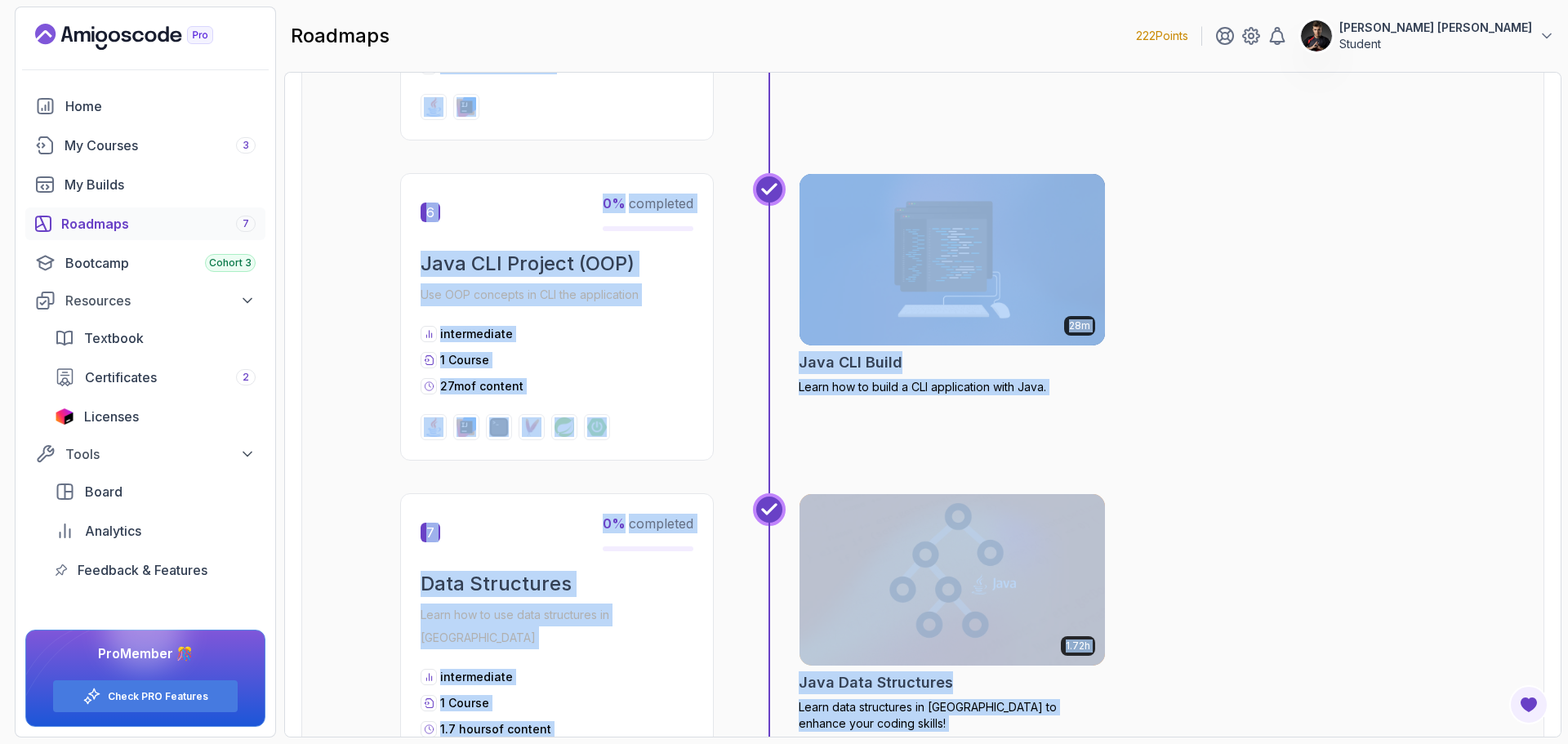
click at [1268, 409] on div "28m Java CLI Build Learn how to build a CLI application with Java." at bounding box center [1122, 317] width 647 height 288
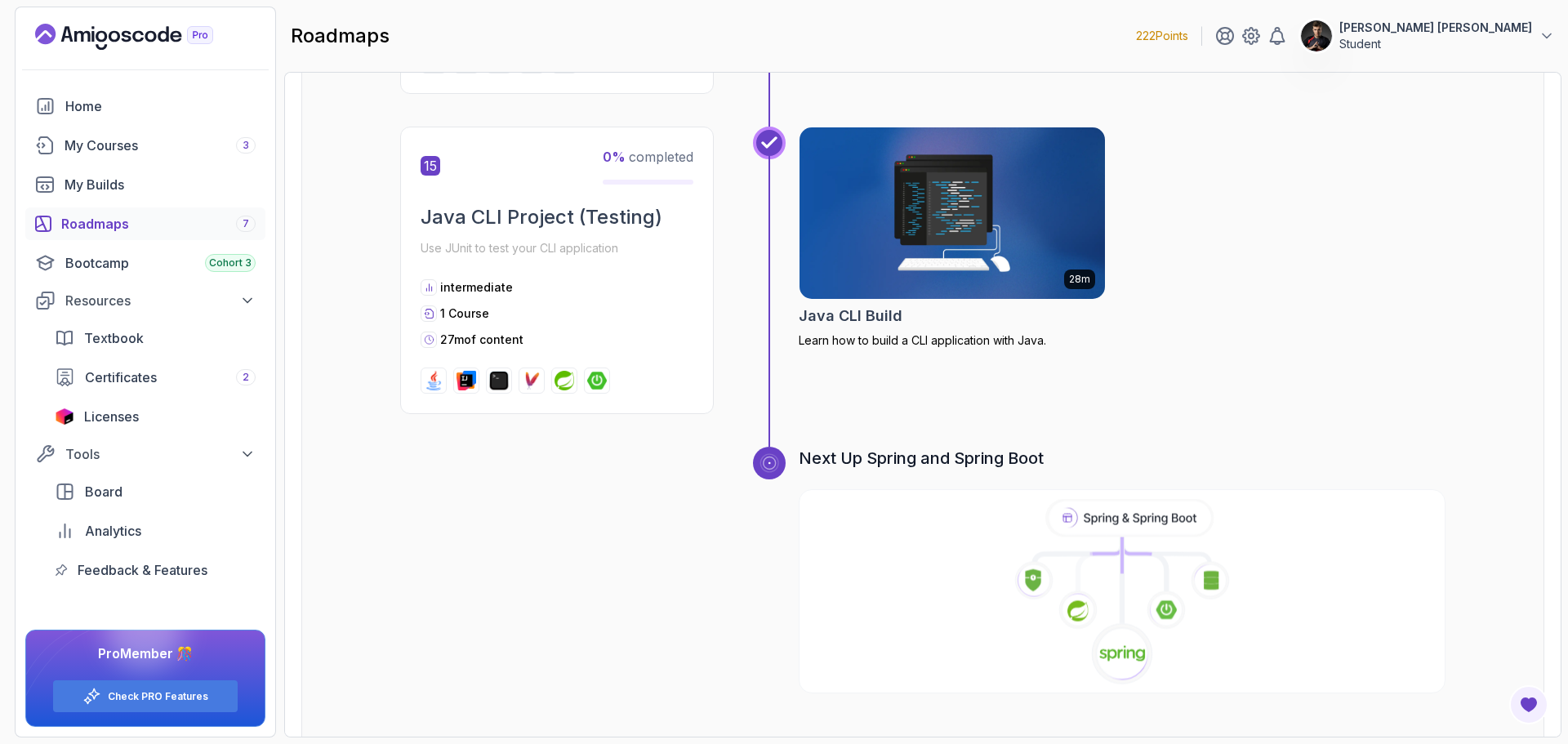
drag, startPoint x: 1260, startPoint y: 173, endPoint x: 1245, endPoint y: 538, distance: 365.3
drag, startPoint x: 1072, startPoint y: 405, endPoint x: 787, endPoint y: 412, distance: 285.1
click at [787, 447] on div "Next Up Spring and Spring Boot" at bounding box center [1099, 589] width 693 height 286
copy h3 "Next Up Spring and Spring Boot"
click at [896, 536] on icon at bounding box center [1121, 592] width 650 height 187
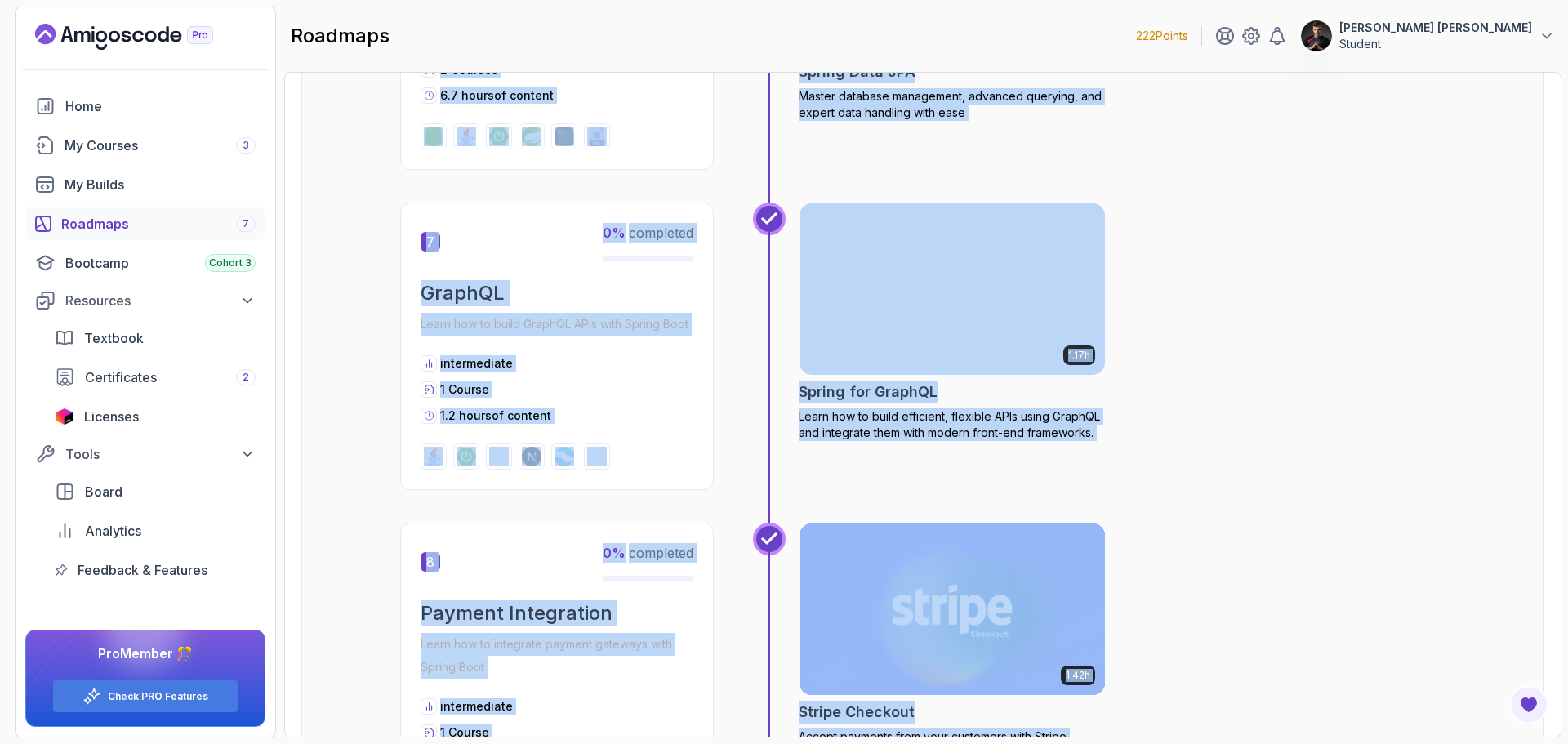
scroll to position [2784, 0]
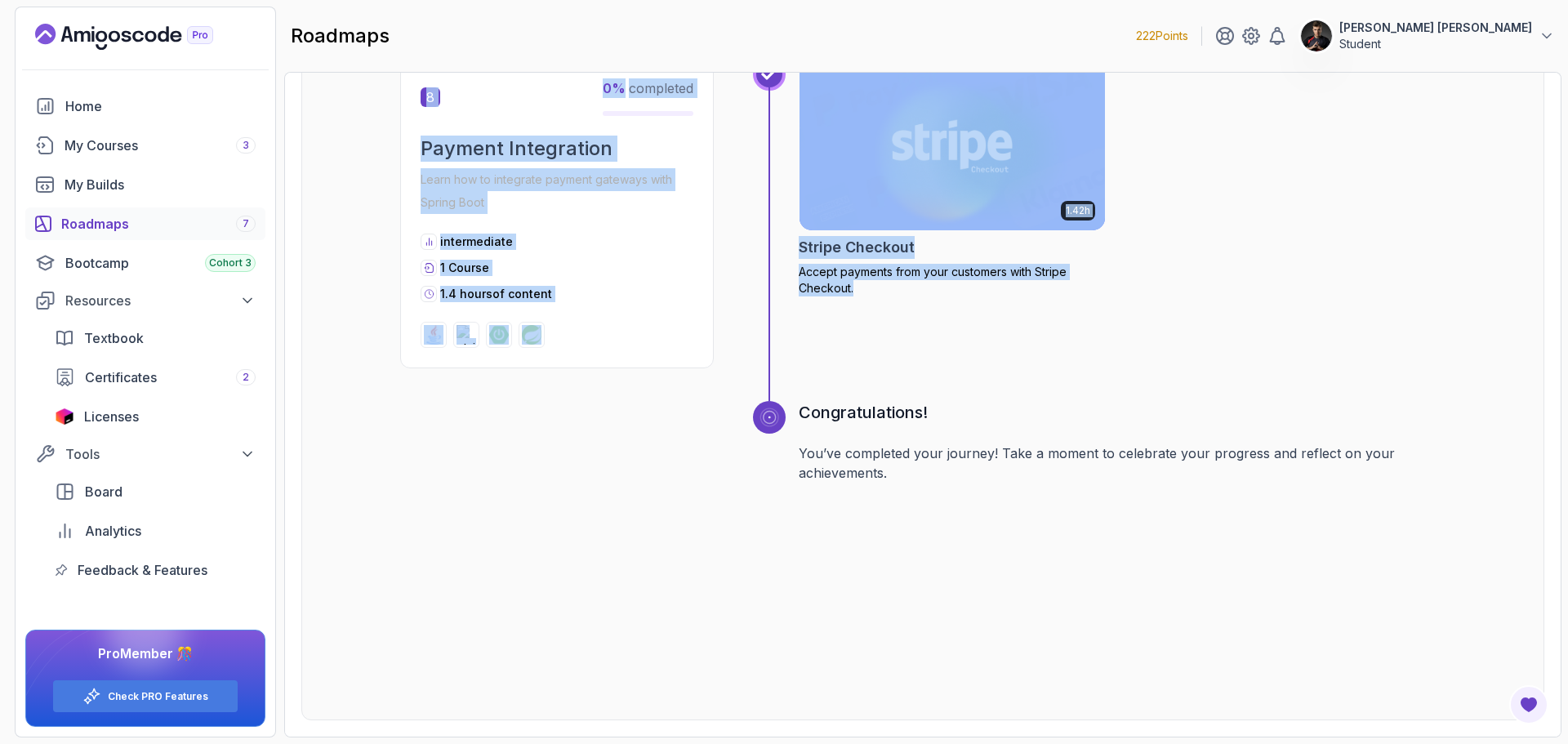
drag, startPoint x: 510, startPoint y: 201, endPoint x: 988, endPoint y: 311, distance: 490.5
copy div "Preview Your Core Java (Java Master Class) 1 0 % completed Spring Boot Crash Co…"
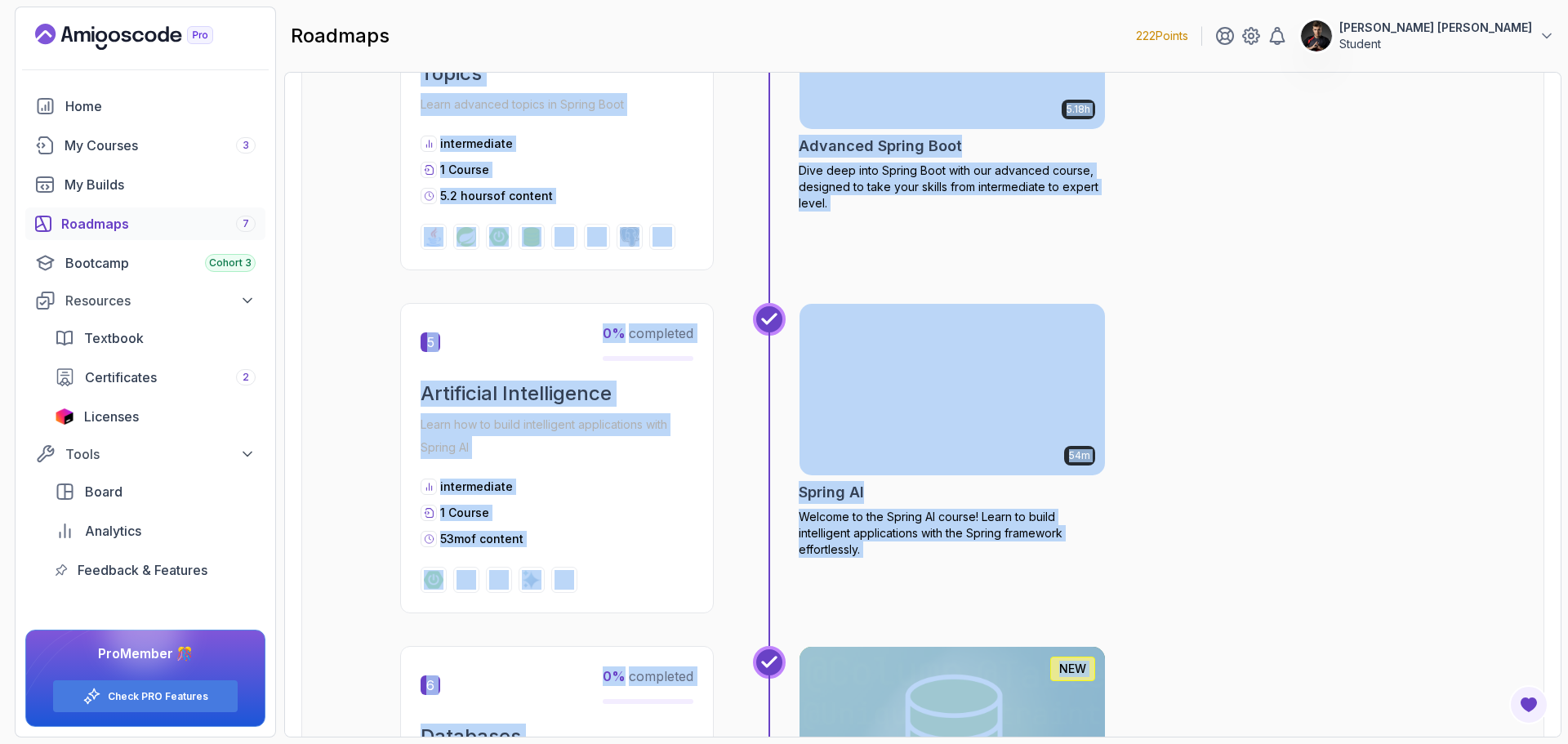
scroll to position [0, 0]
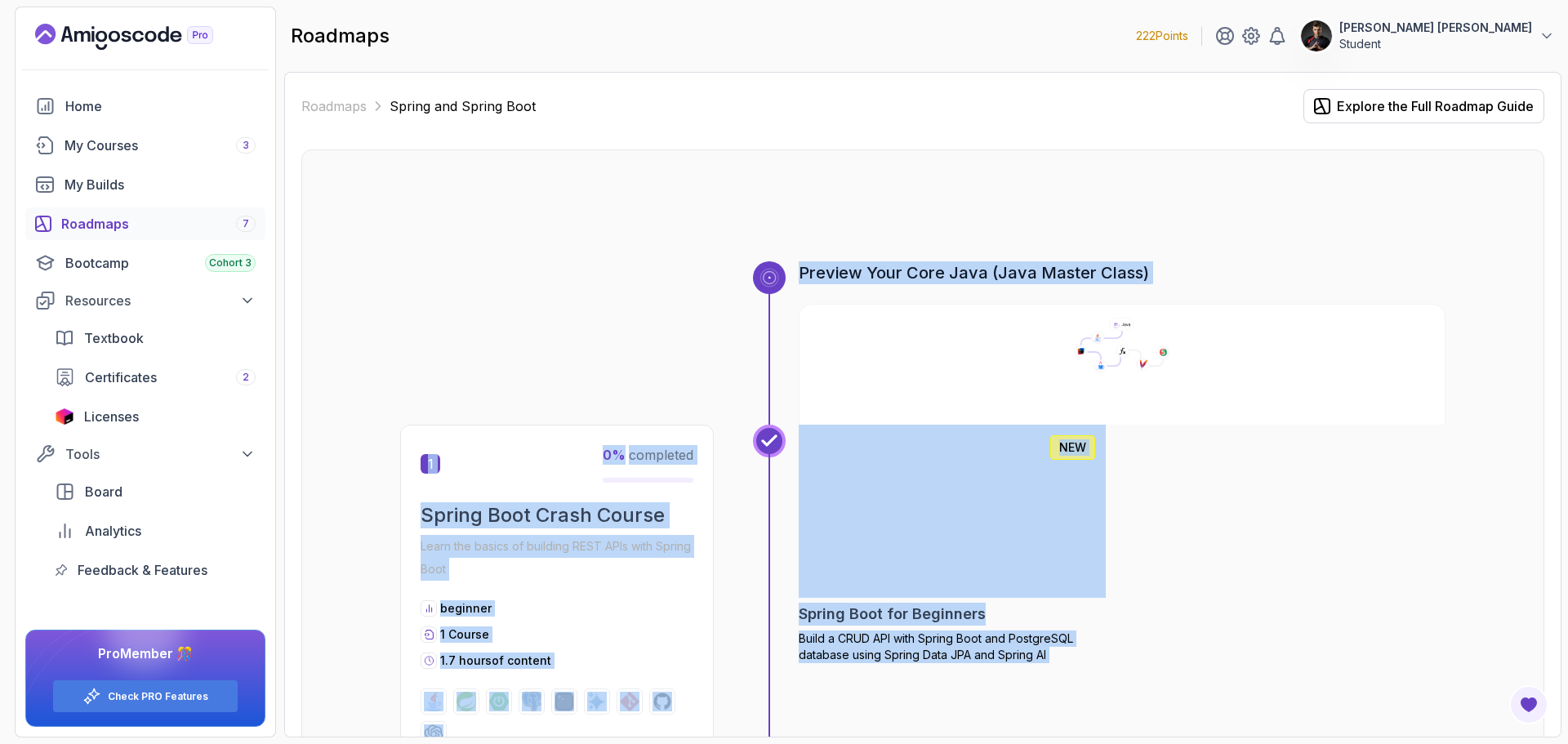
drag, startPoint x: 1373, startPoint y: 617, endPoint x: 1044, endPoint y: 202, distance: 529.6
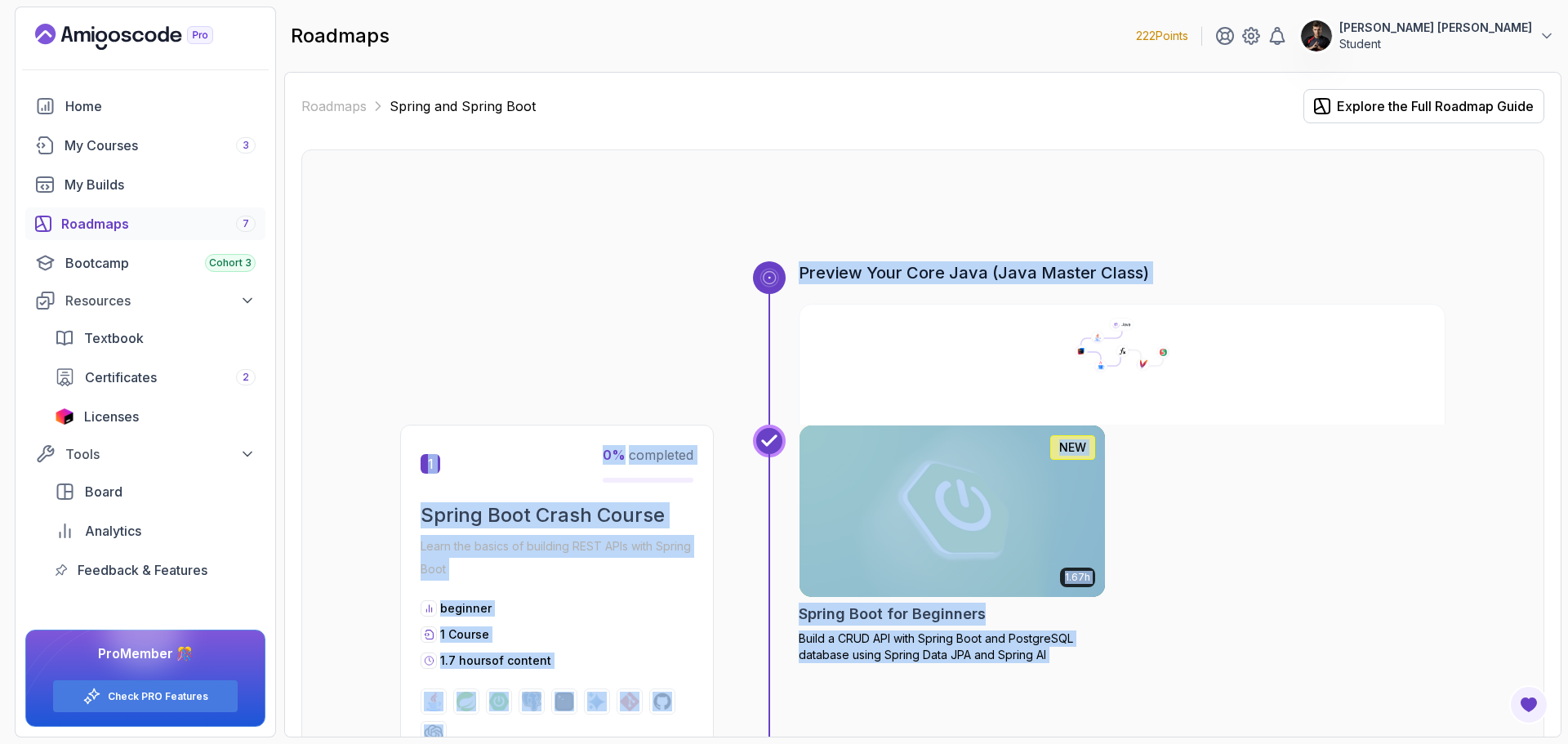
click at [966, 221] on div at bounding box center [922, 222] width 1045 height 78
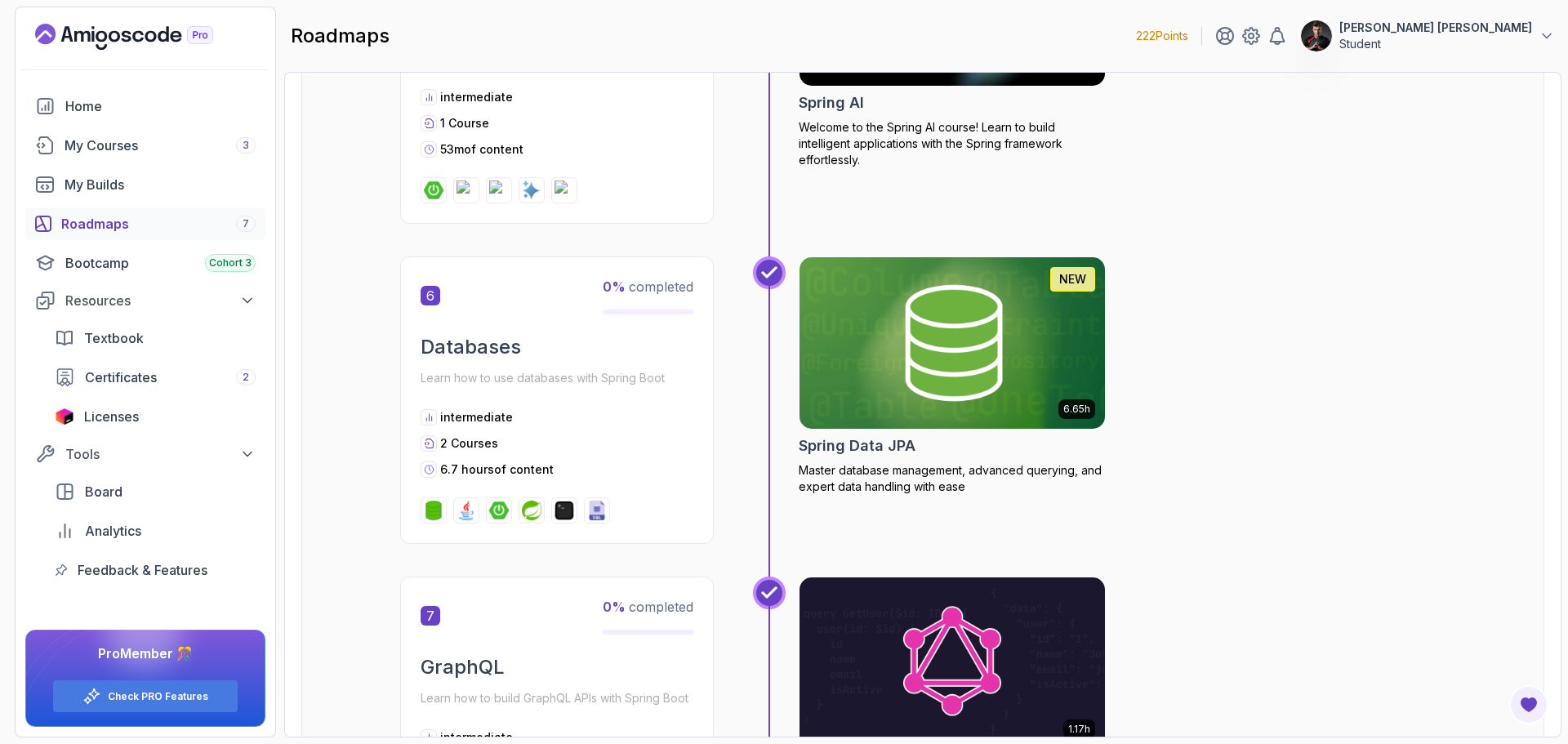
scroll to position [1723, 0]
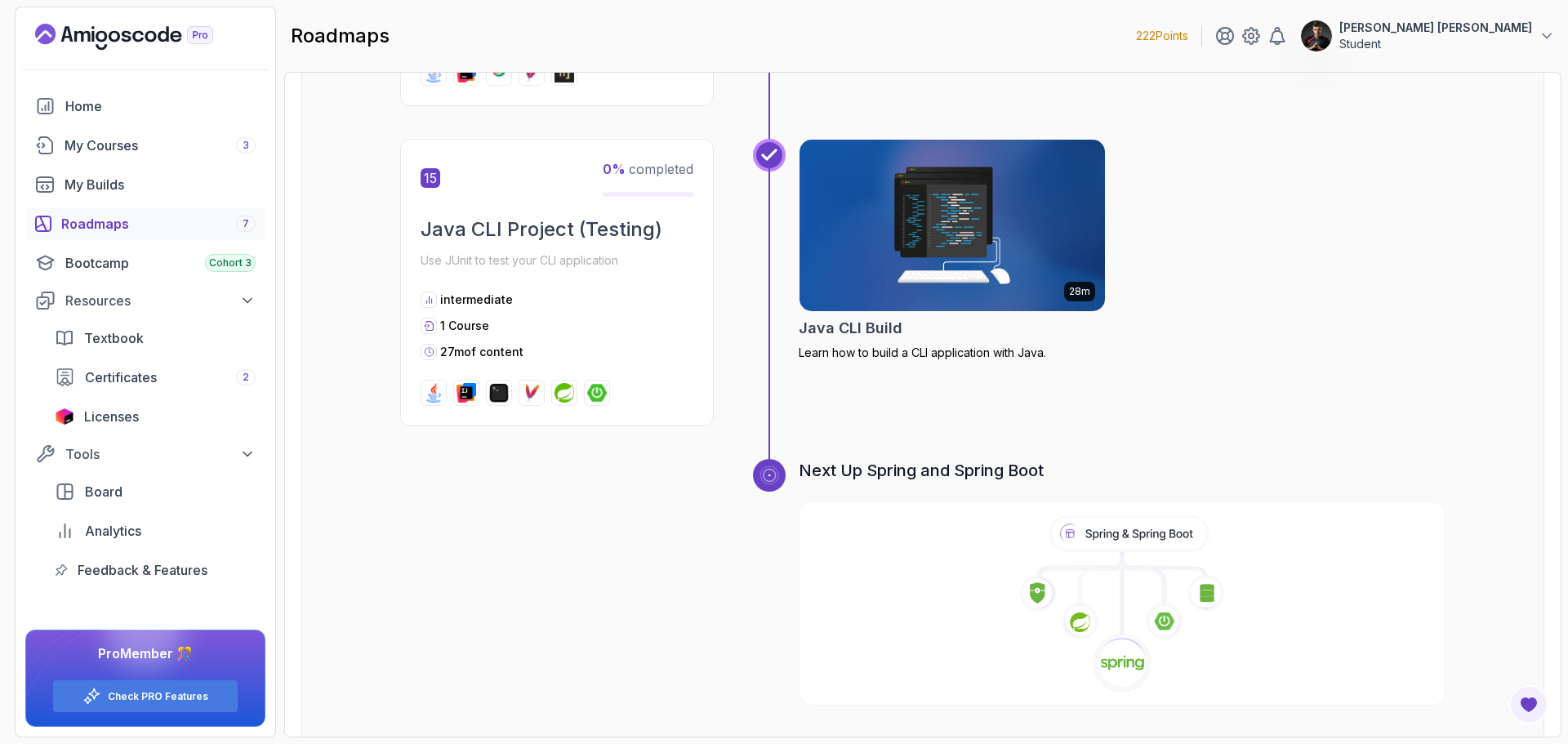
scroll to position [5191, 0]
